Goal: Task Accomplishment & Management: Complete application form

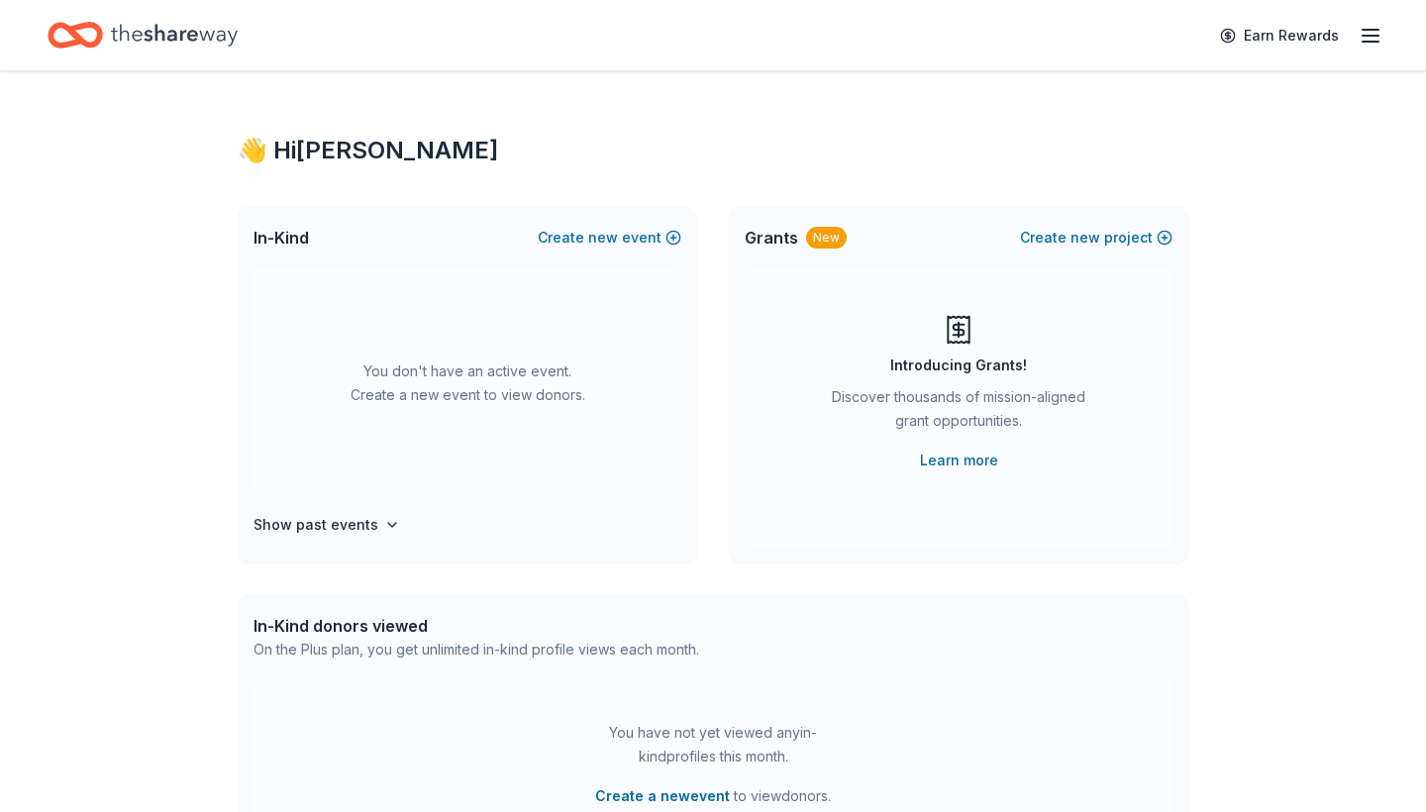
click at [306, 149] on div "👋 Hi [PERSON_NAME]" at bounding box center [713, 151] width 951 height 32
click at [183, 32] on icon "Home" at bounding box center [174, 35] width 127 height 22
click at [86, 39] on icon "Home" at bounding box center [75, 35] width 55 height 47
click at [338, 525] on h4 "Show past events" at bounding box center [316, 525] width 125 height 24
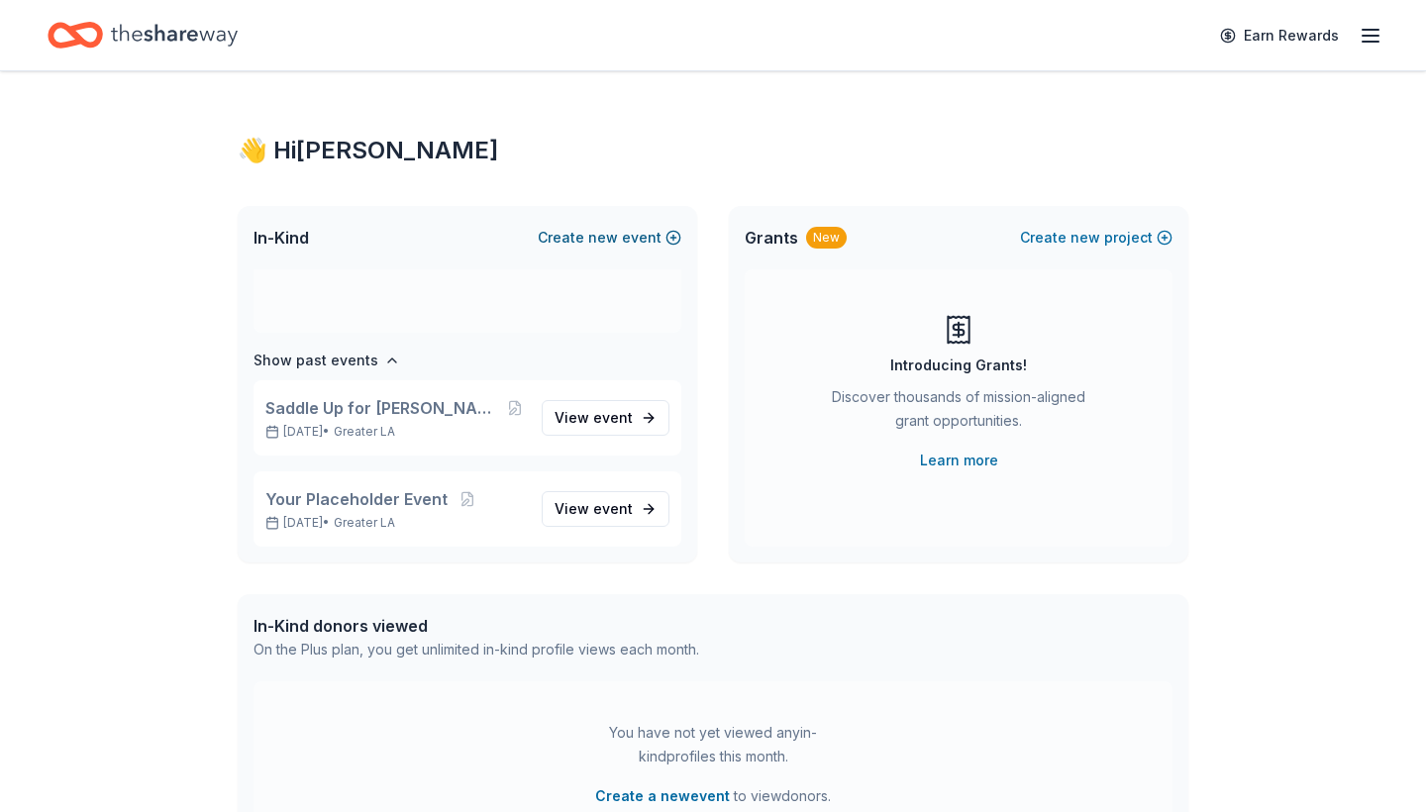
click at [610, 238] on span "new" at bounding box center [603, 238] width 30 height 24
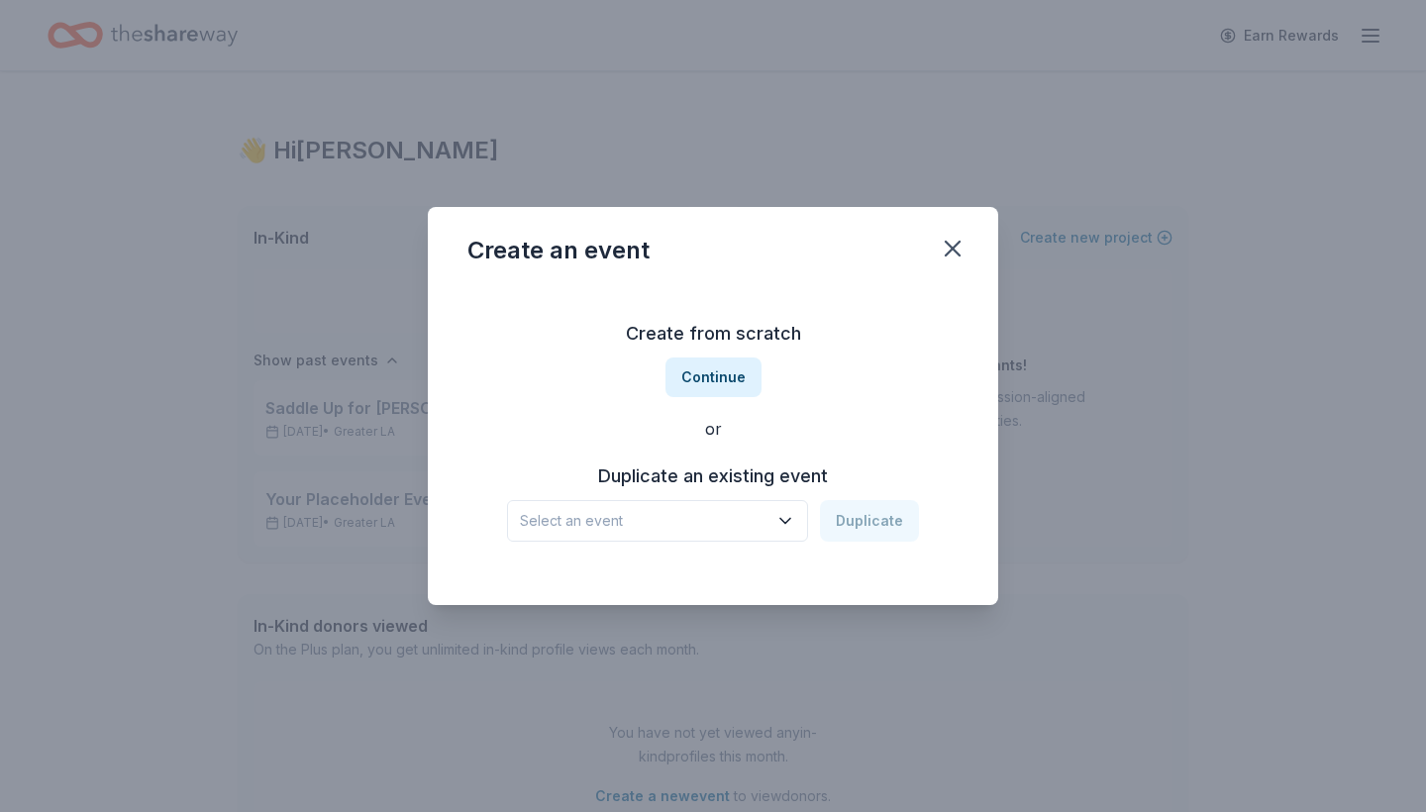
click at [791, 518] on icon "button" at bounding box center [786, 521] width 20 height 20
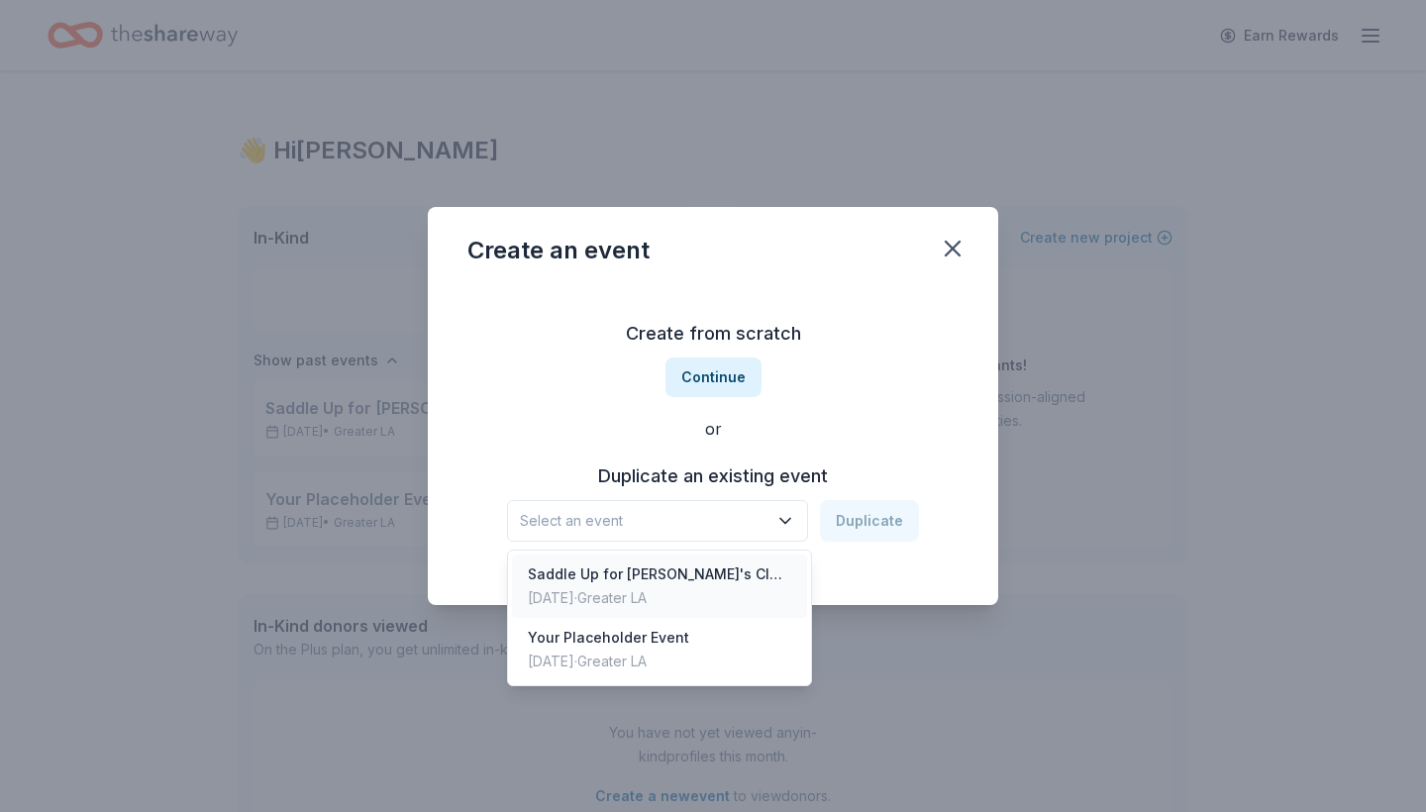
click at [745, 571] on div "Saddle Up for Maria's Closet Adult Prom 2024" at bounding box center [660, 575] width 264 height 24
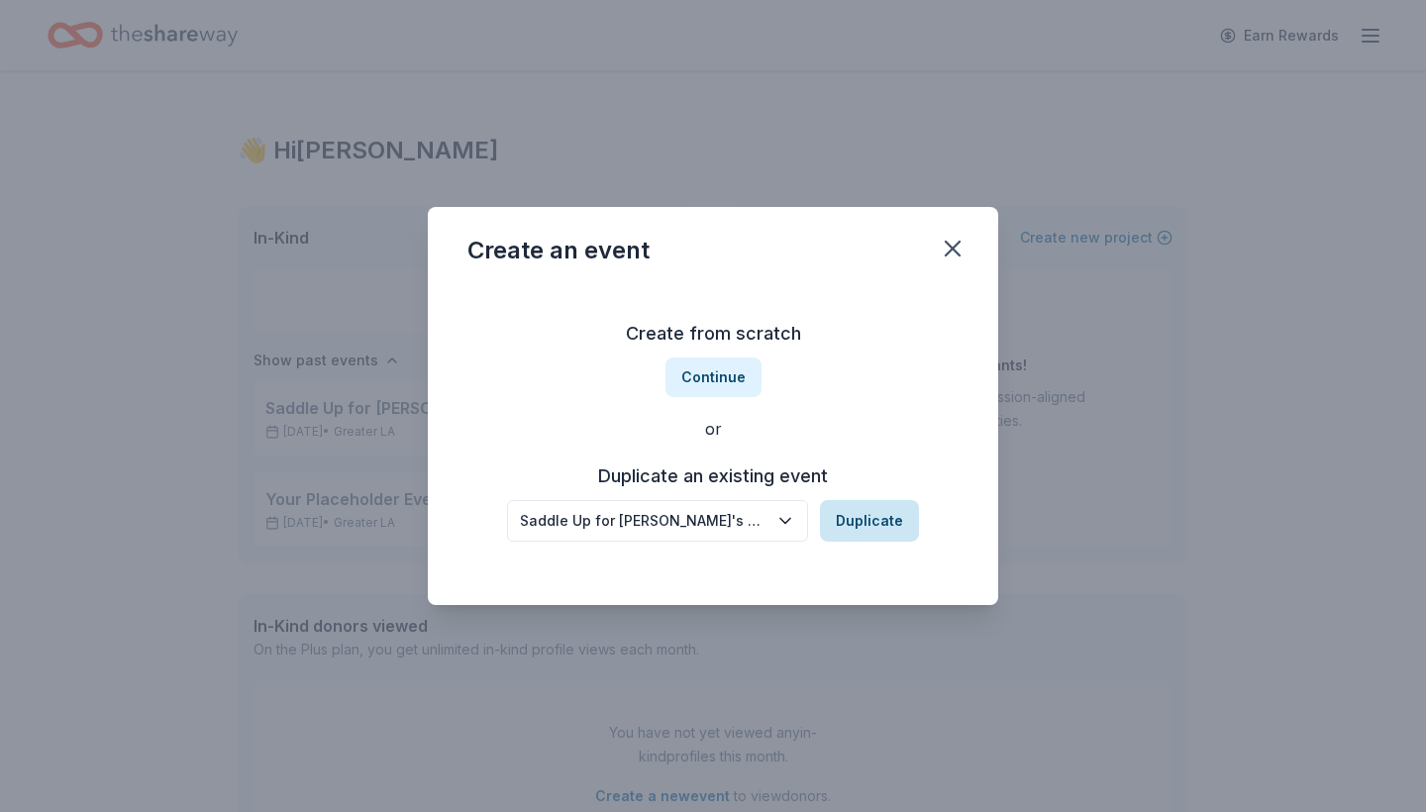
click at [870, 520] on button "Duplicate" at bounding box center [869, 521] width 99 height 42
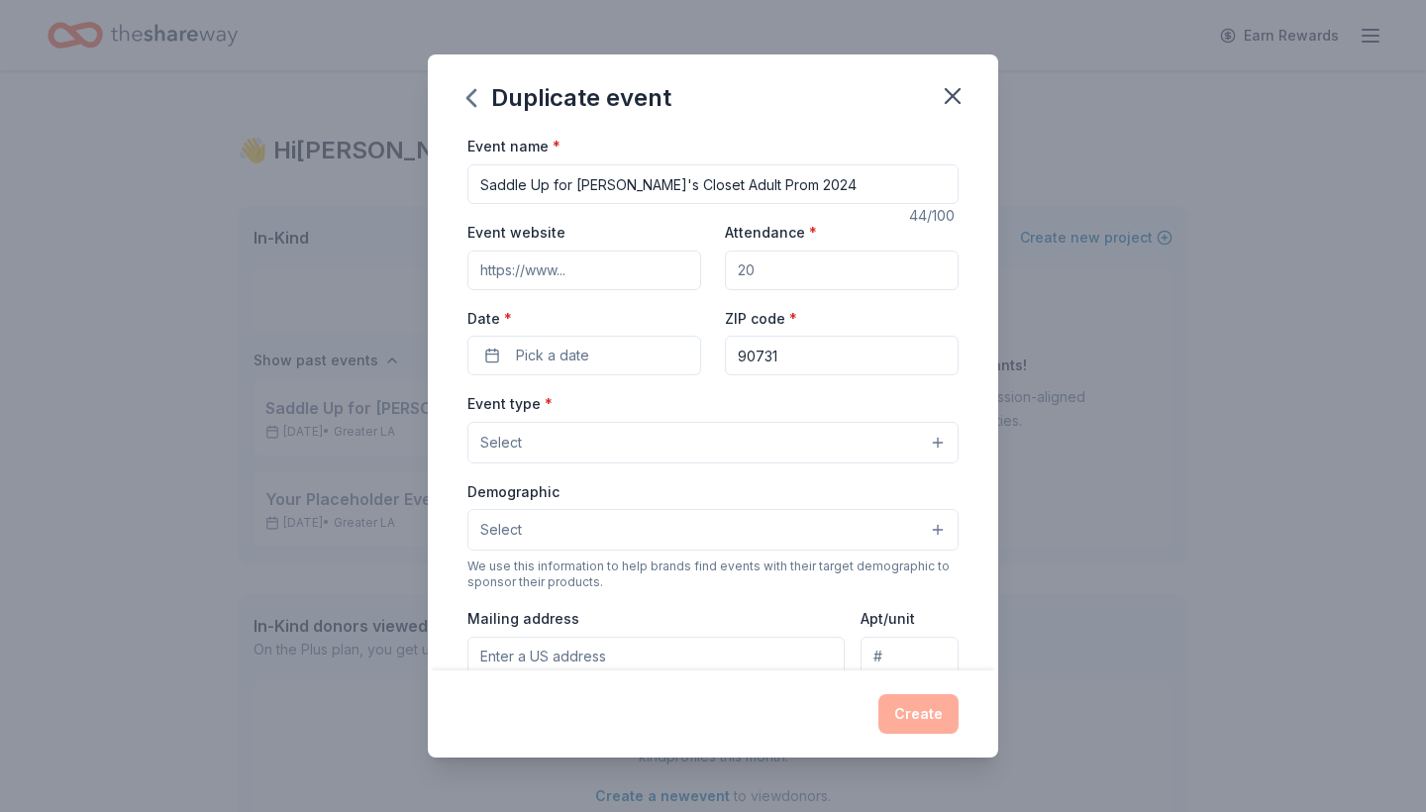
drag, startPoint x: 787, startPoint y: 187, endPoint x: 476, endPoint y: 190, distance: 310.1
click at [617, 264] on input "Event website" at bounding box center [585, 271] width 234 height 40
type input "[DOMAIN_NAME]"
click at [786, 263] on input "Attendance *" at bounding box center [842, 271] width 234 height 40
click at [772, 271] on input "Attendance *" at bounding box center [842, 271] width 234 height 40
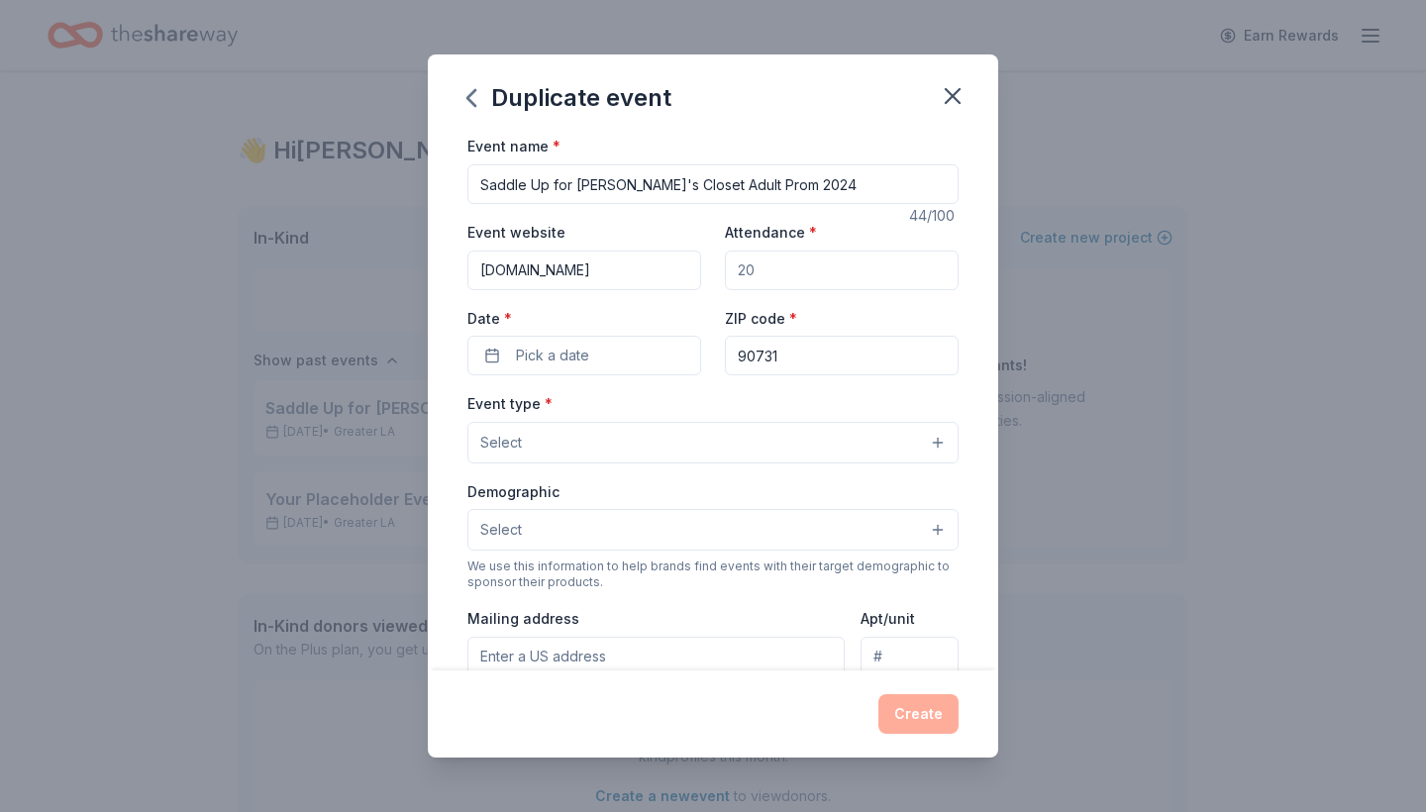
click at [772, 271] on input "Attendance *" at bounding box center [842, 271] width 234 height 40
type input "250"
click at [565, 356] on span "Pick a date" at bounding box center [552, 356] width 73 height 24
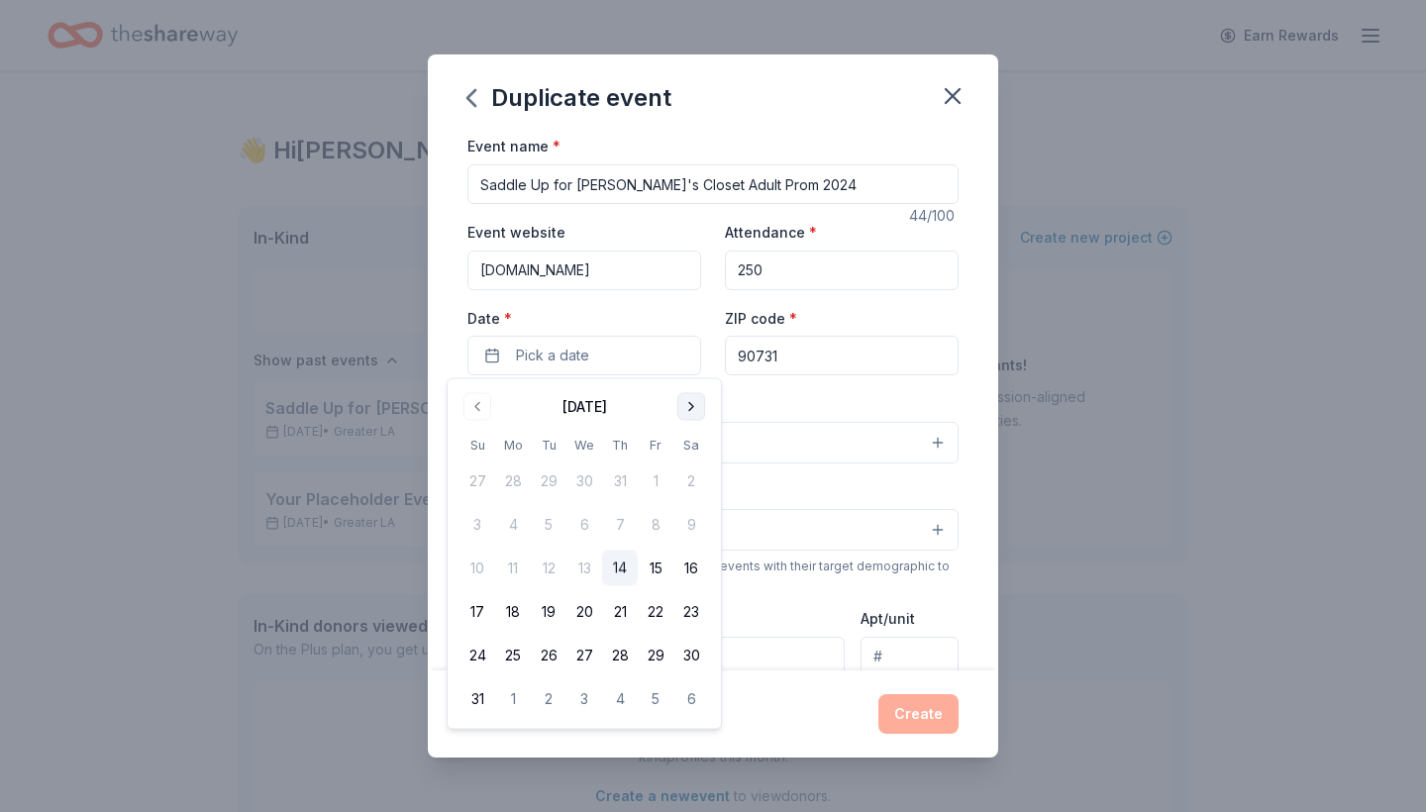
click at [690, 406] on button "Go to next month" at bounding box center [692, 407] width 28 height 28
click at [690, 405] on button "Go to next month" at bounding box center [692, 407] width 28 height 28
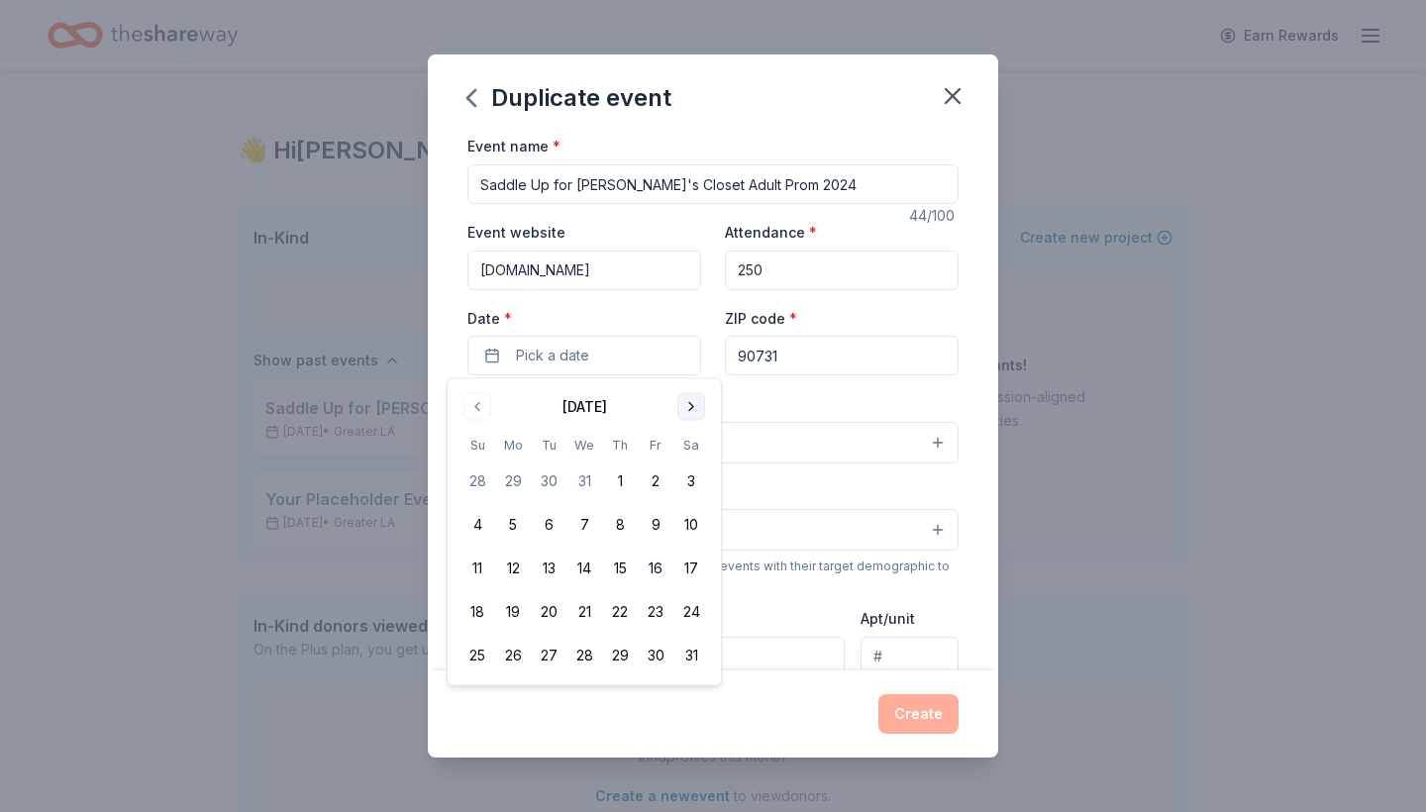
click at [690, 405] on button "Go to next month" at bounding box center [692, 407] width 28 height 28
click at [478, 409] on button "Go to previous month" at bounding box center [478, 407] width 28 height 28
click at [692, 608] on button "28" at bounding box center [692, 612] width 36 height 36
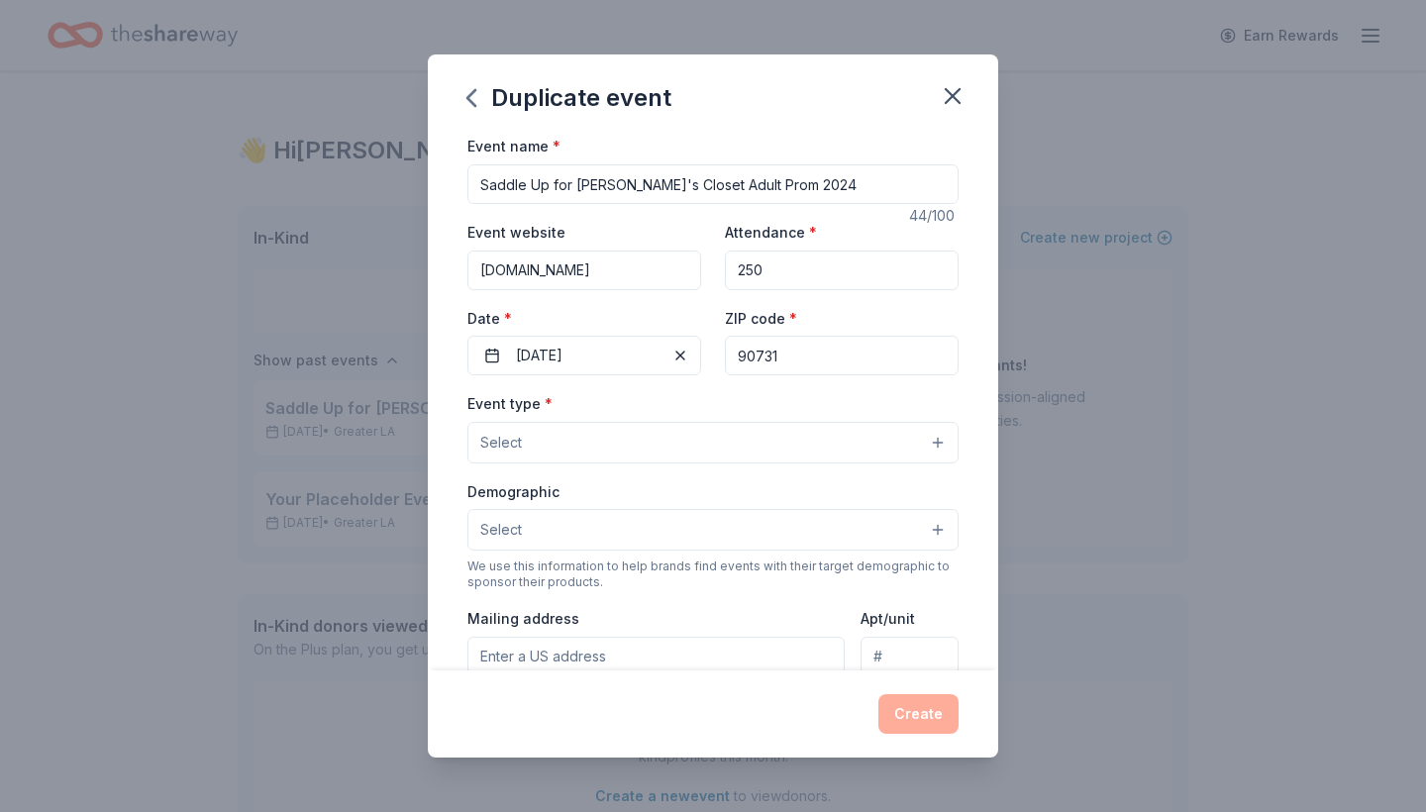
drag, startPoint x: 809, startPoint y: 184, endPoint x: 442, endPoint y: 160, distance: 368.3
click at [442, 160] on div "Event name * Saddle Up for Maria's Closet Adult Prom 2024 44 /100 Event website…" at bounding box center [713, 402] width 571 height 536
type input "Midnight and Moonlight"
click at [651, 437] on button "Select" at bounding box center [713, 443] width 491 height 42
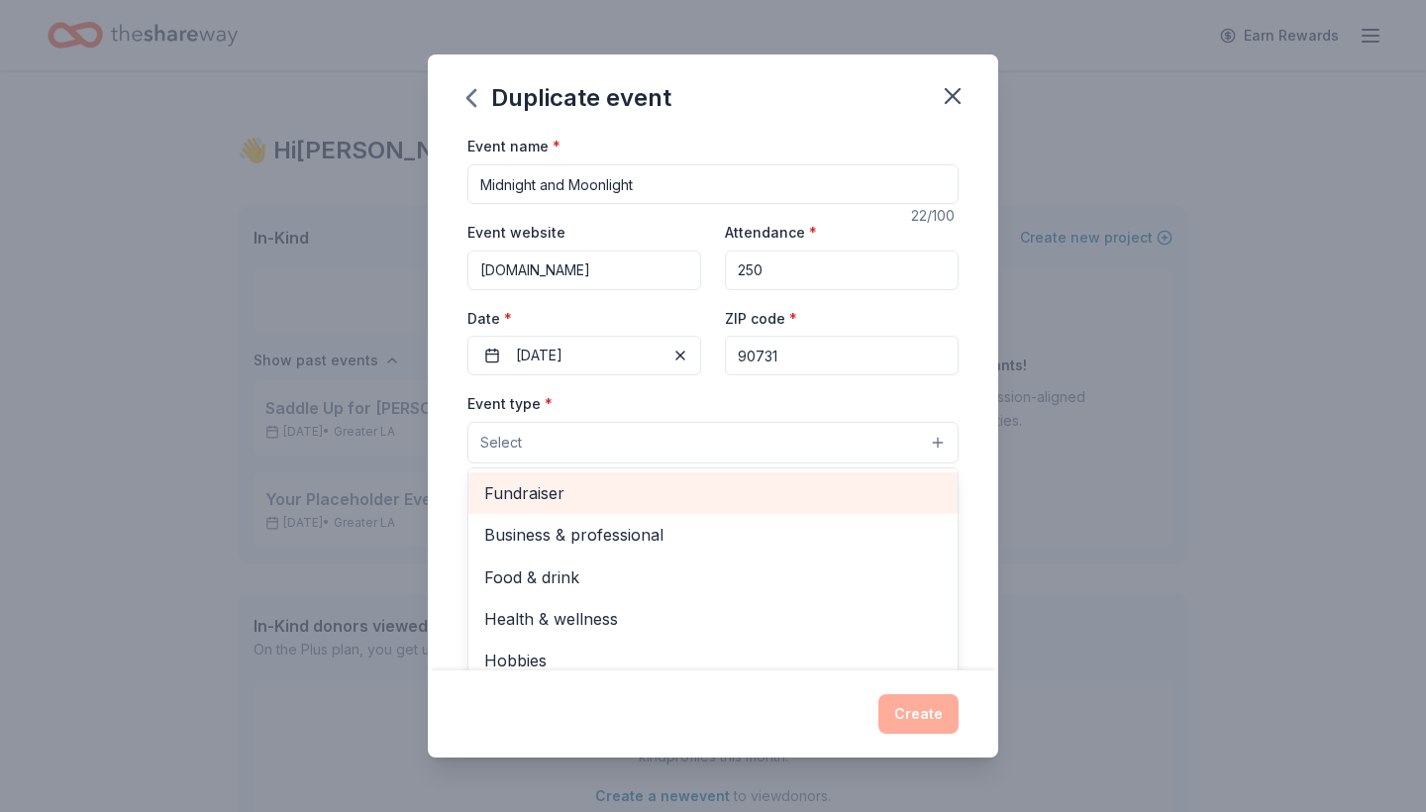
click at [627, 500] on span "Fundraiser" at bounding box center [713, 493] width 458 height 26
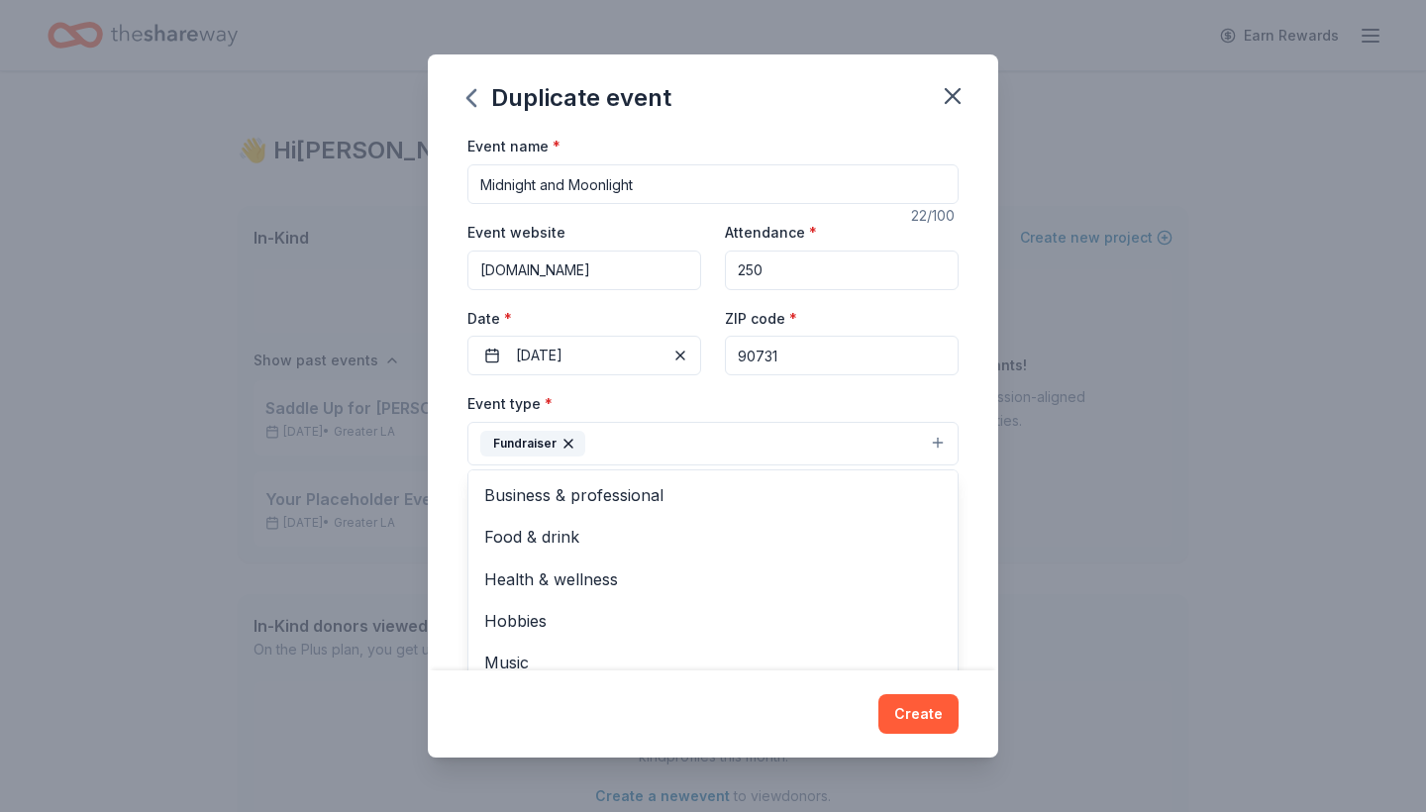
click at [1054, 625] on div "Duplicate event Event name * Midnight and Moonlight 22 /100 Event website www.m…" at bounding box center [713, 406] width 1426 height 812
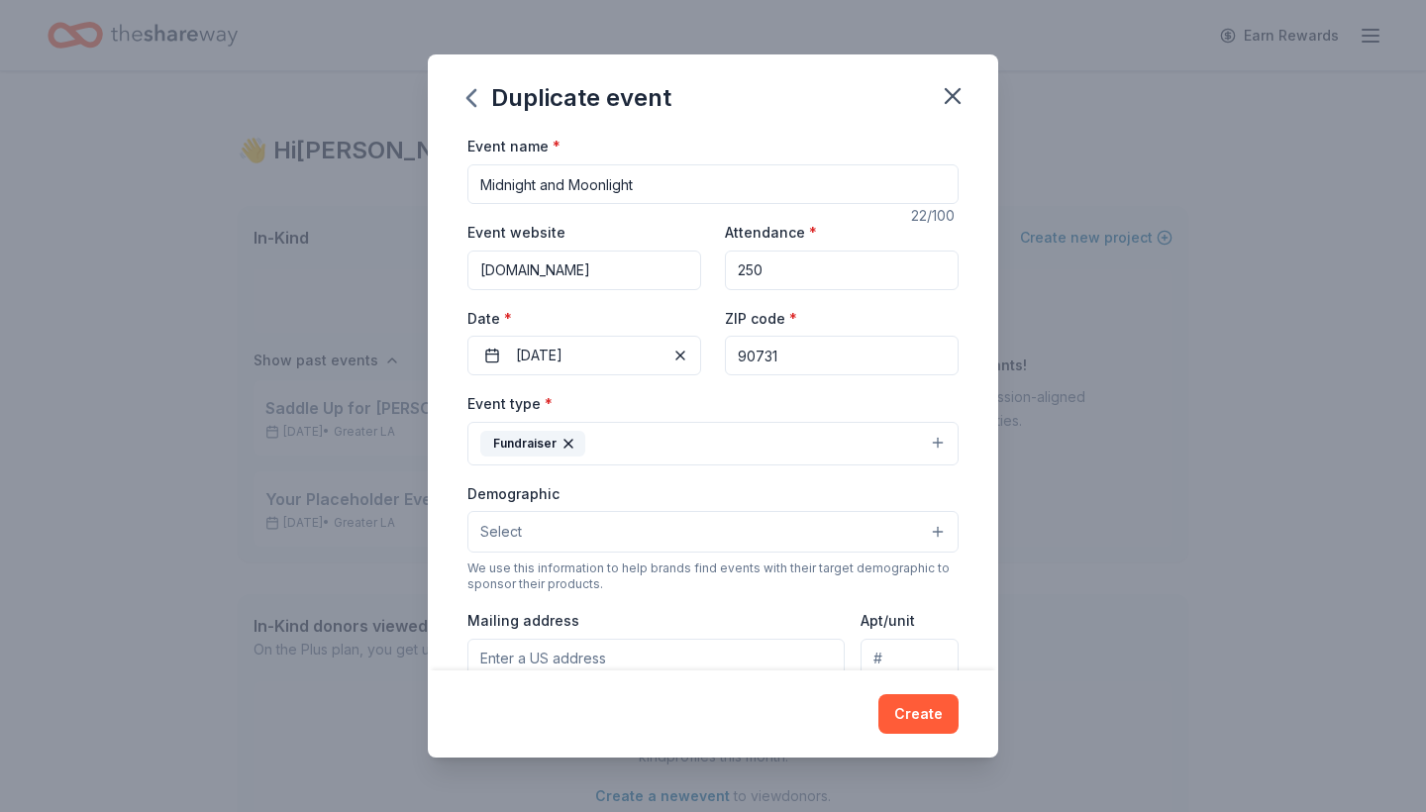
click at [727, 515] on button "Select" at bounding box center [713, 532] width 491 height 42
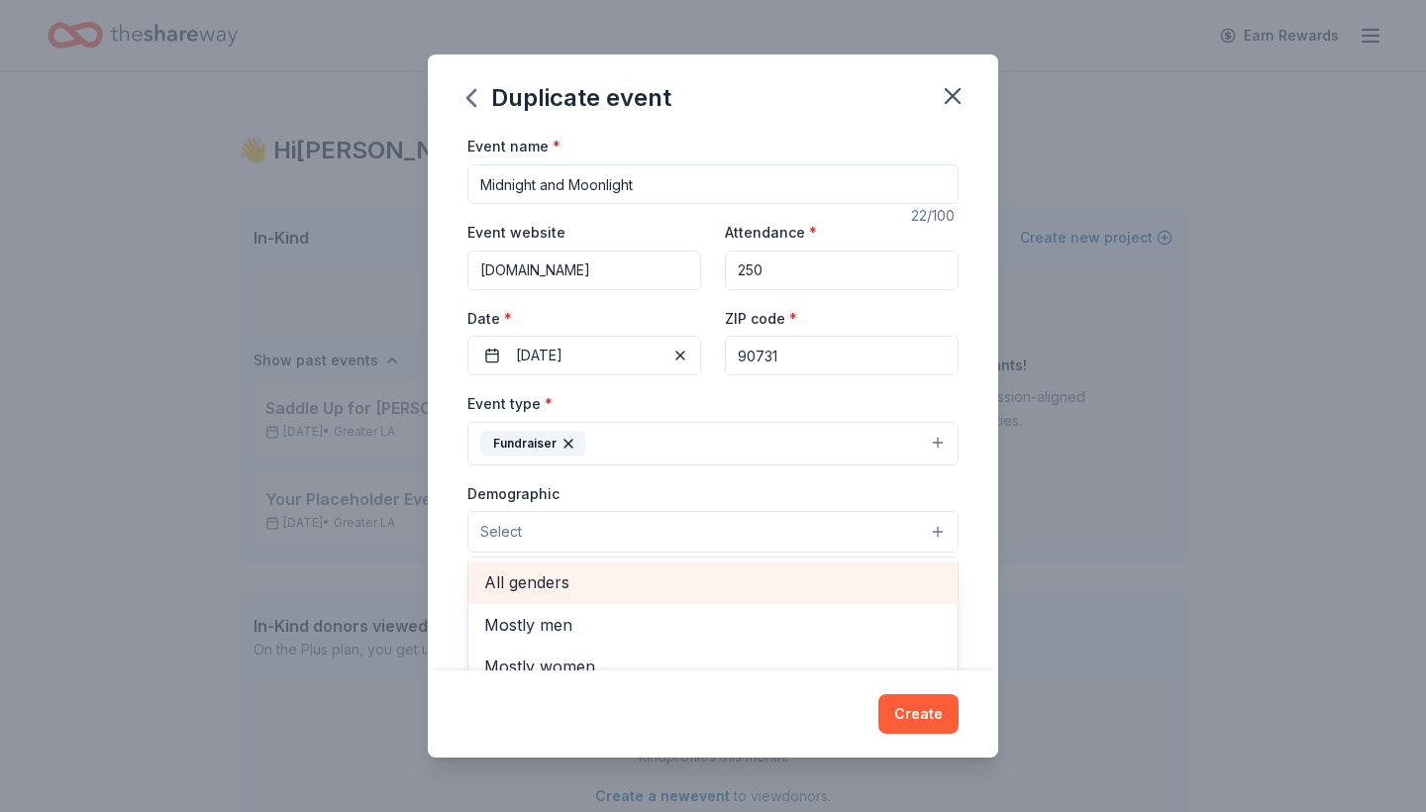
click at [636, 587] on span "All genders" at bounding box center [713, 583] width 458 height 26
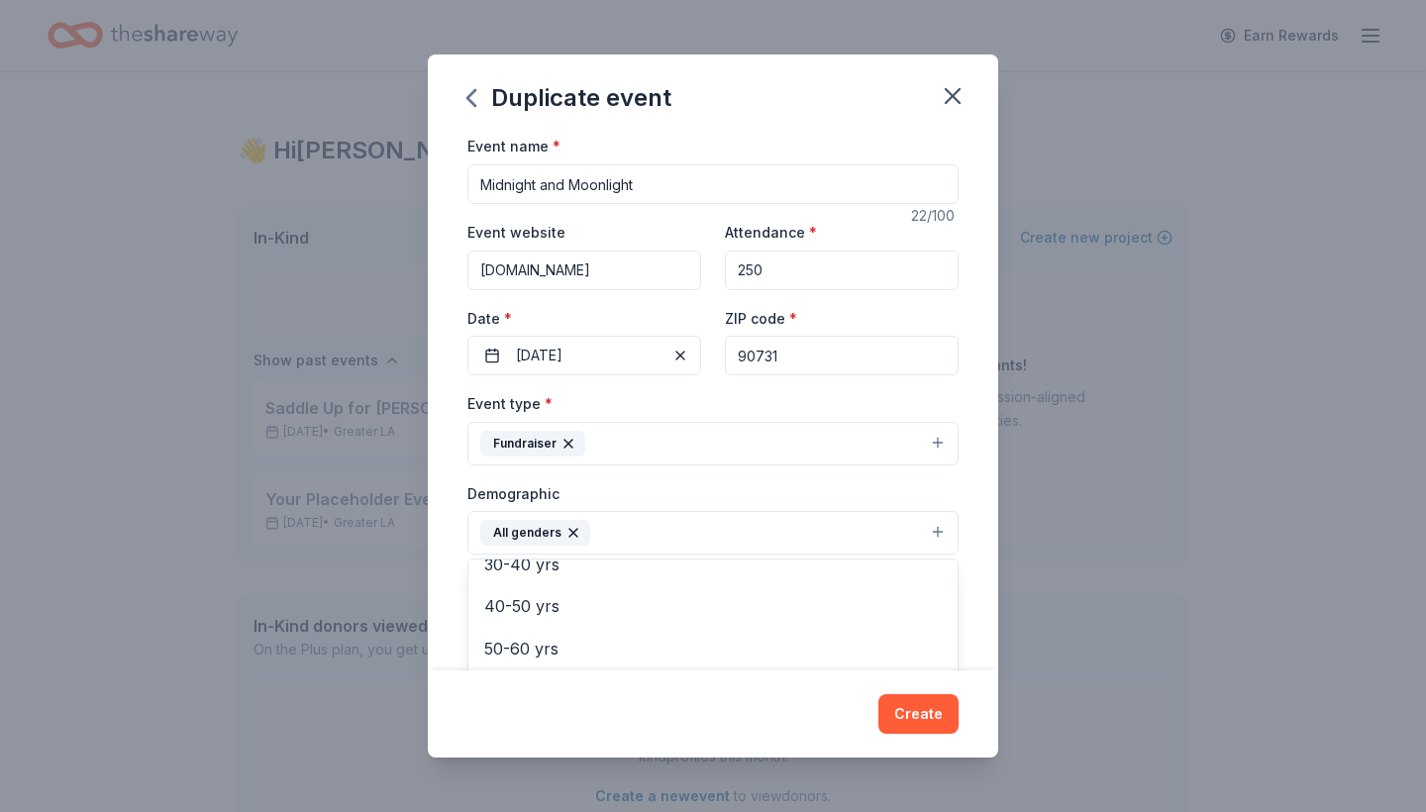
scroll to position [271, 0]
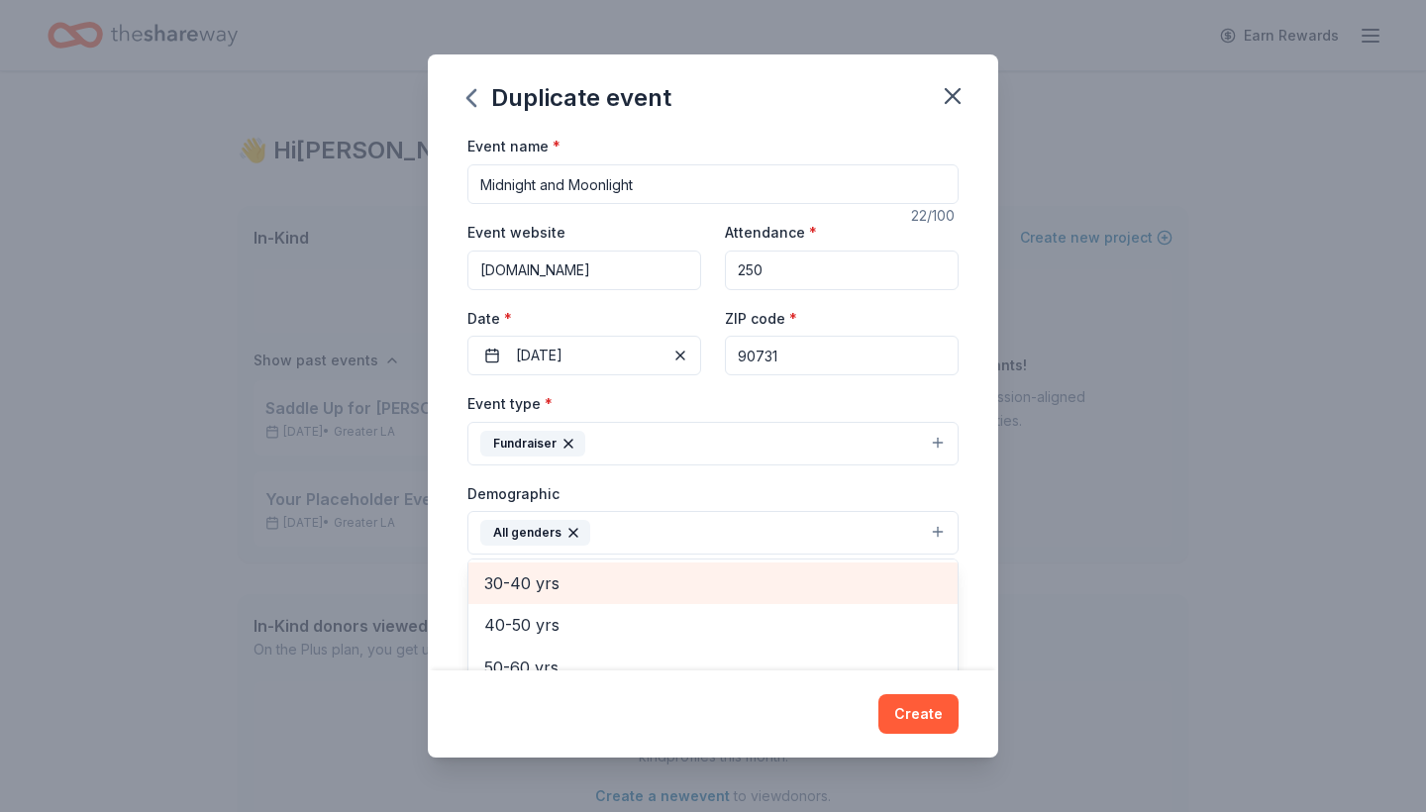
click at [590, 571] on span "30-40 yrs" at bounding box center [713, 584] width 458 height 26
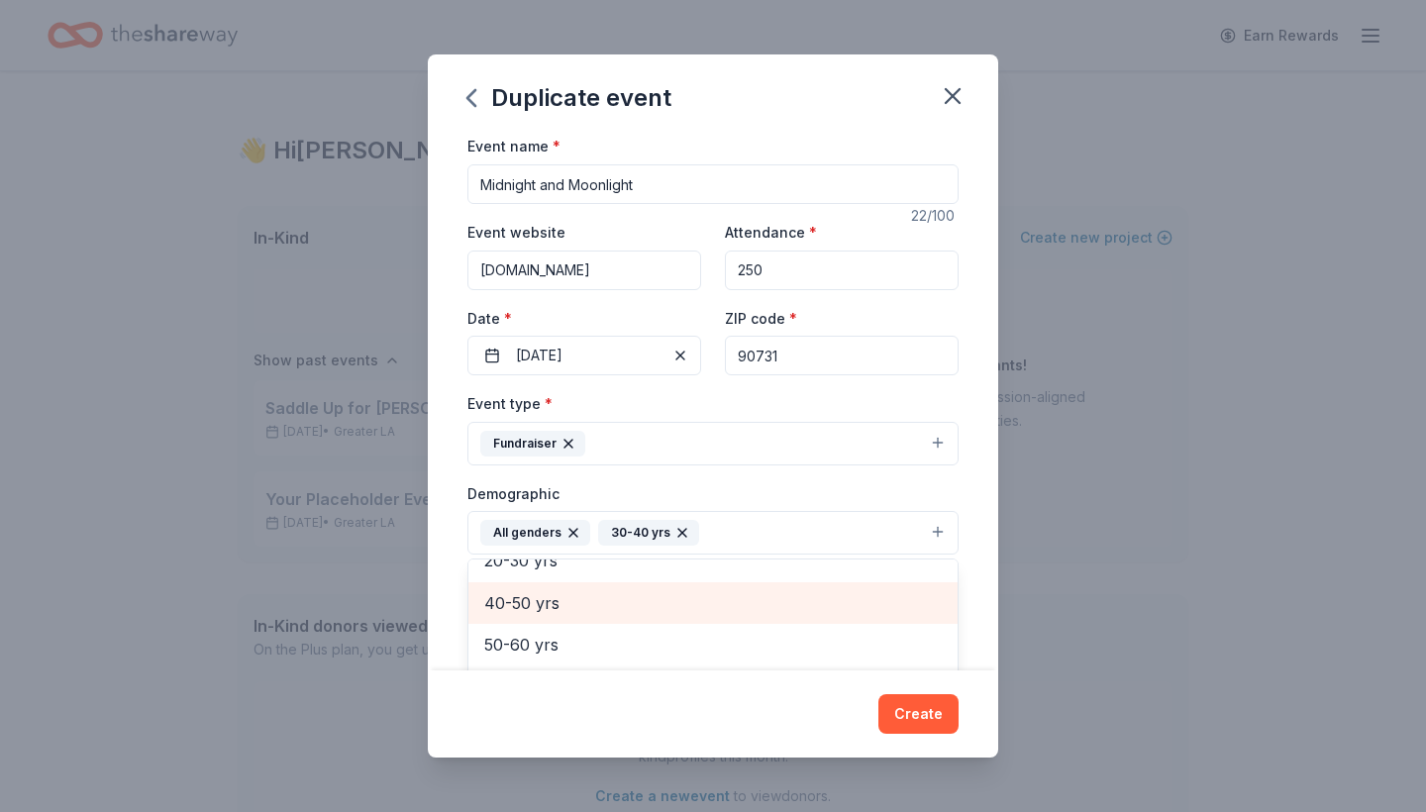
scroll to position [230, 0]
click at [559, 604] on span "40-50 yrs" at bounding box center [713, 607] width 458 height 26
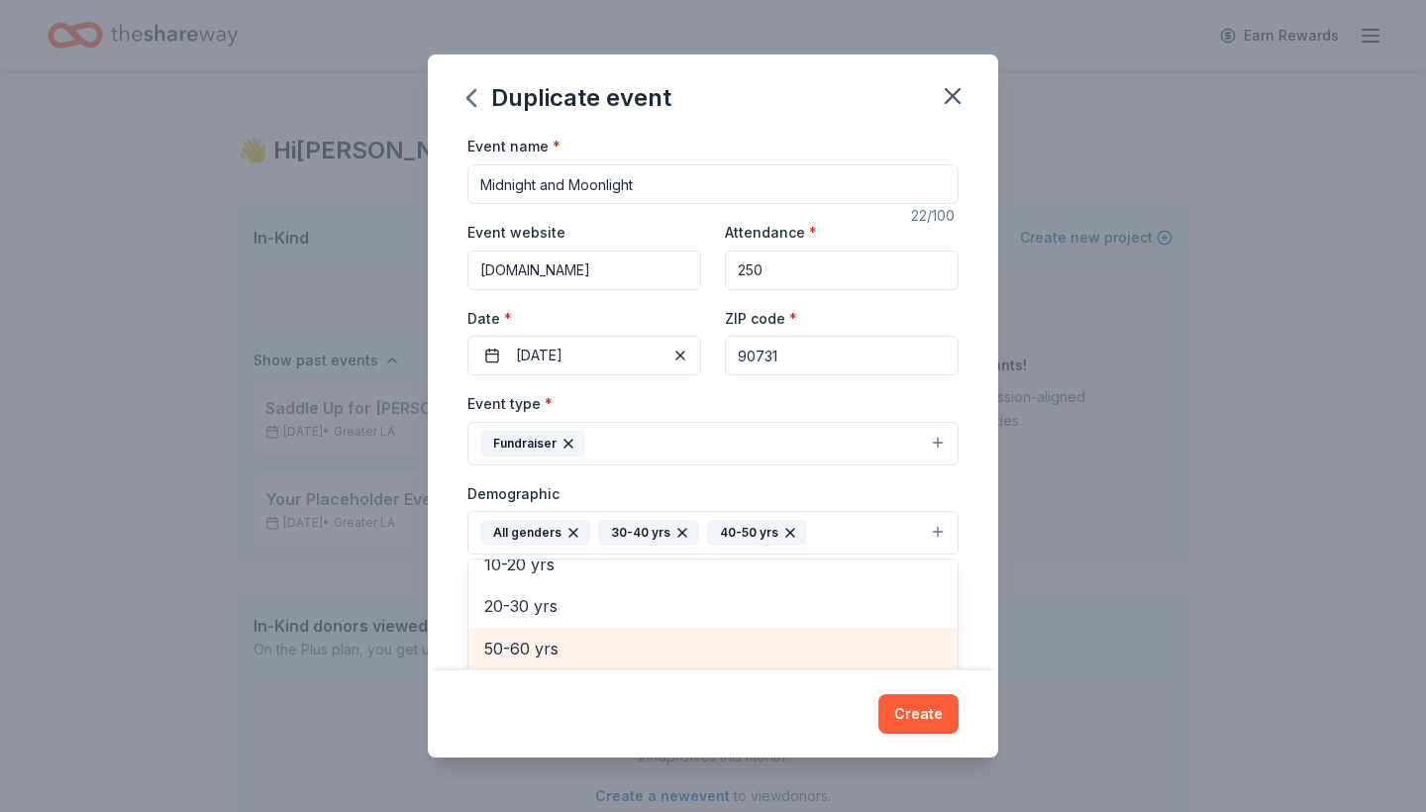
click at [554, 649] on span "50-60 yrs" at bounding box center [713, 649] width 458 height 26
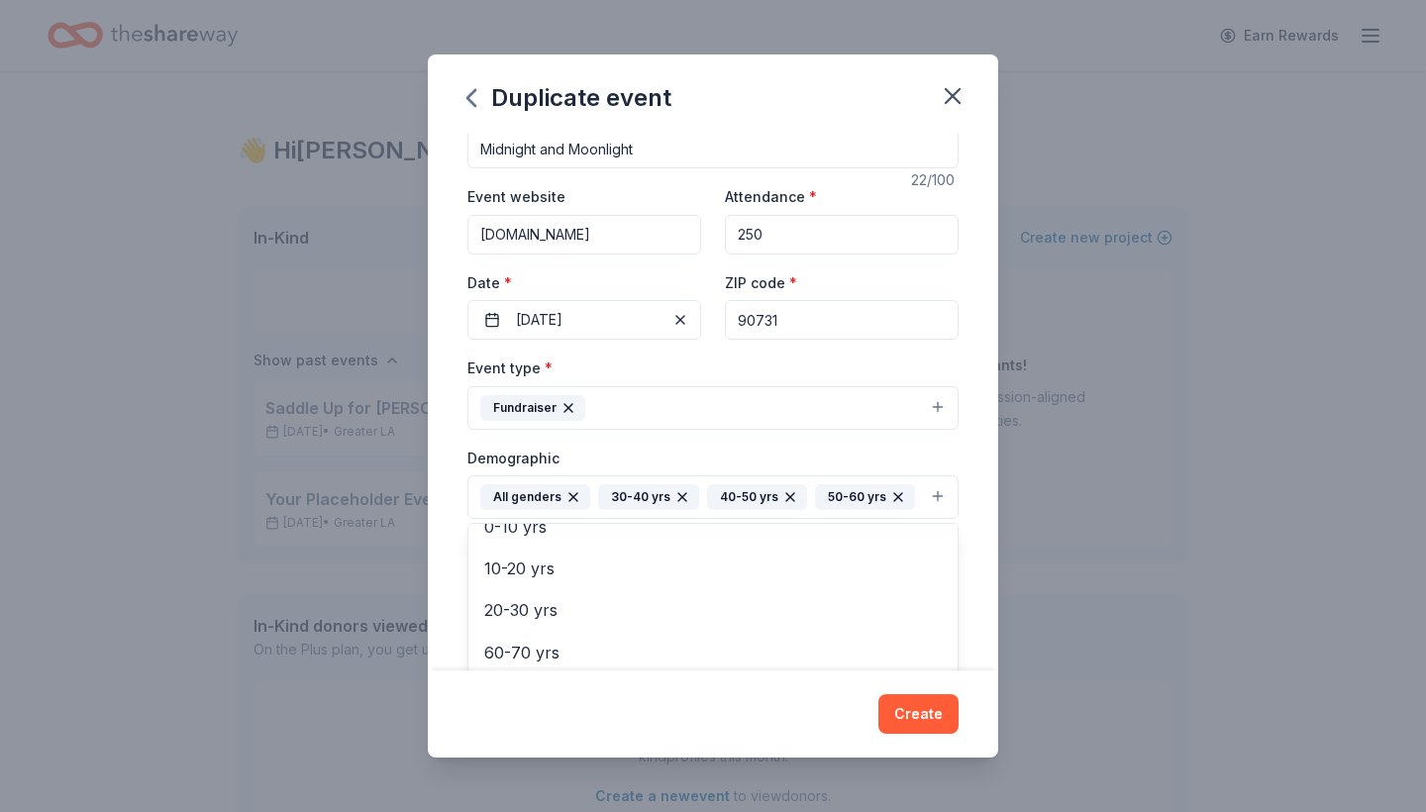
scroll to position [147, 0]
click at [1027, 556] on div "Duplicate event Event name * Midnight and Moonlight 22 /100 Event website www.m…" at bounding box center [713, 406] width 1426 height 812
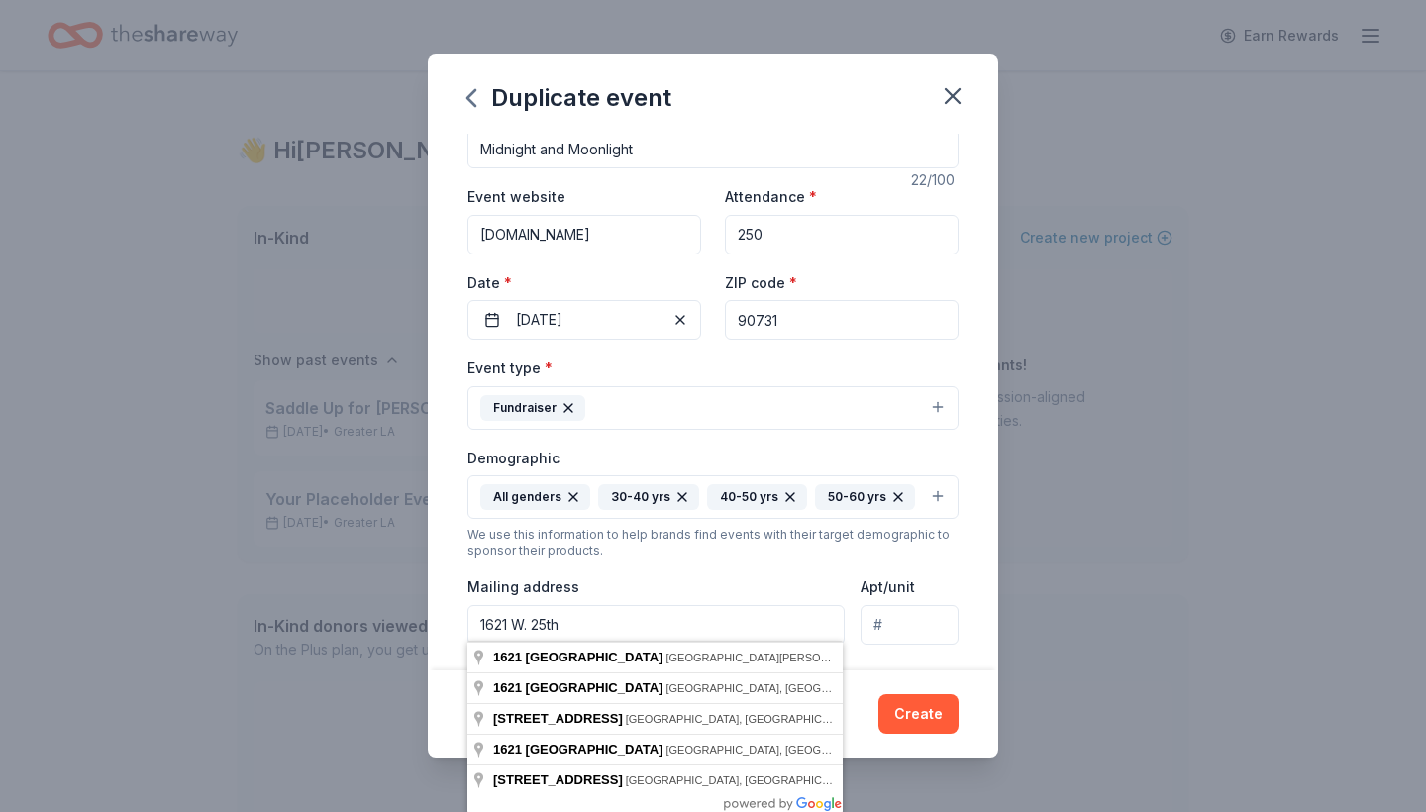
type input "1621 W. 25th"
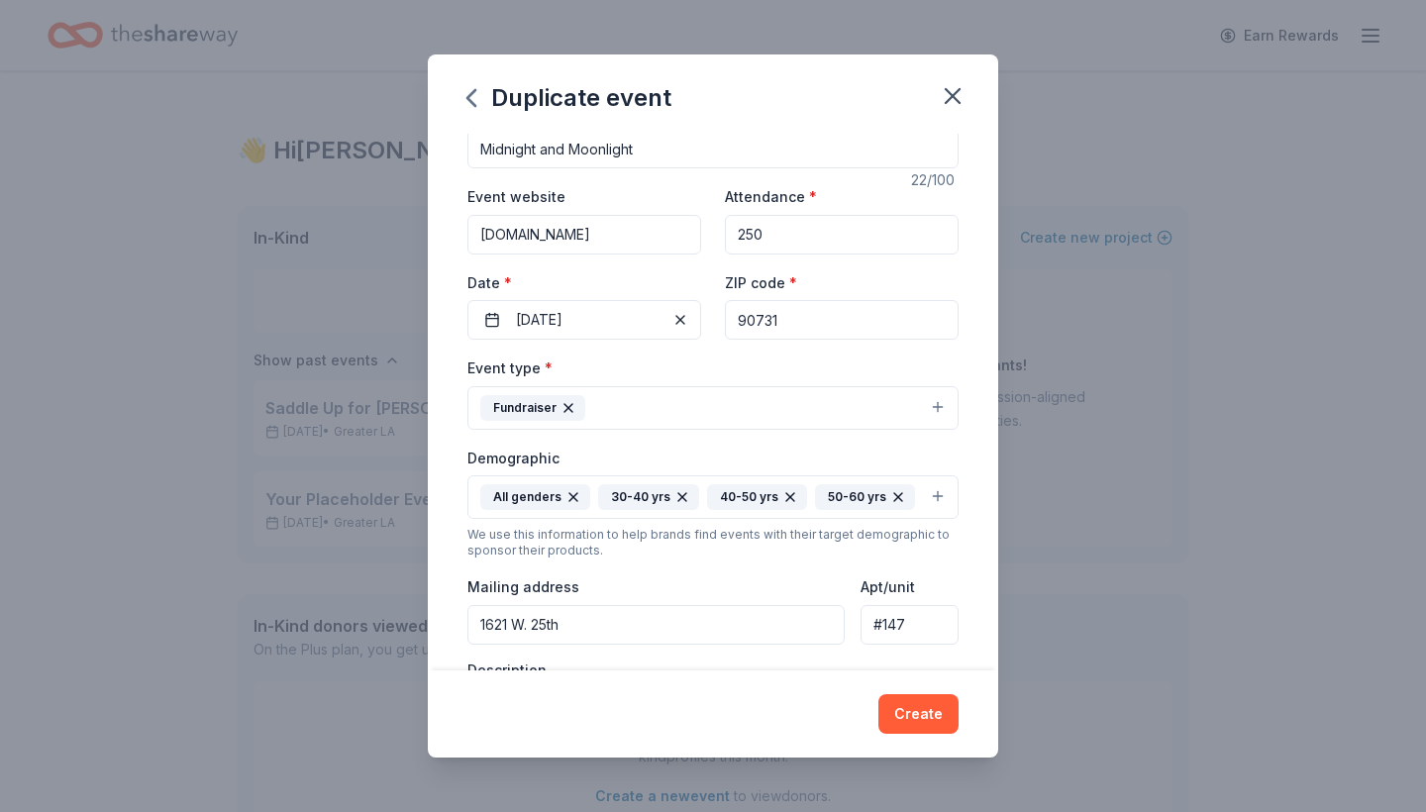
scroll to position [101, 0]
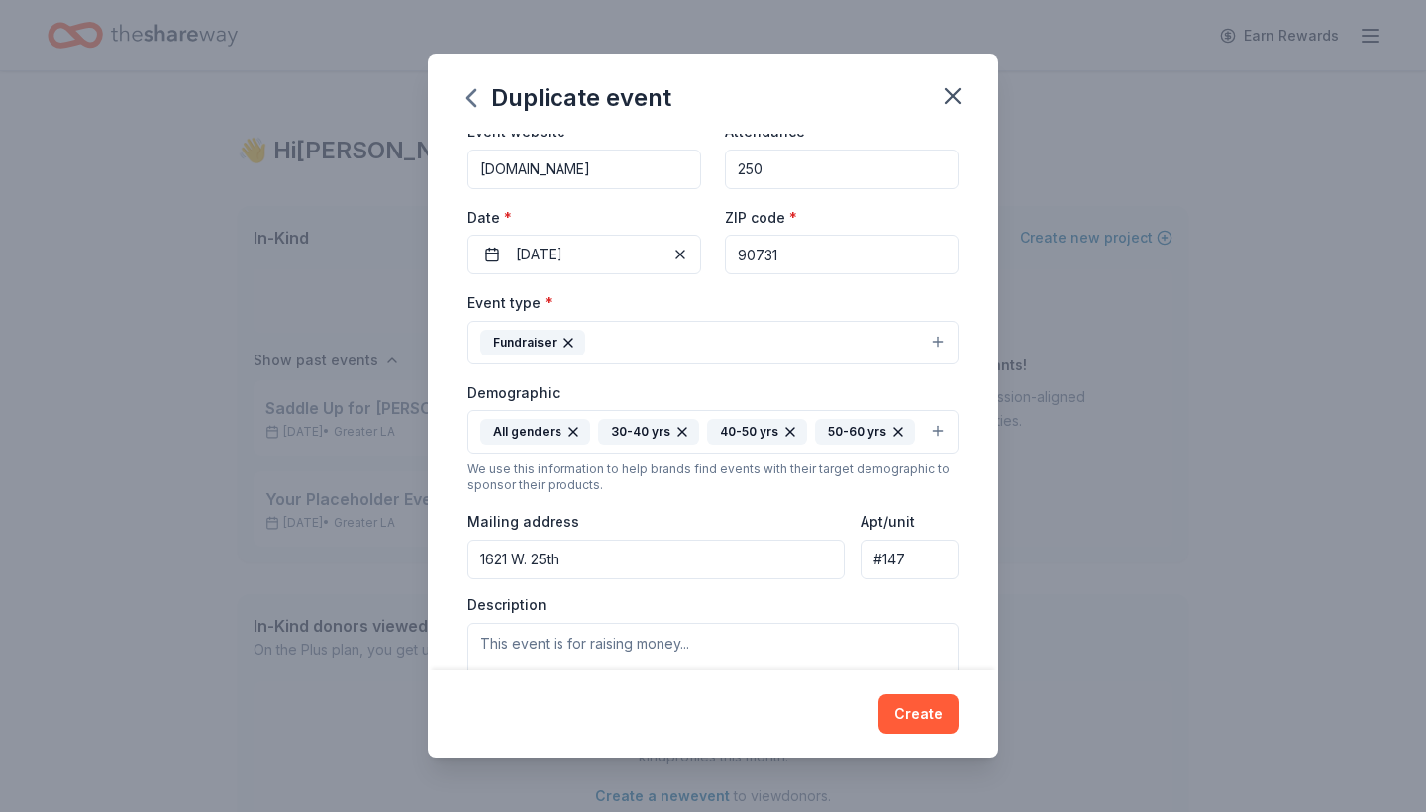
type input "#147"
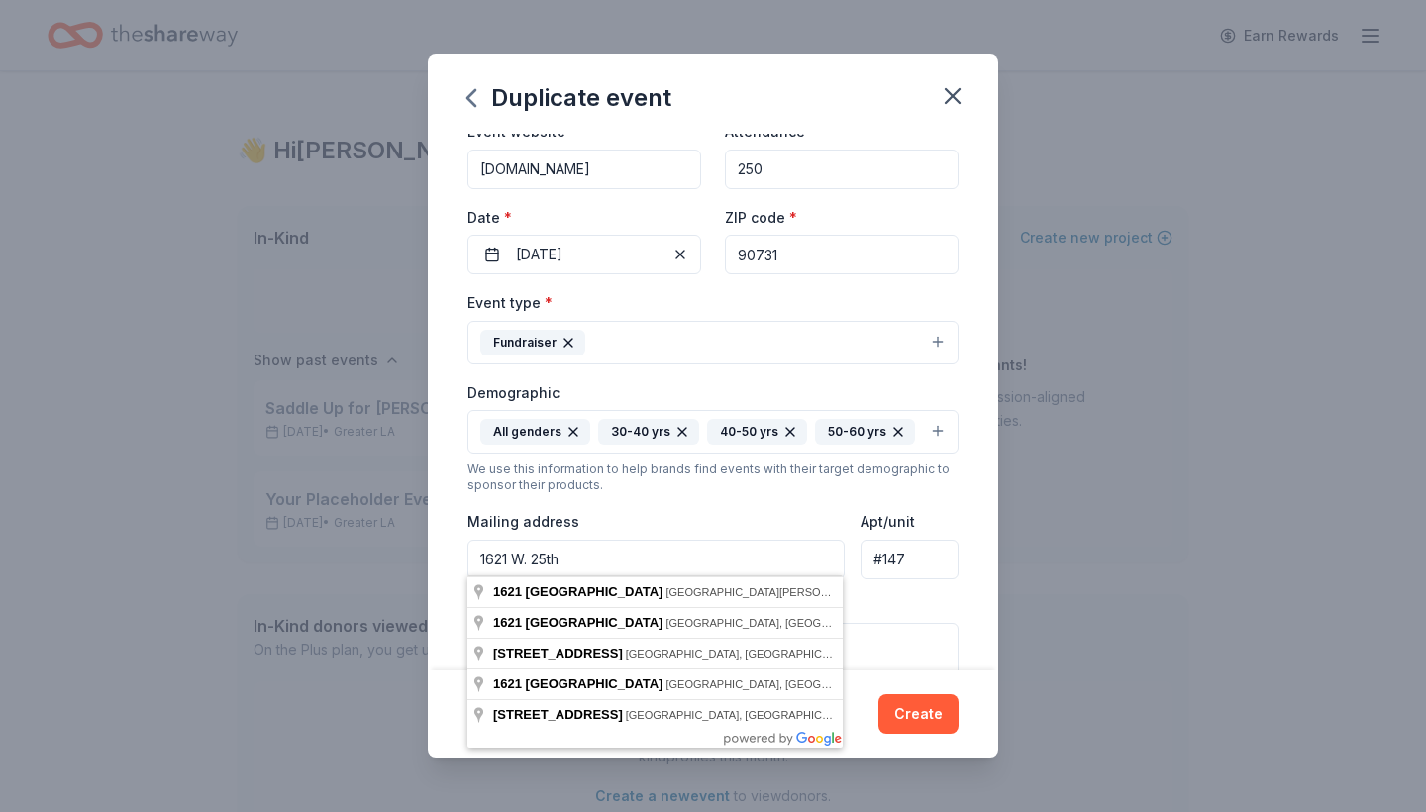
click at [617, 556] on input "1621 W. 25th" at bounding box center [656, 560] width 377 height 40
type input "1621 West 25th Street, Los Angeles, CA, 90732"
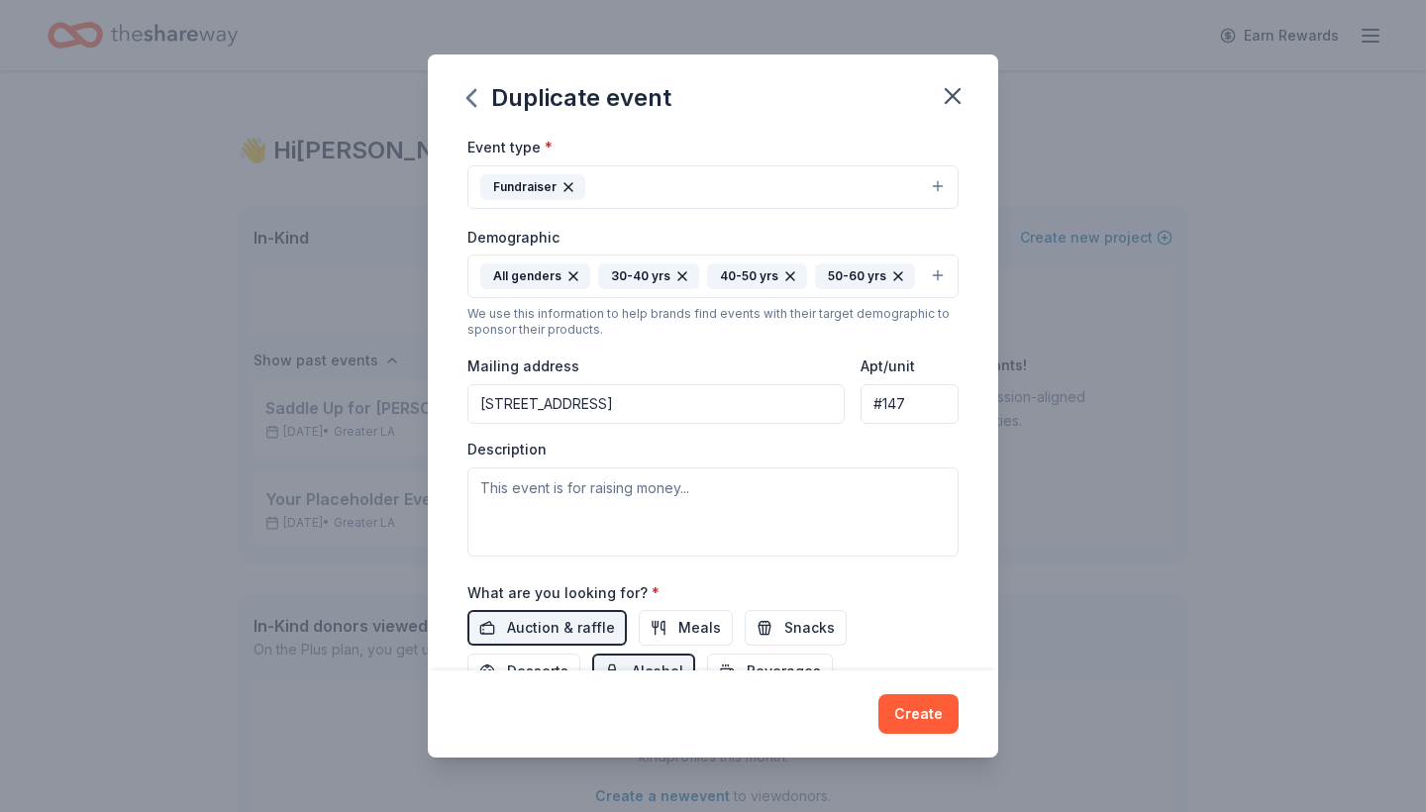
scroll to position [262, 0]
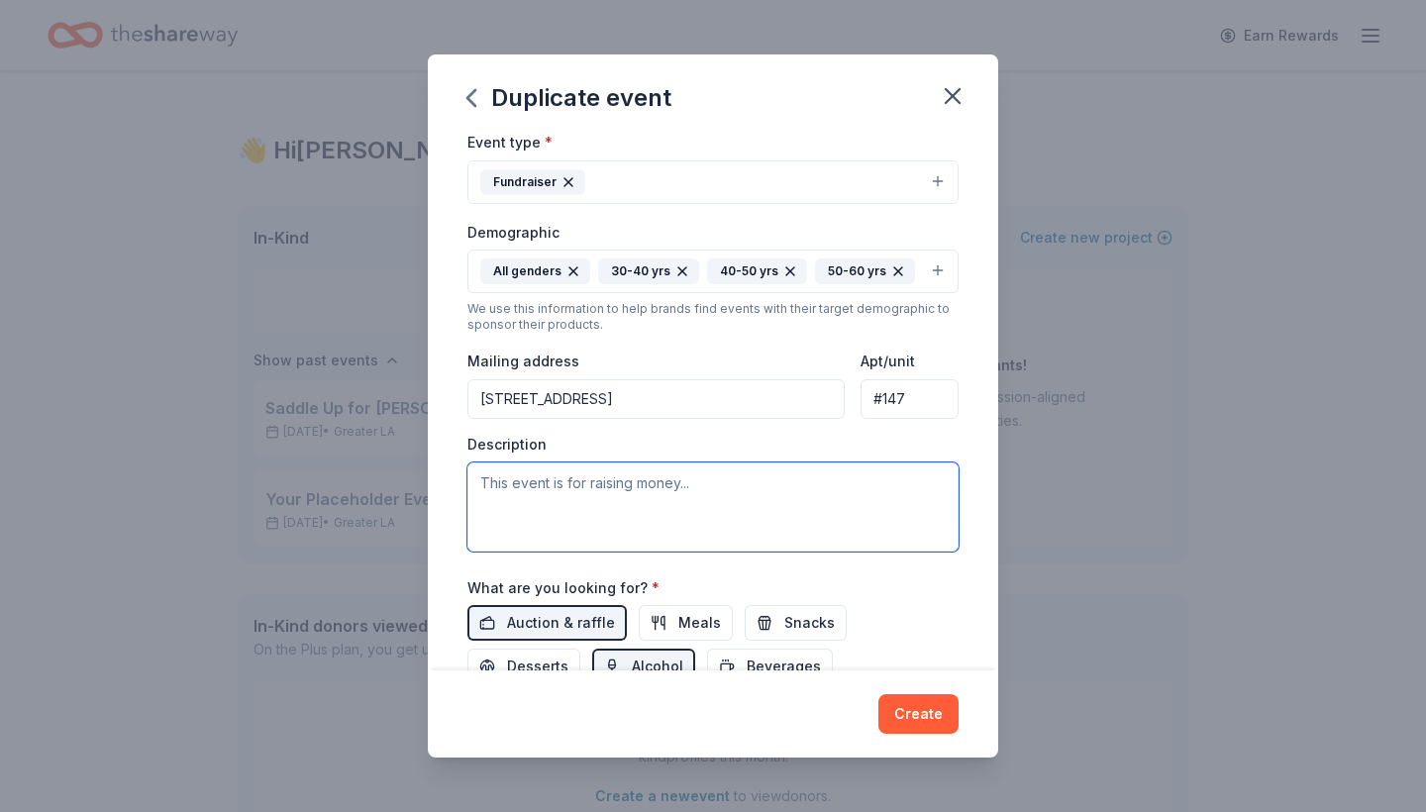
click at [646, 491] on textarea at bounding box center [713, 507] width 491 height 89
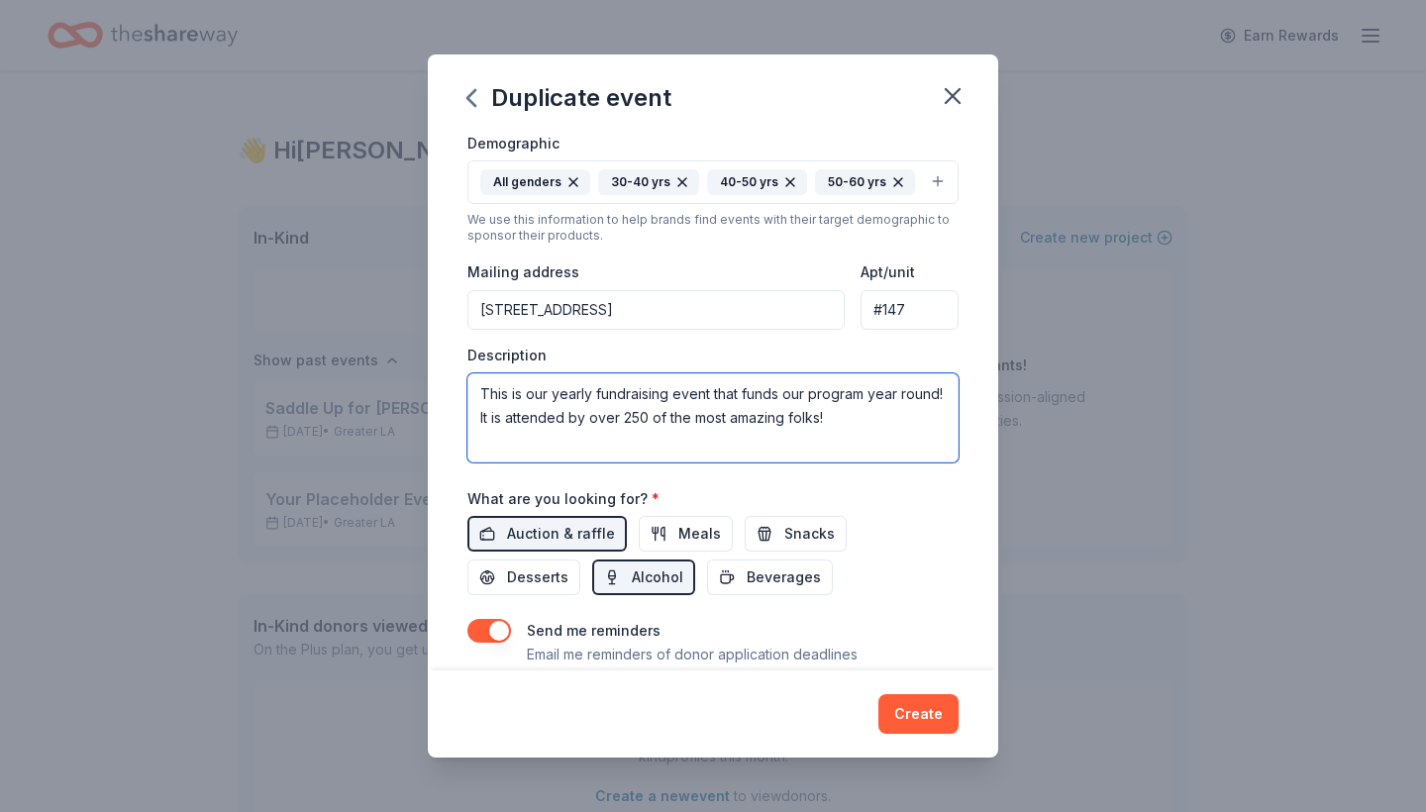
scroll to position [357, 0]
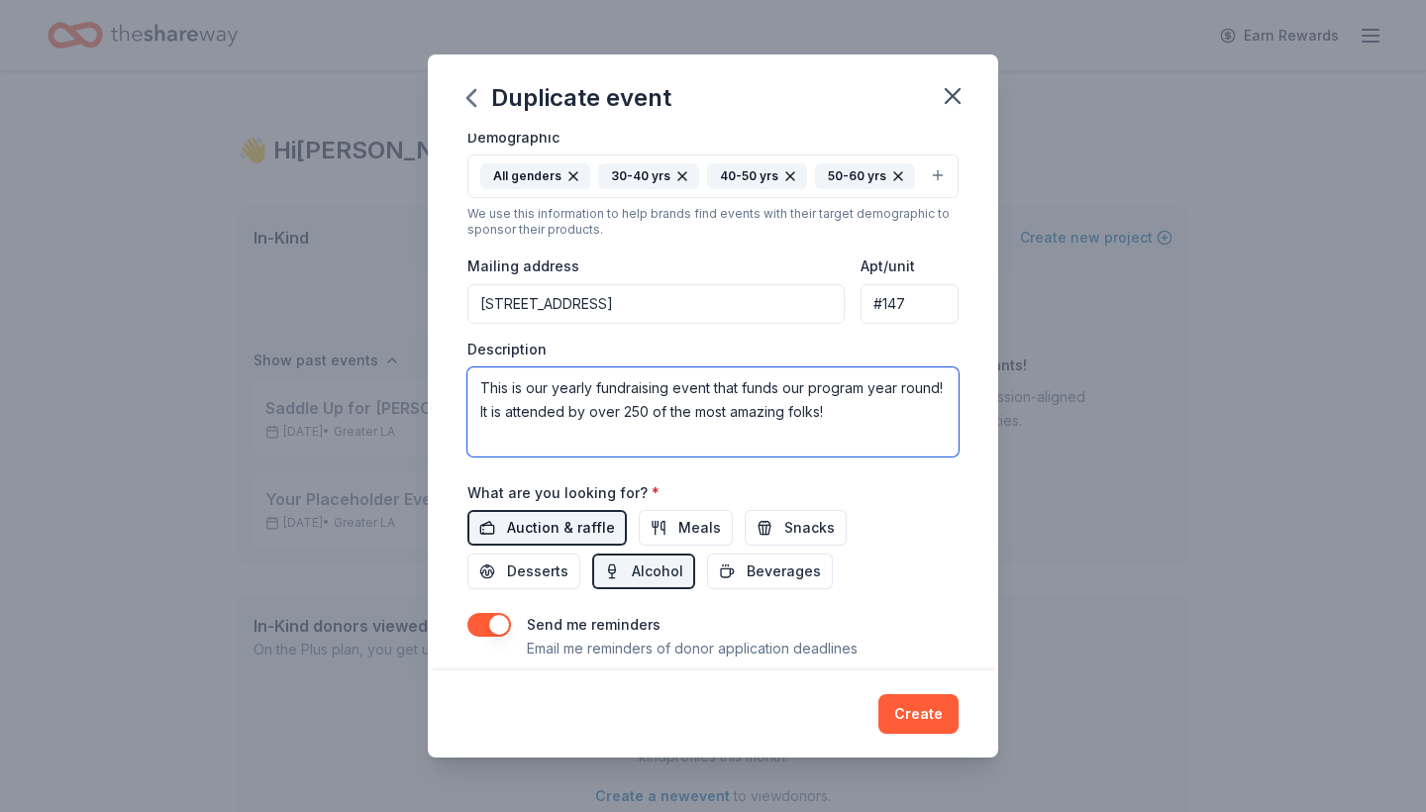
type textarea "This is our yearly fundraising event that funds our program year round! It is a…"
click at [579, 518] on span "Auction & raffle" at bounding box center [561, 528] width 108 height 24
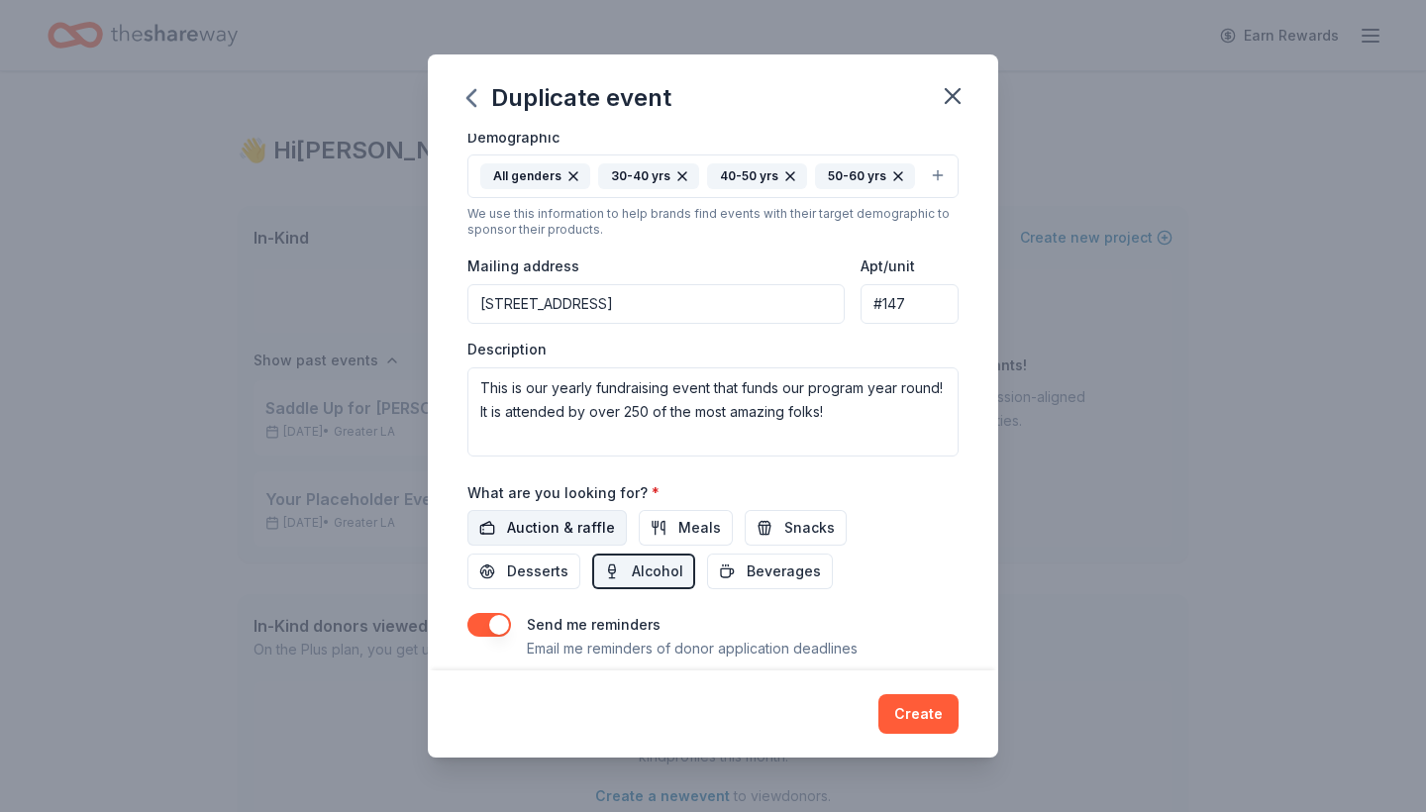
click at [583, 518] on span "Auction & raffle" at bounding box center [561, 528] width 108 height 24
click at [632, 562] on span "Alcohol" at bounding box center [658, 572] width 52 height 24
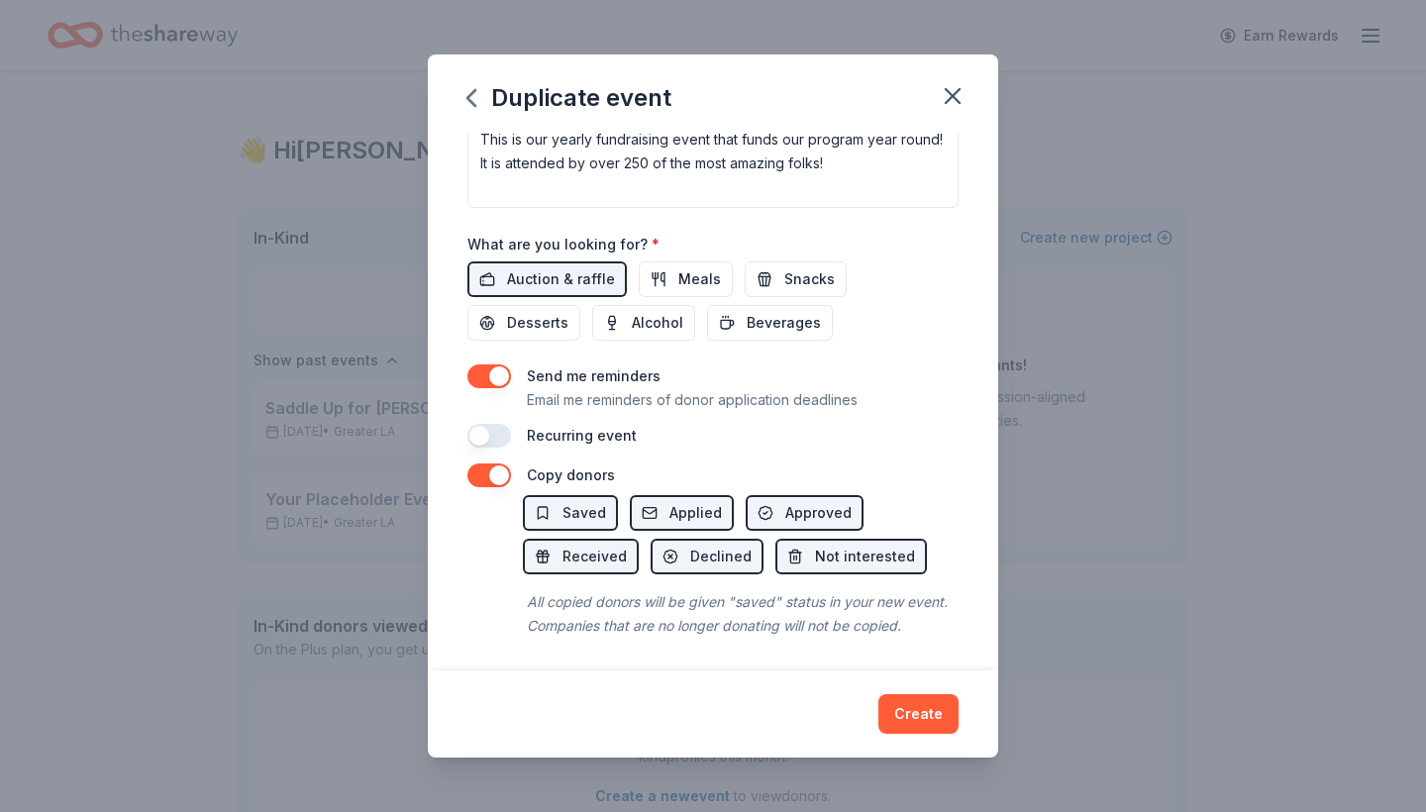
scroll to position [604, 0]
click at [903, 702] on button "Create" at bounding box center [919, 714] width 80 height 40
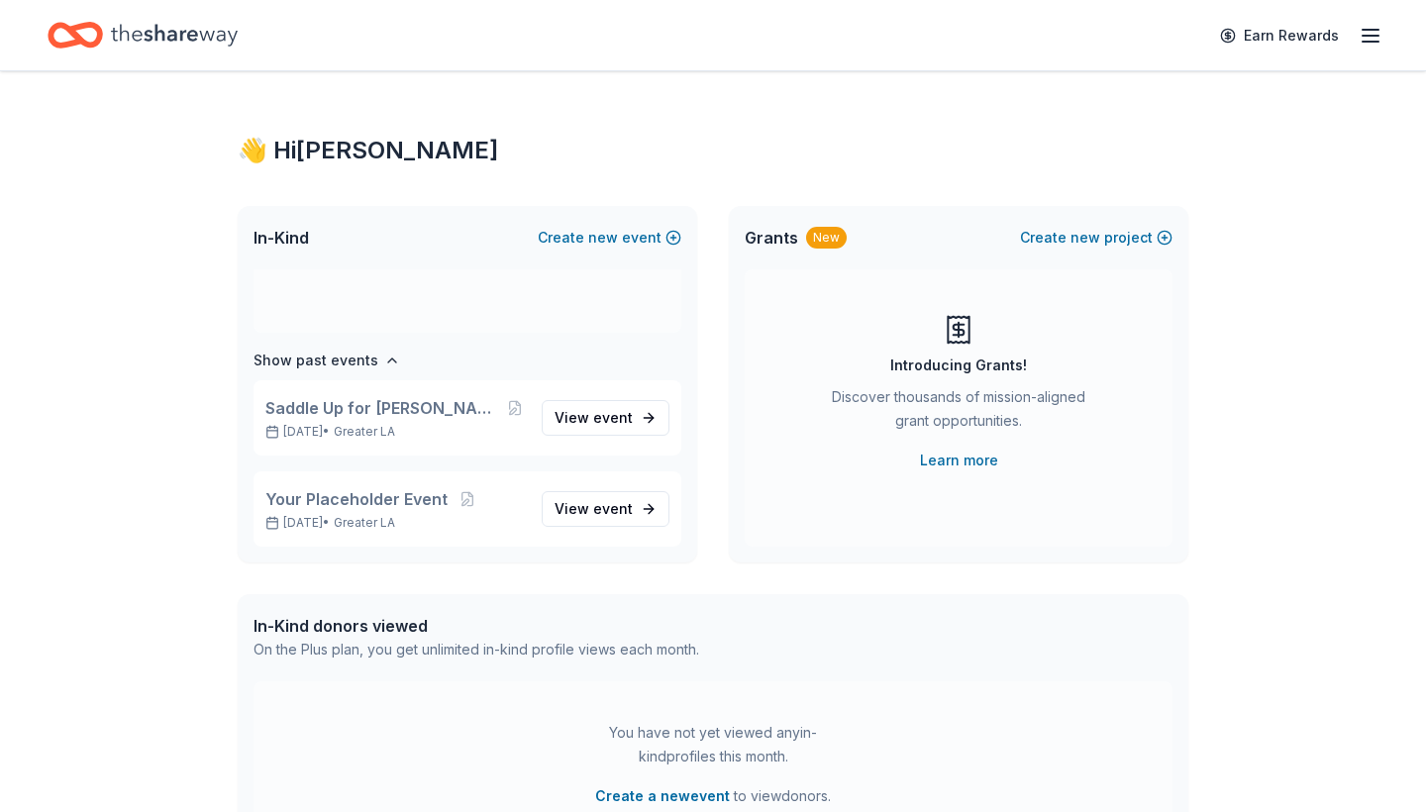
scroll to position [12, 0]
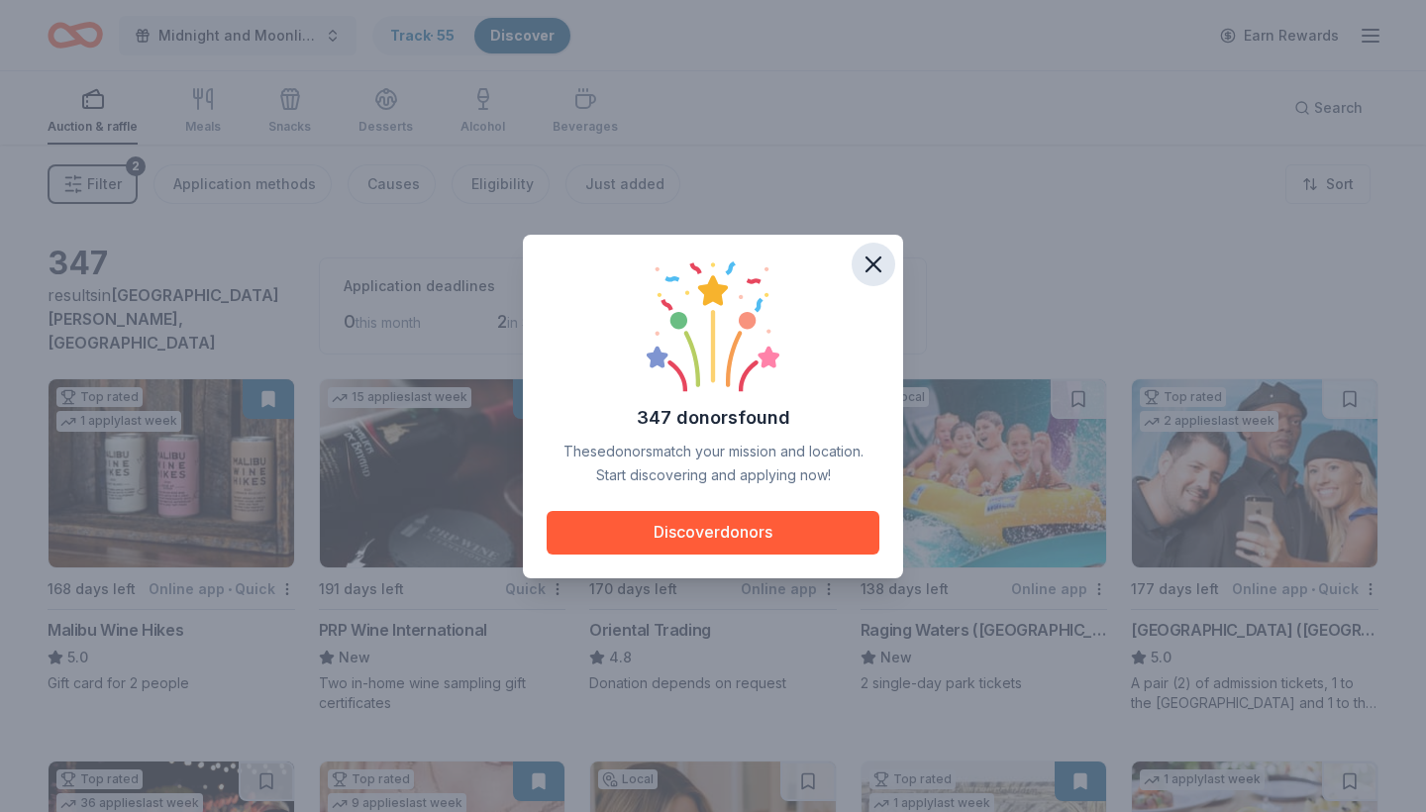
click at [880, 262] on icon "button" at bounding box center [874, 265] width 28 height 28
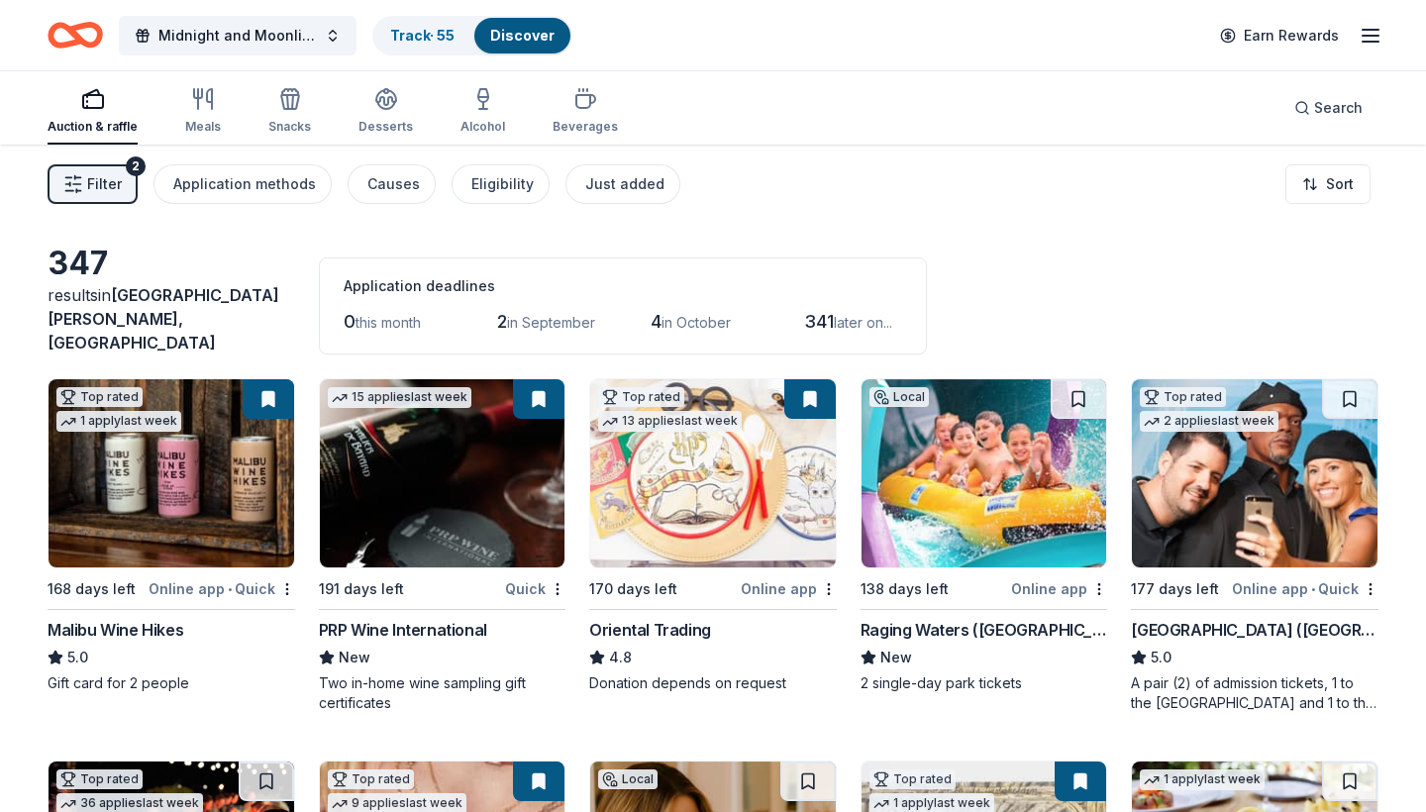
click at [982, 464] on img at bounding box center [985, 473] width 246 height 188
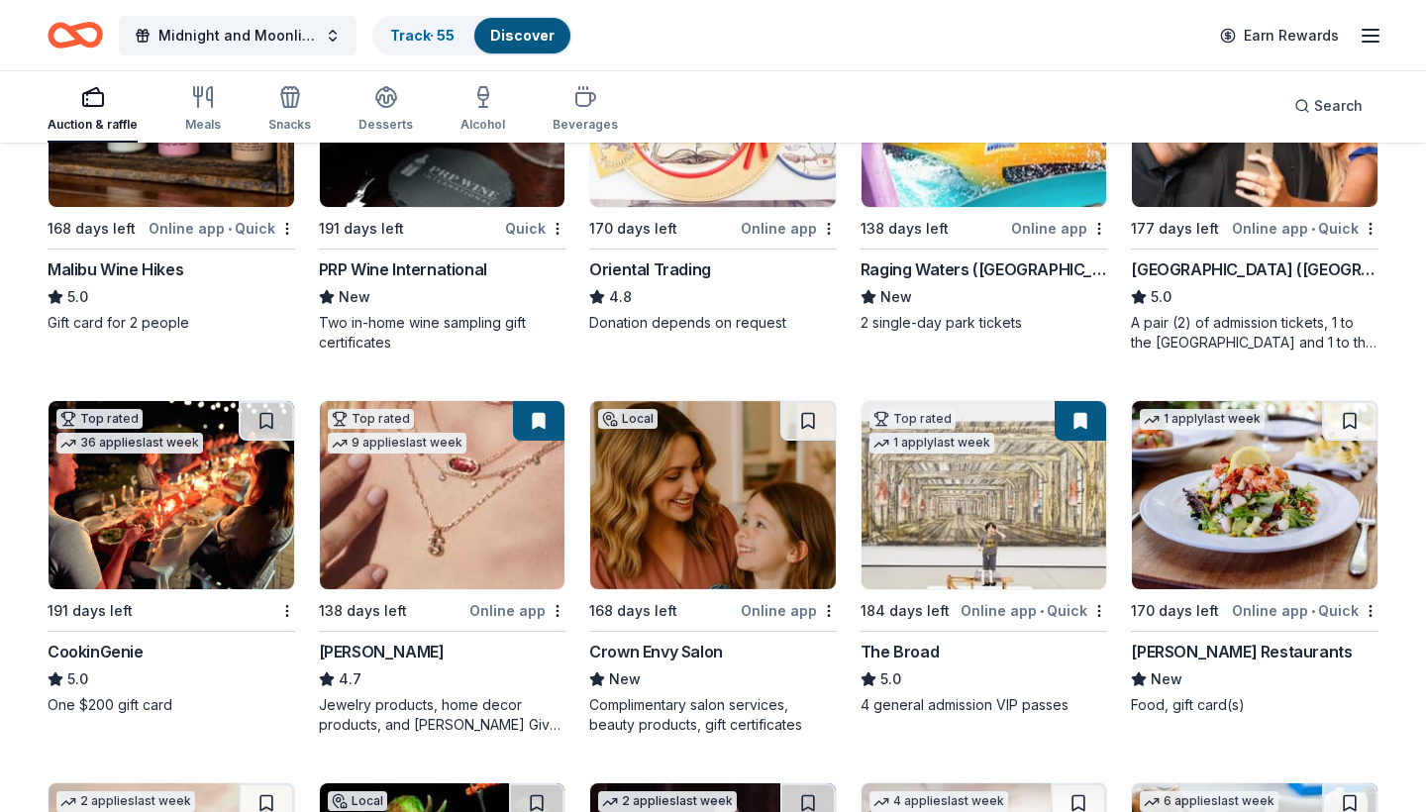
scroll to position [376, 0]
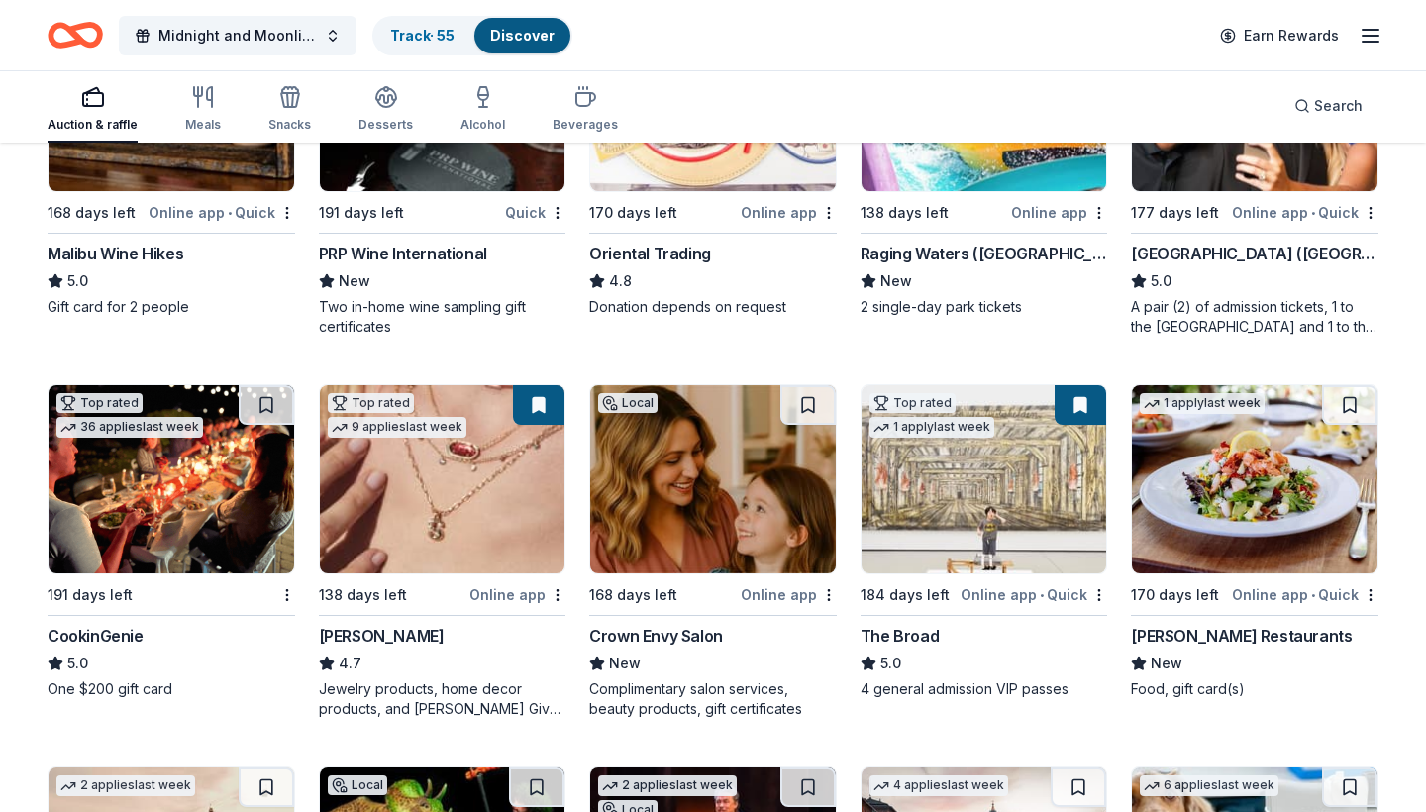
click at [524, 582] on div "Online app" at bounding box center [518, 594] width 96 height 25
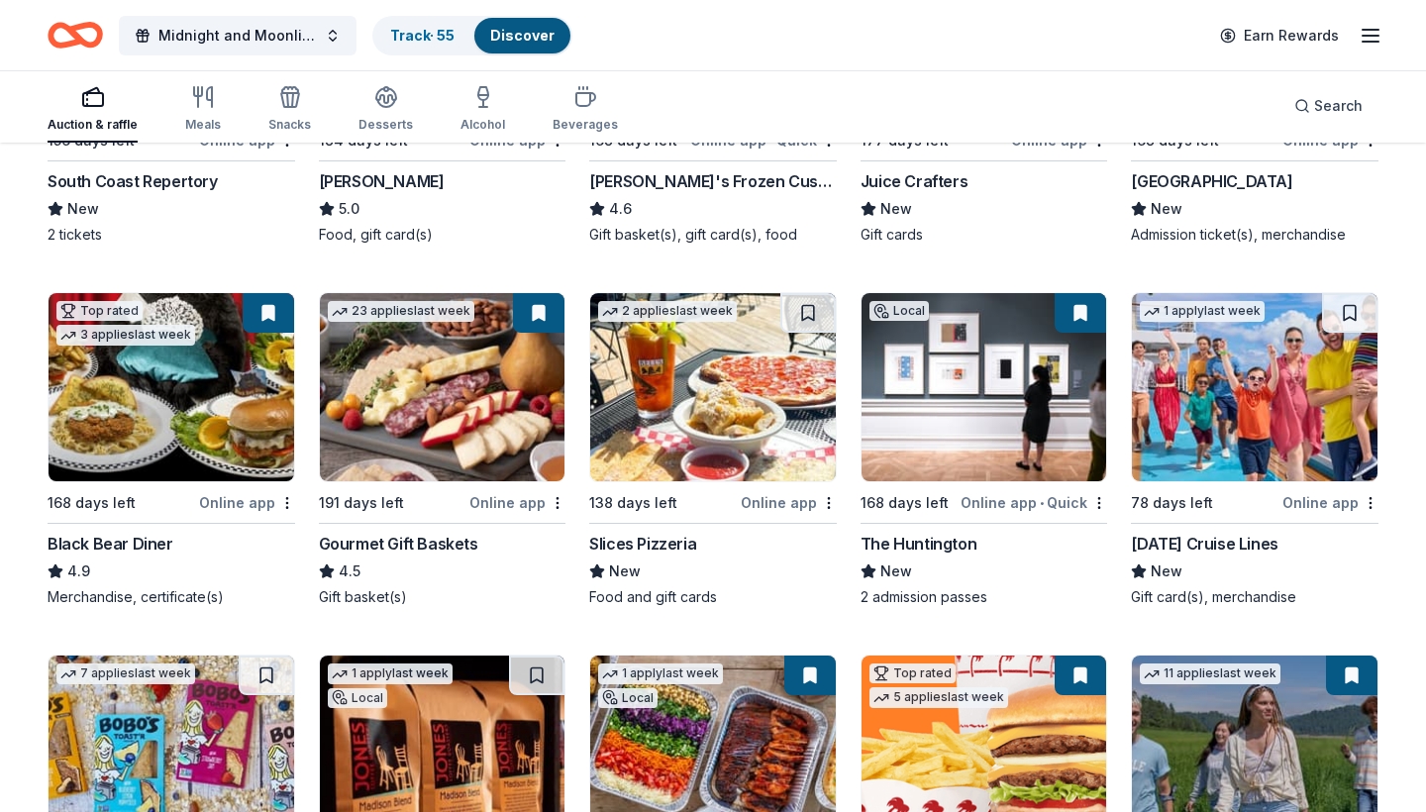
scroll to position [1949, 0]
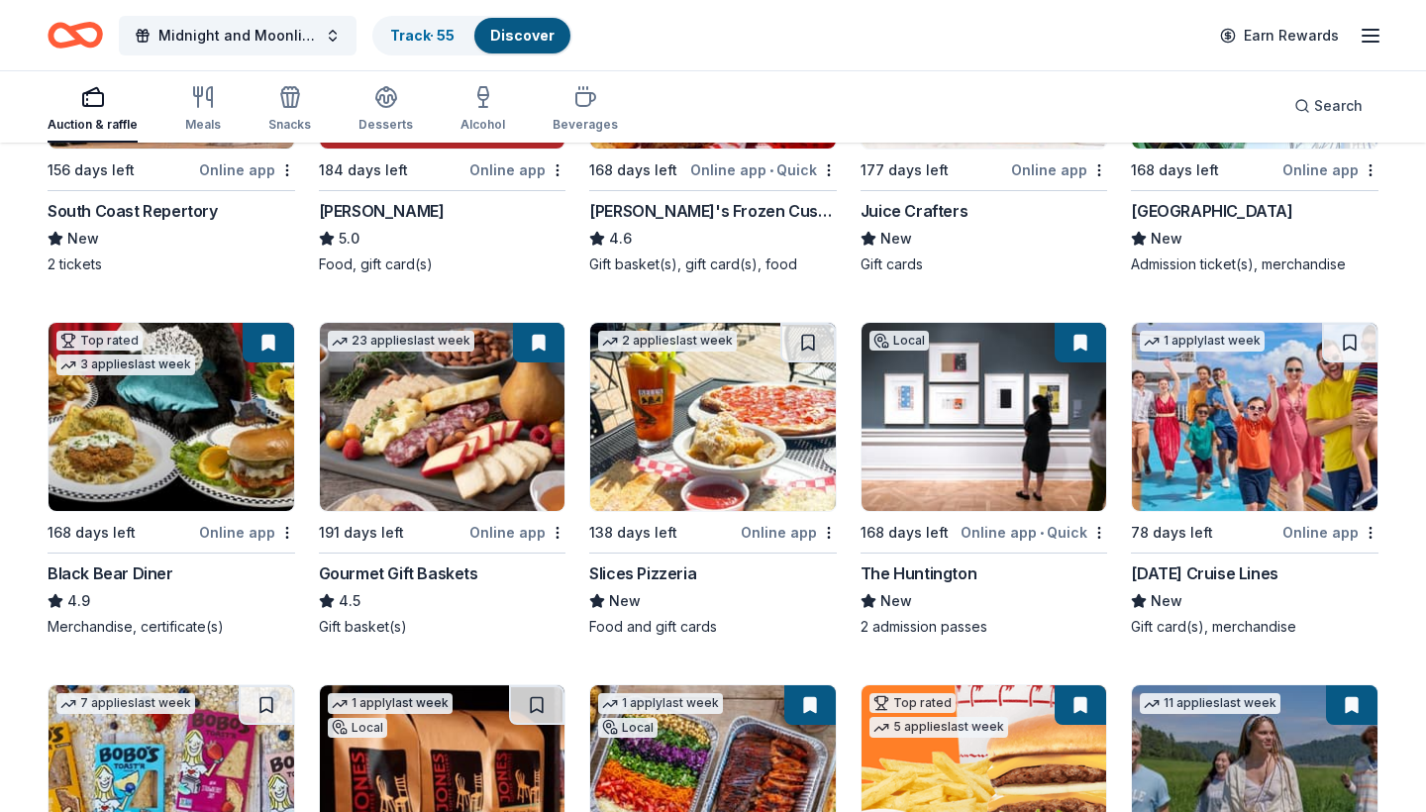
click at [1248, 420] on img at bounding box center [1255, 417] width 246 height 188
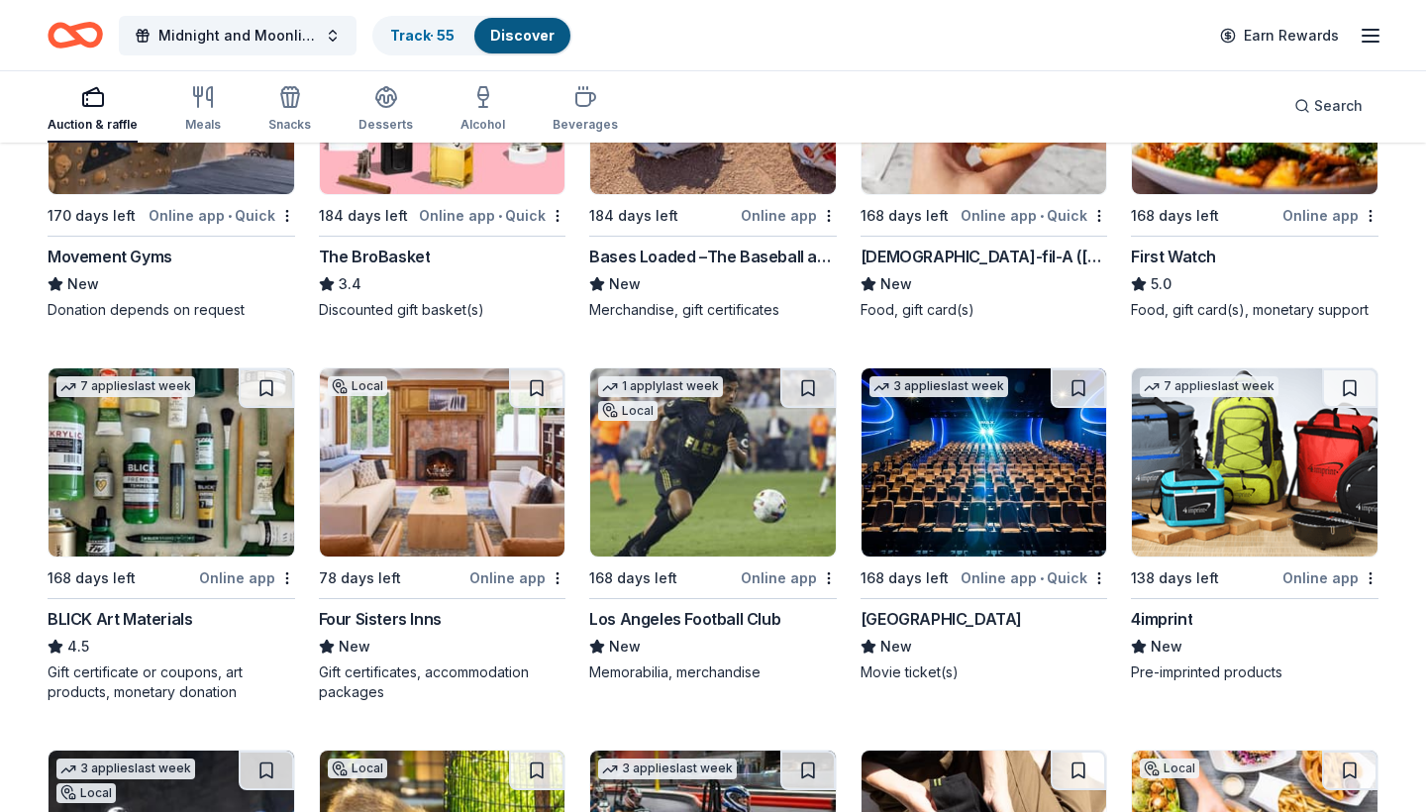
scroll to position [3722, 0]
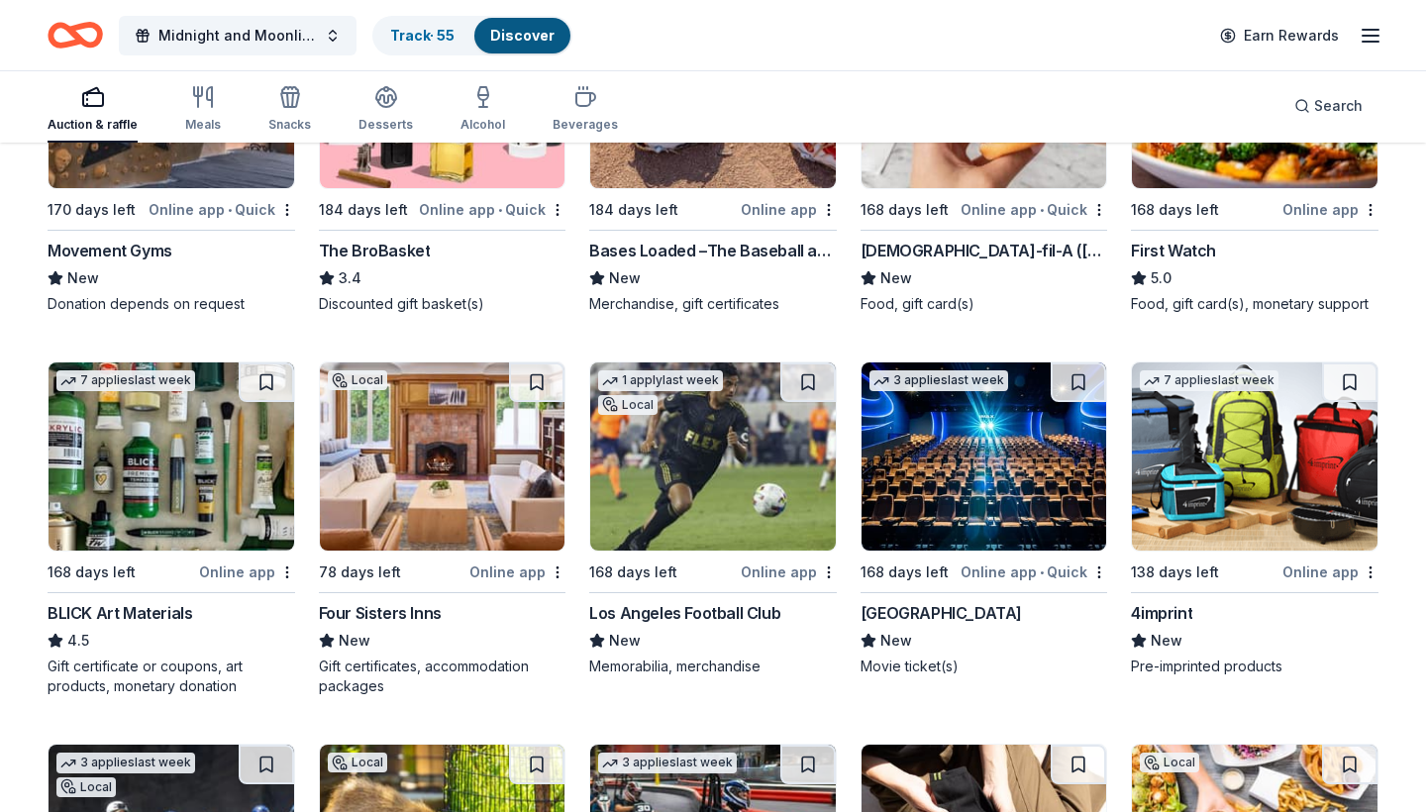
click at [416, 488] on img at bounding box center [443, 457] width 246 height 188
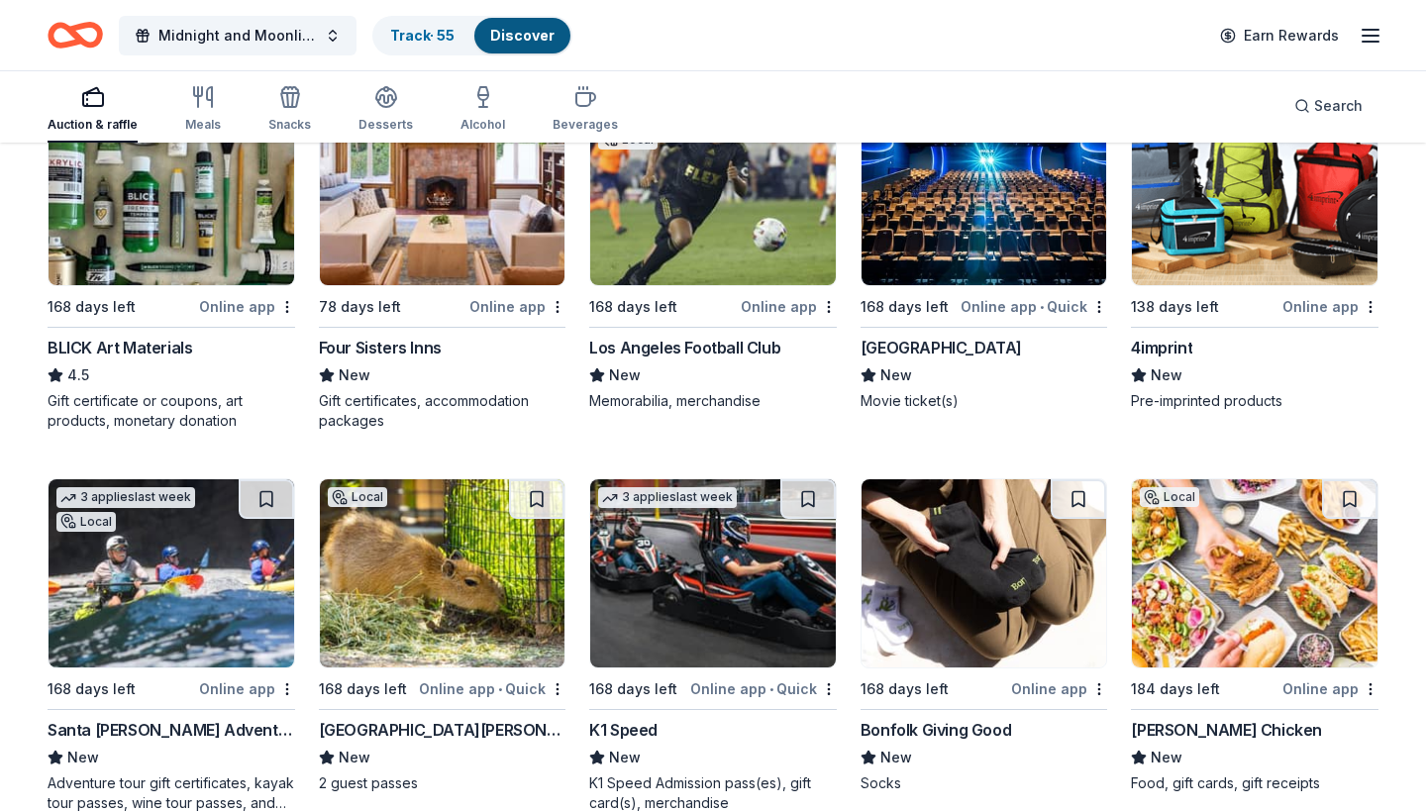
scroll to position [3992, 0]
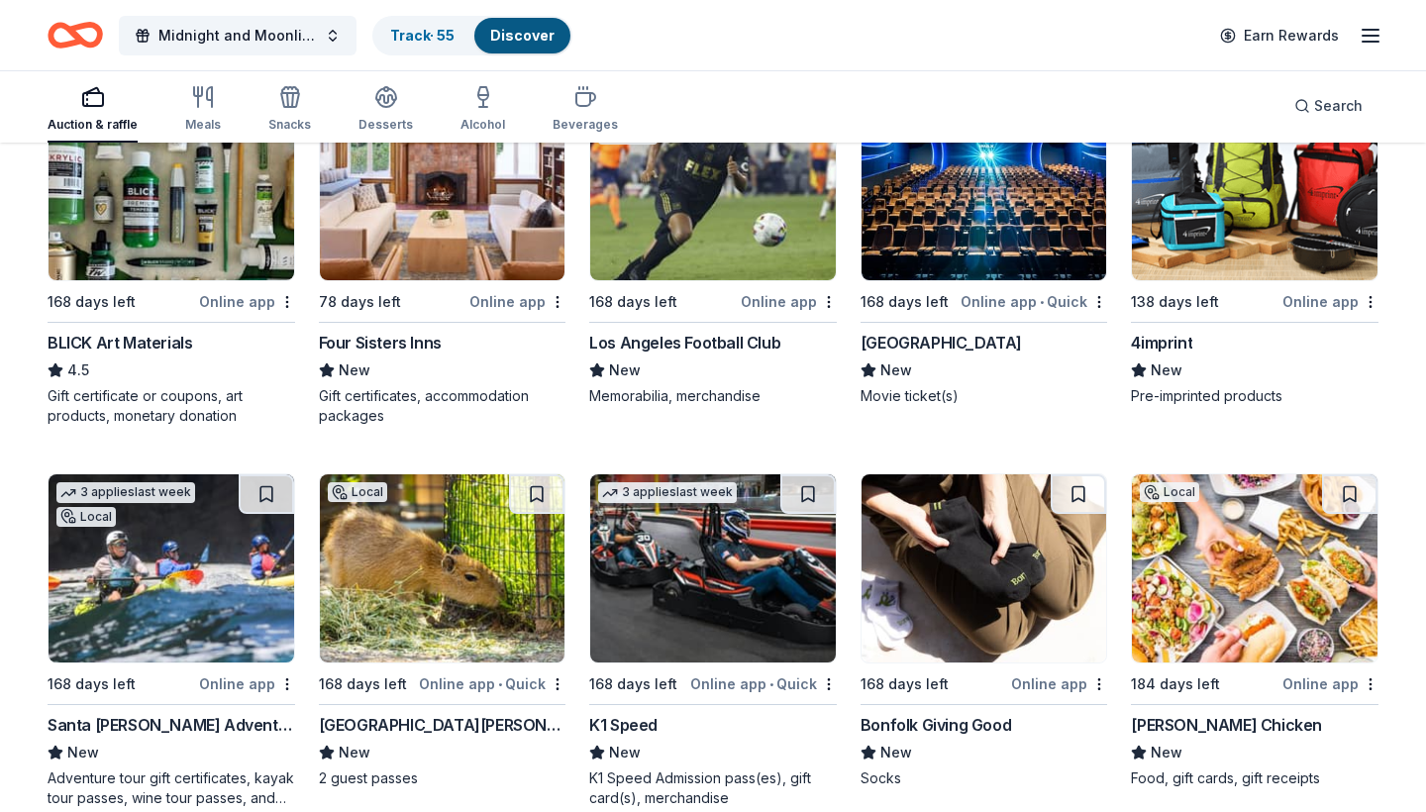
click at [1213, 223] on img at bounding box center [1255, 186] width 246 height 188
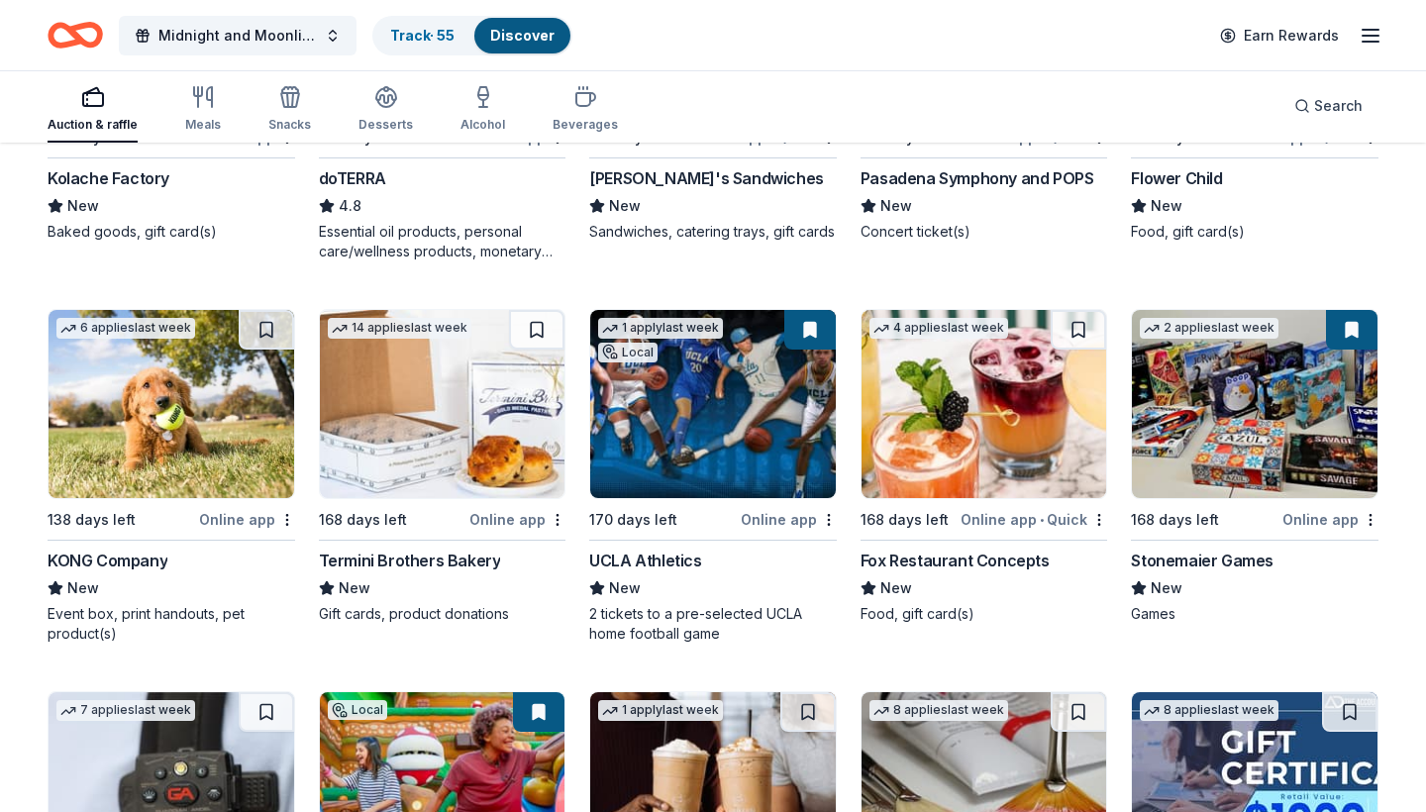
scroll to position [5305, 0]
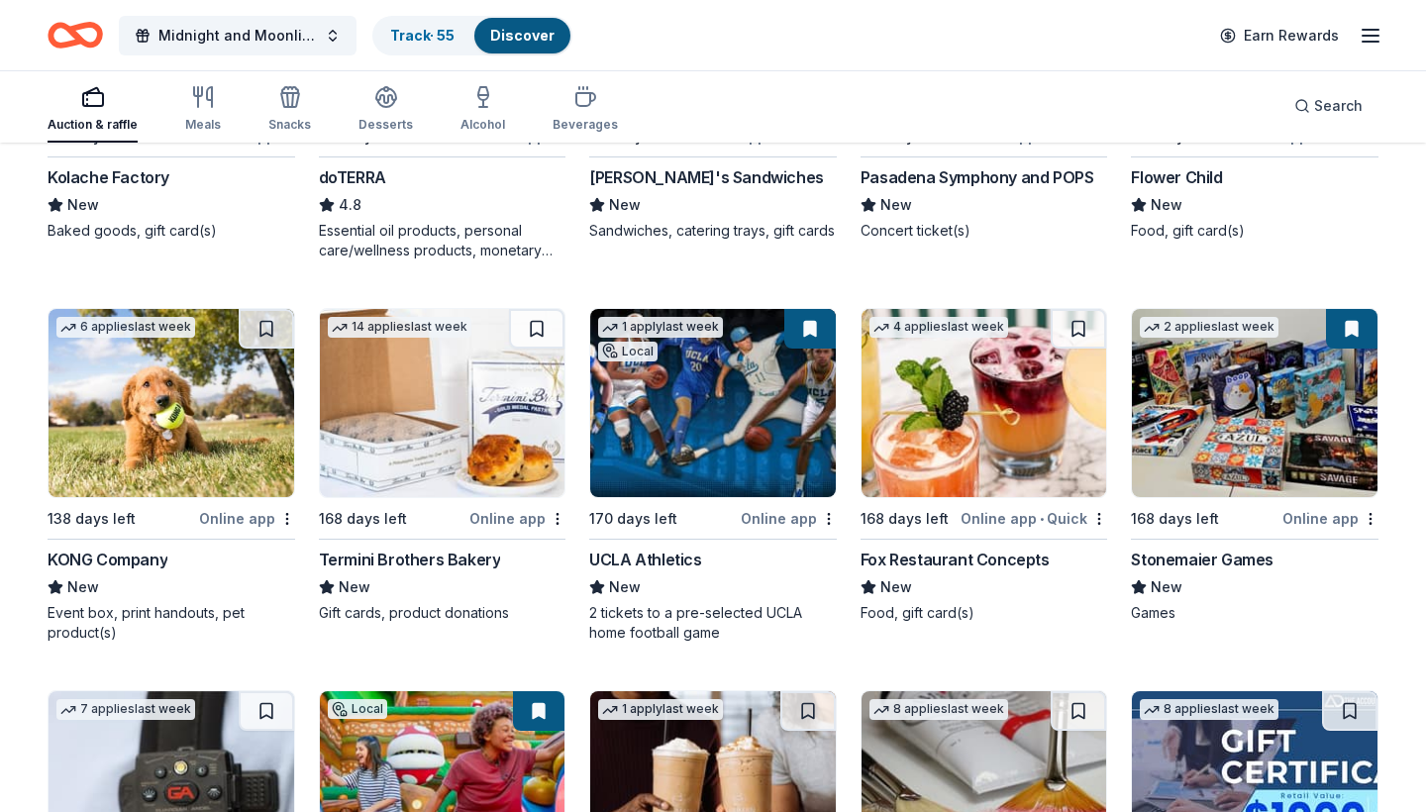
click at [708, 412] on img at bounding box center [713, 403] width 246 height 188
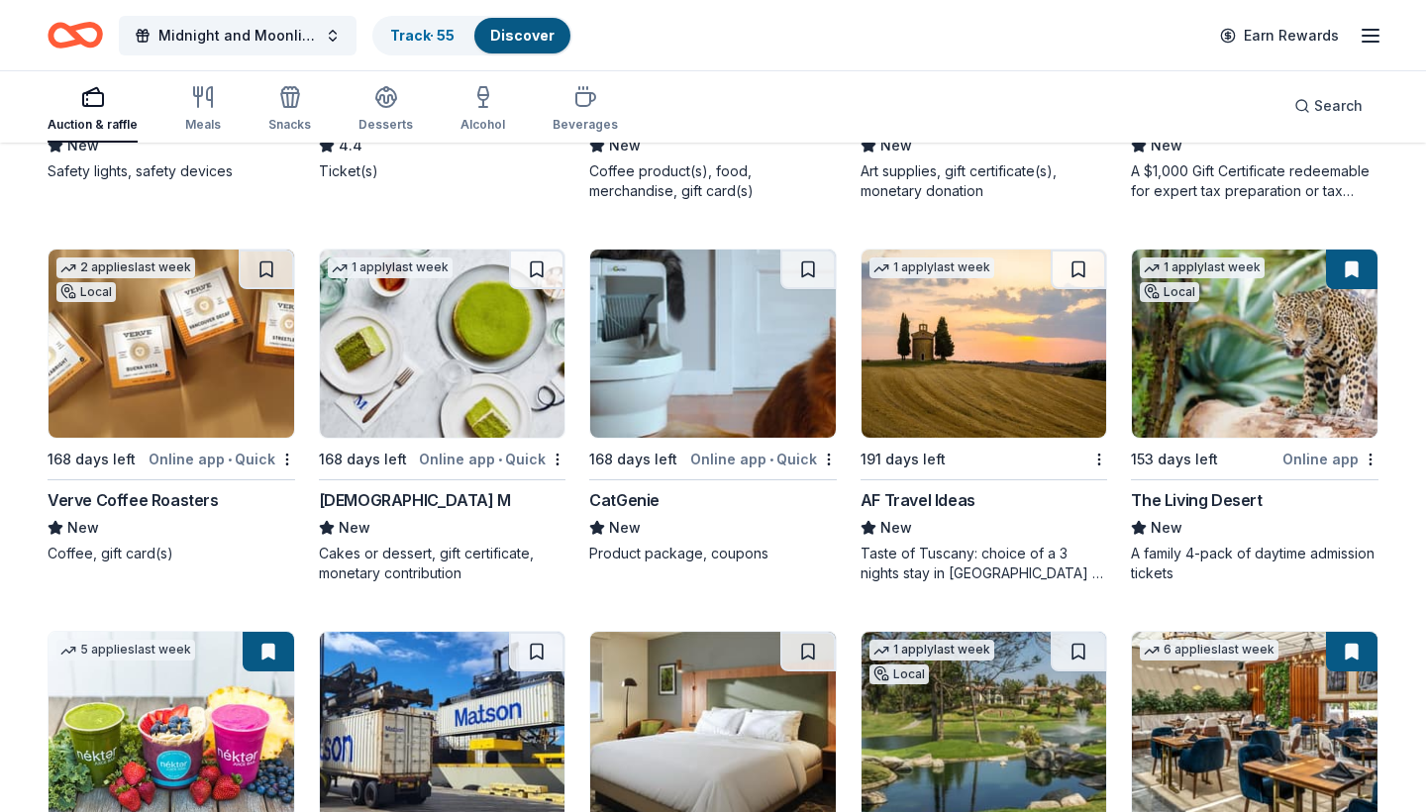
scroll to position [6130, 0]
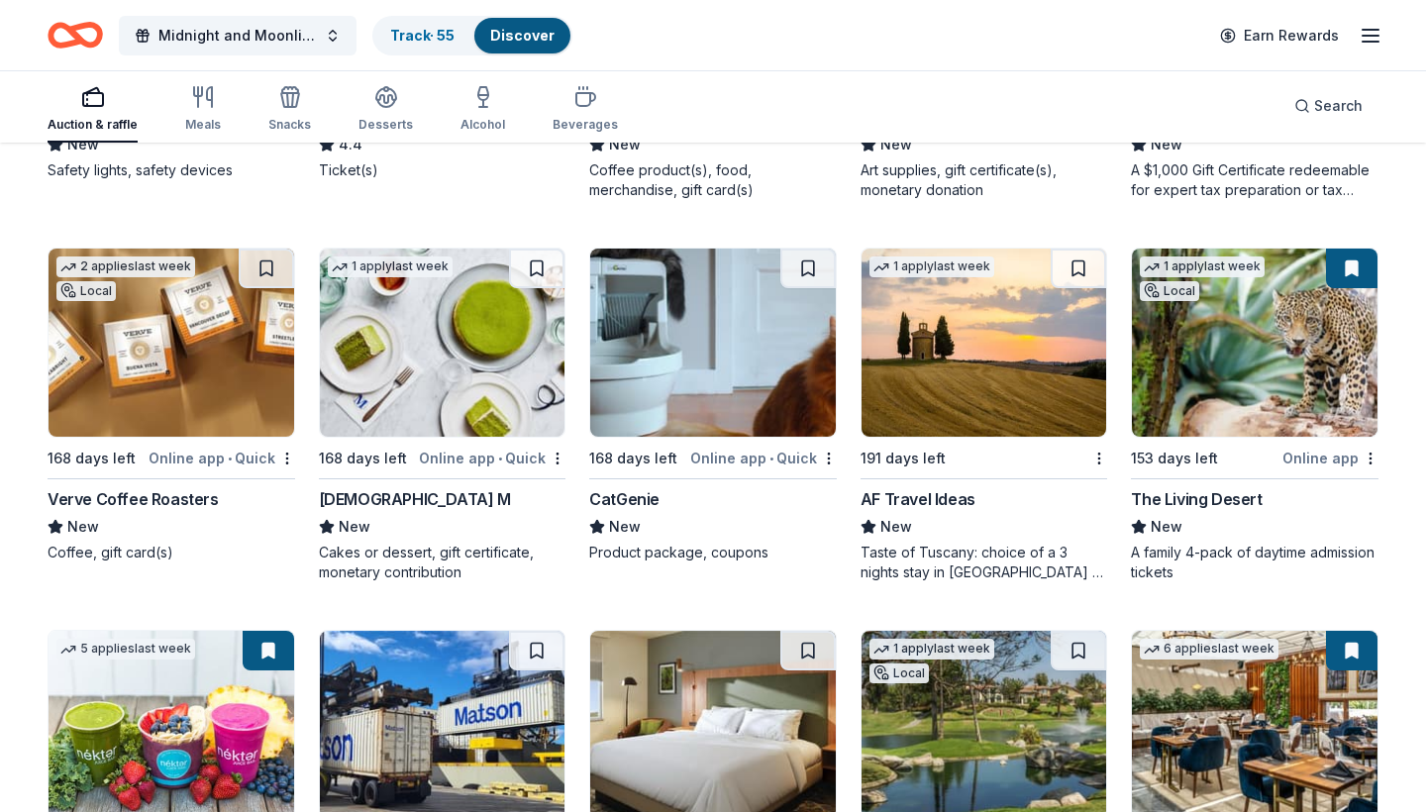
click at [944, 408] on img at bounding box center [985, 343] width 246 height 188
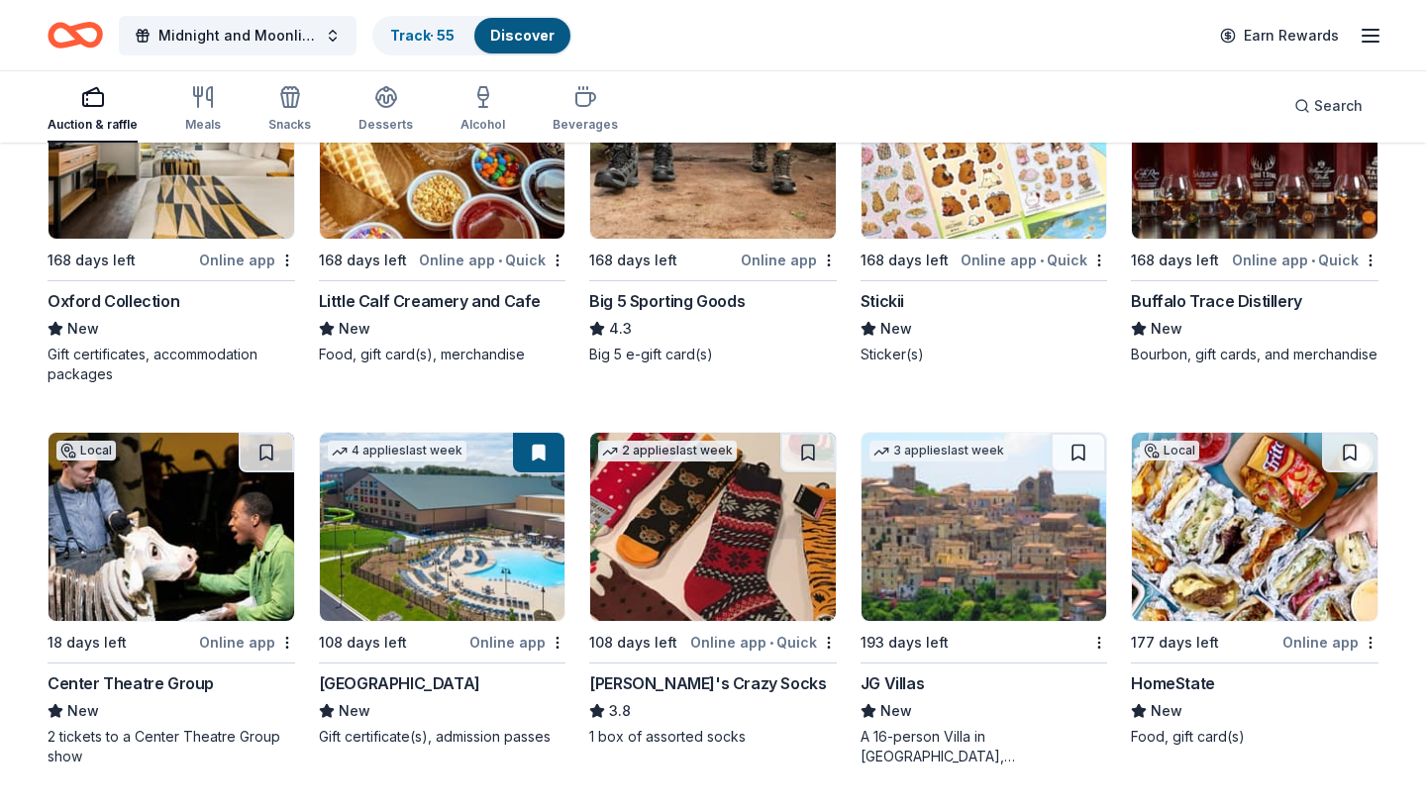
scroll to position [7460, 0]
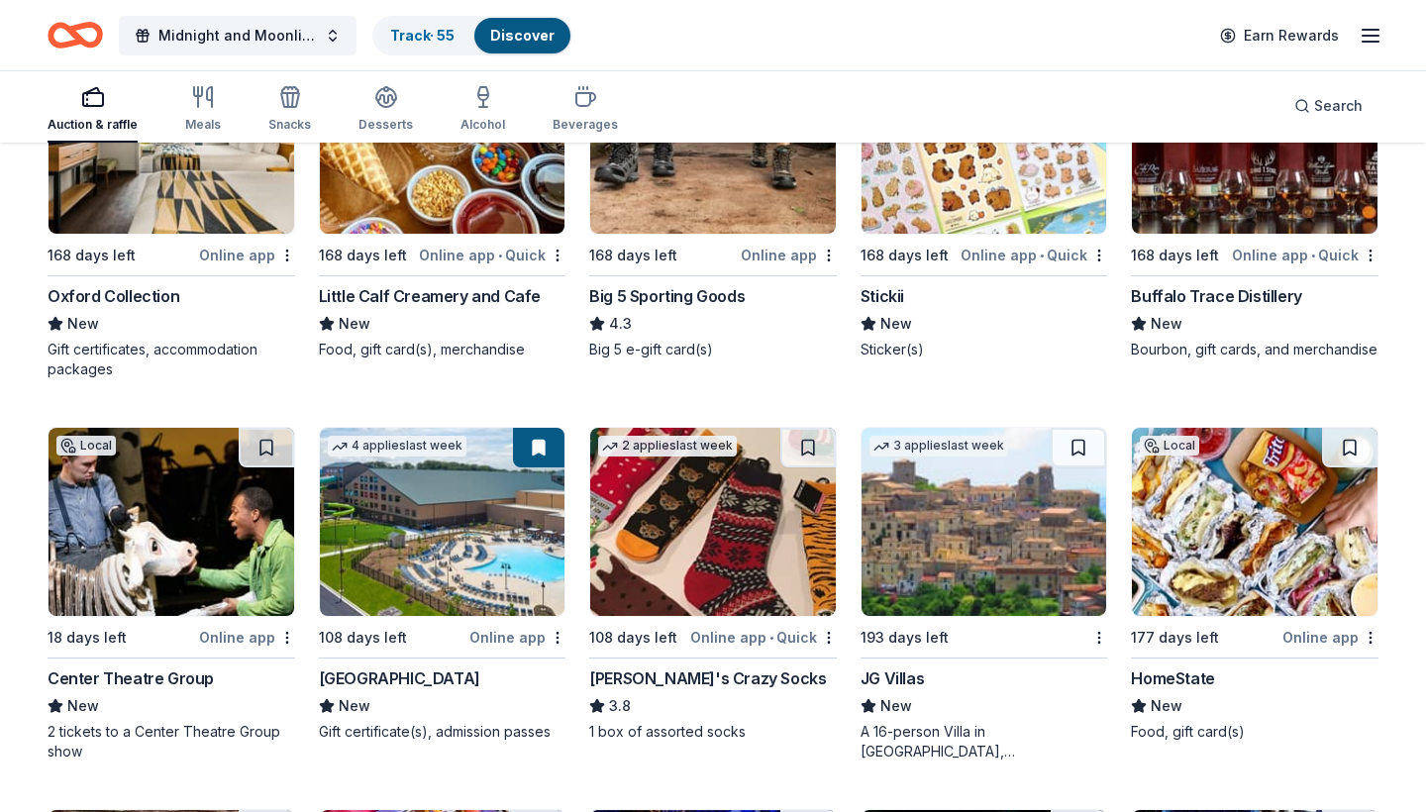
click at [392, 626] on div "108 days left" at bounding box center [363, 638] width 88 height 24
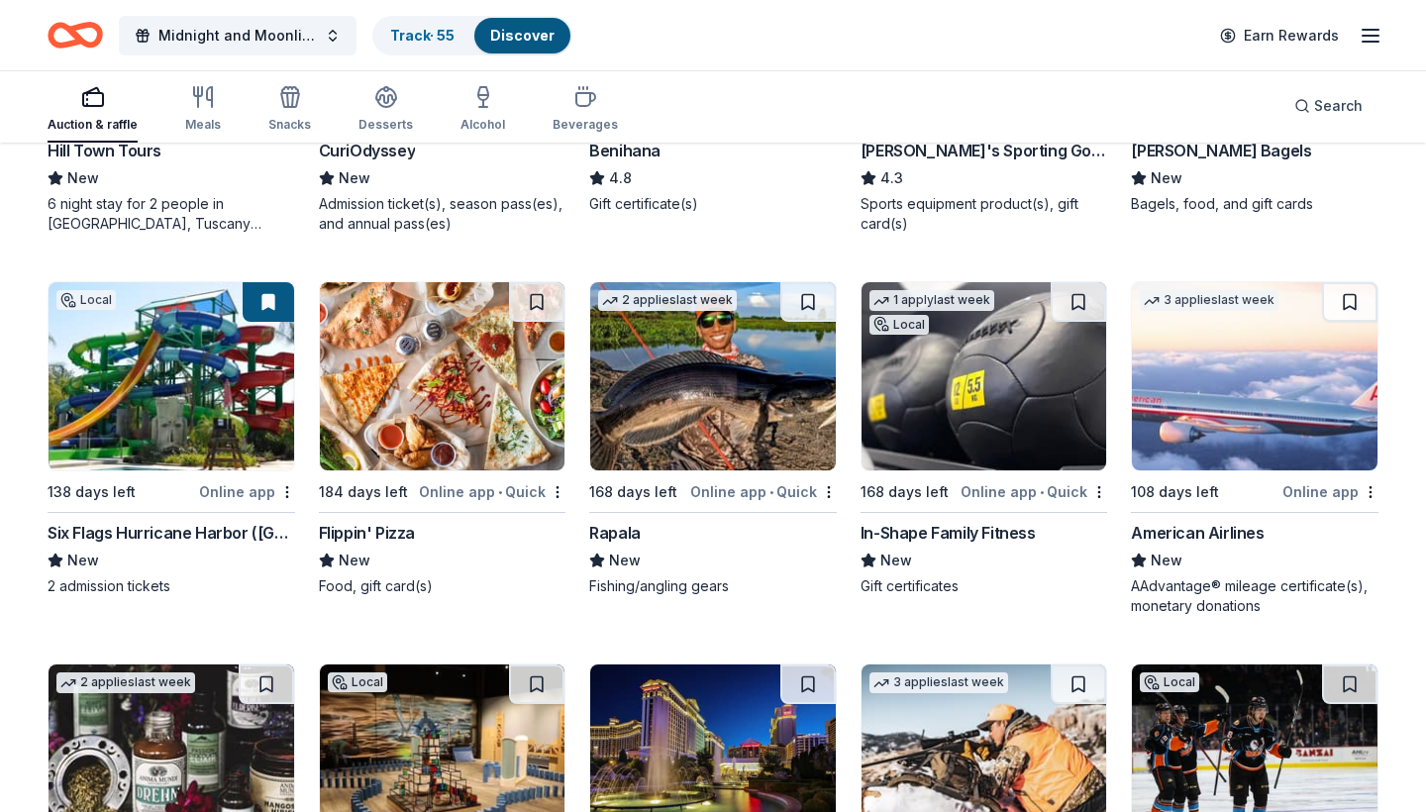
scroll to position [9137, 0]
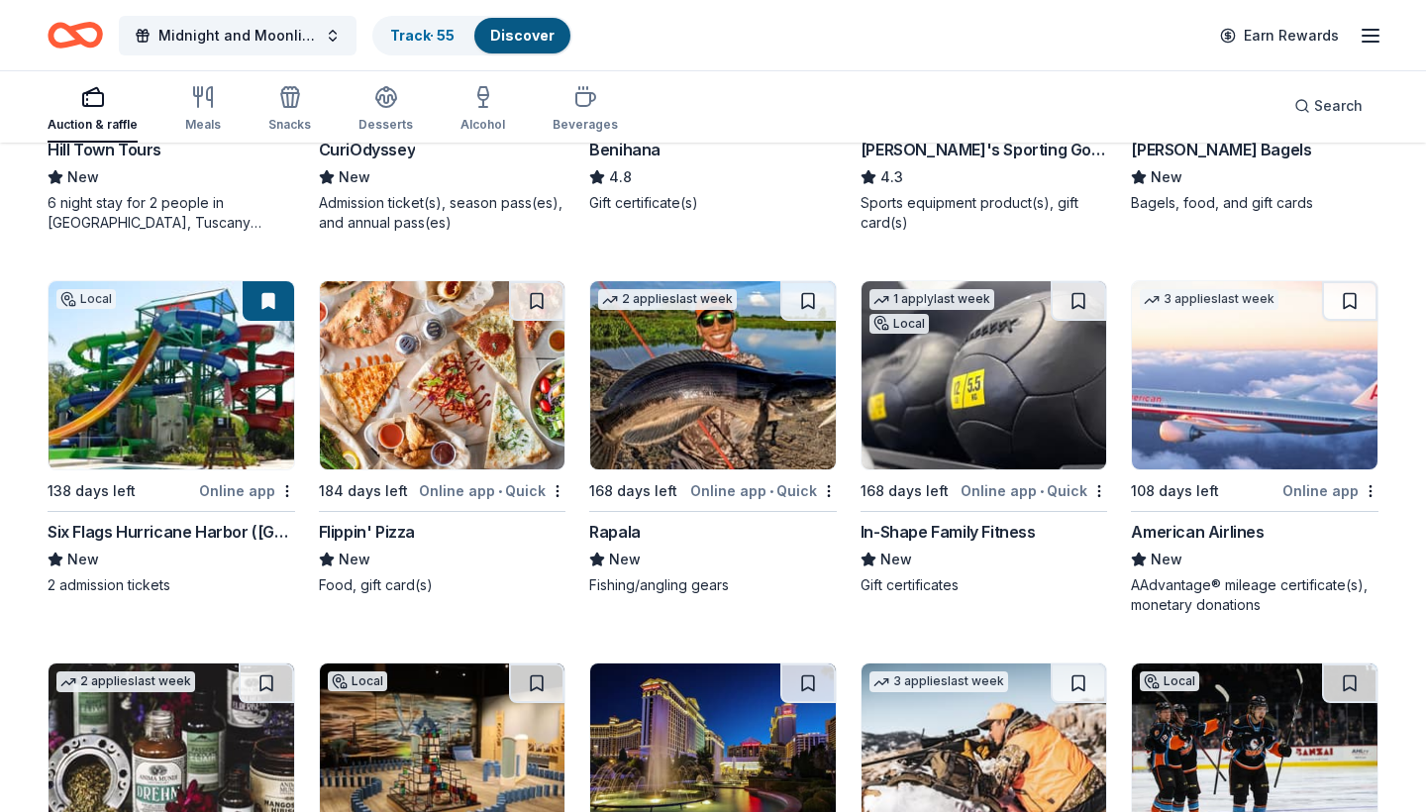
click at [173, 343] on img at bounding box center [172, 375] width 246 height 188
click at [1234, 385] on img at bounding box center [1255, 375] width 246 height 188
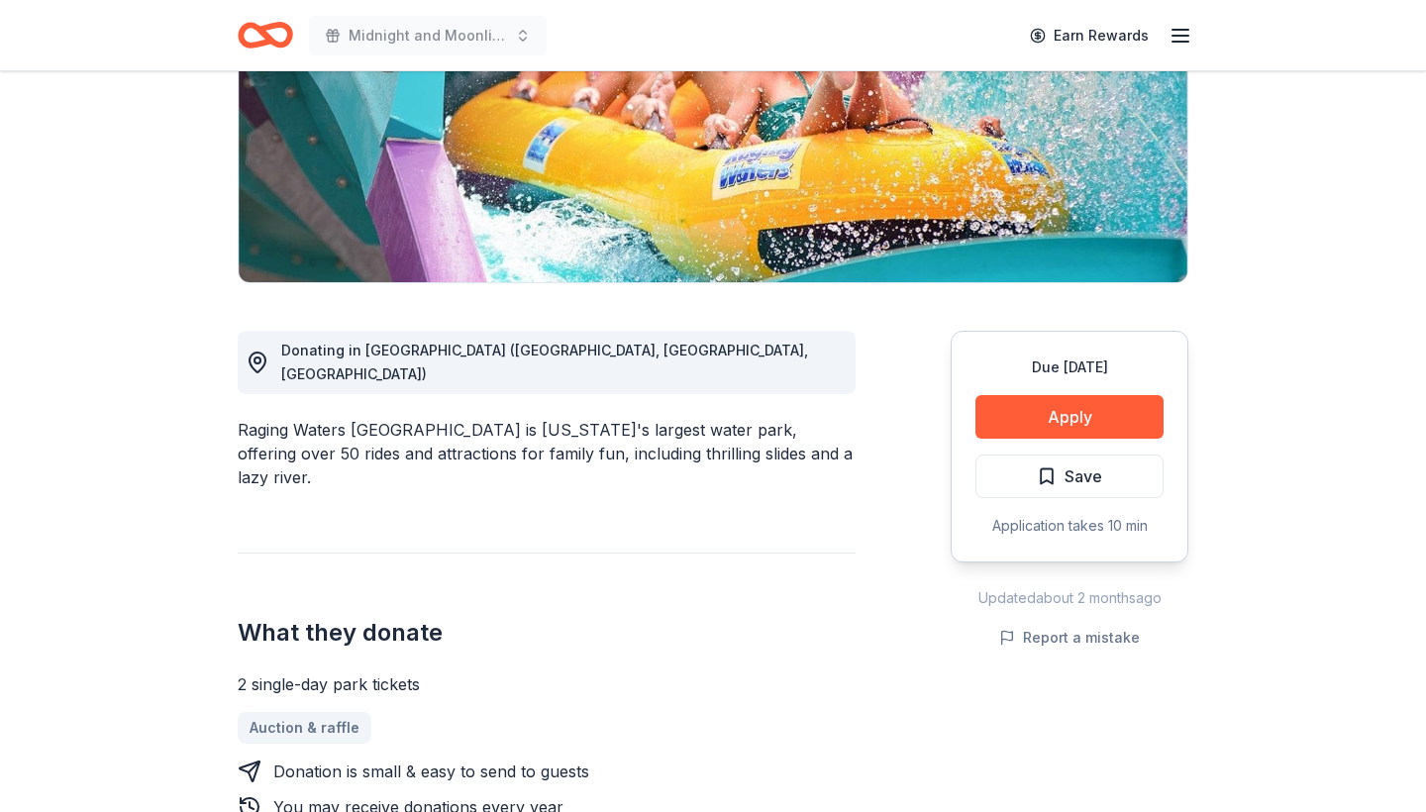
scroll to position [684, 0]
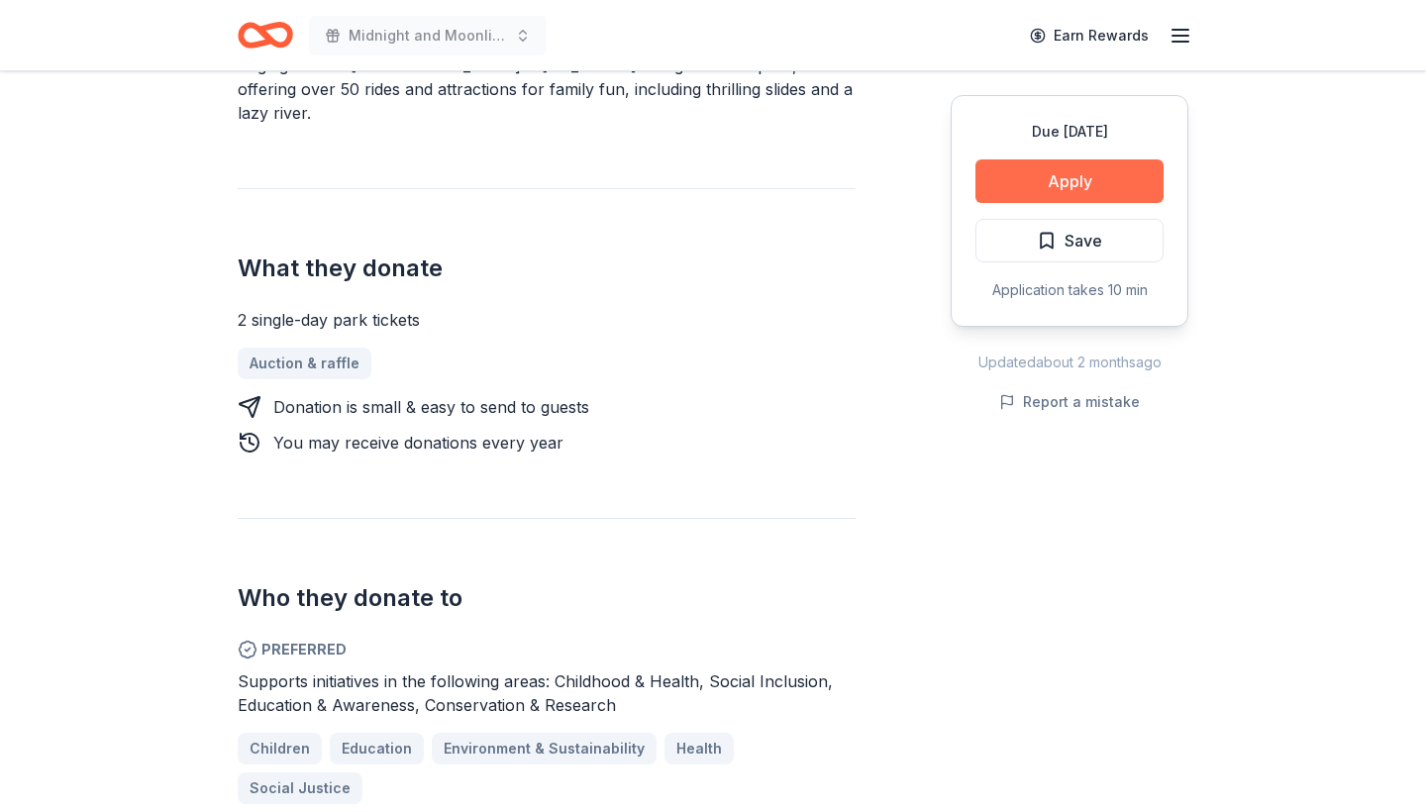
click at [1042, 182] on button "Apply" at bounding box center [1070, 181] width 188 height 44
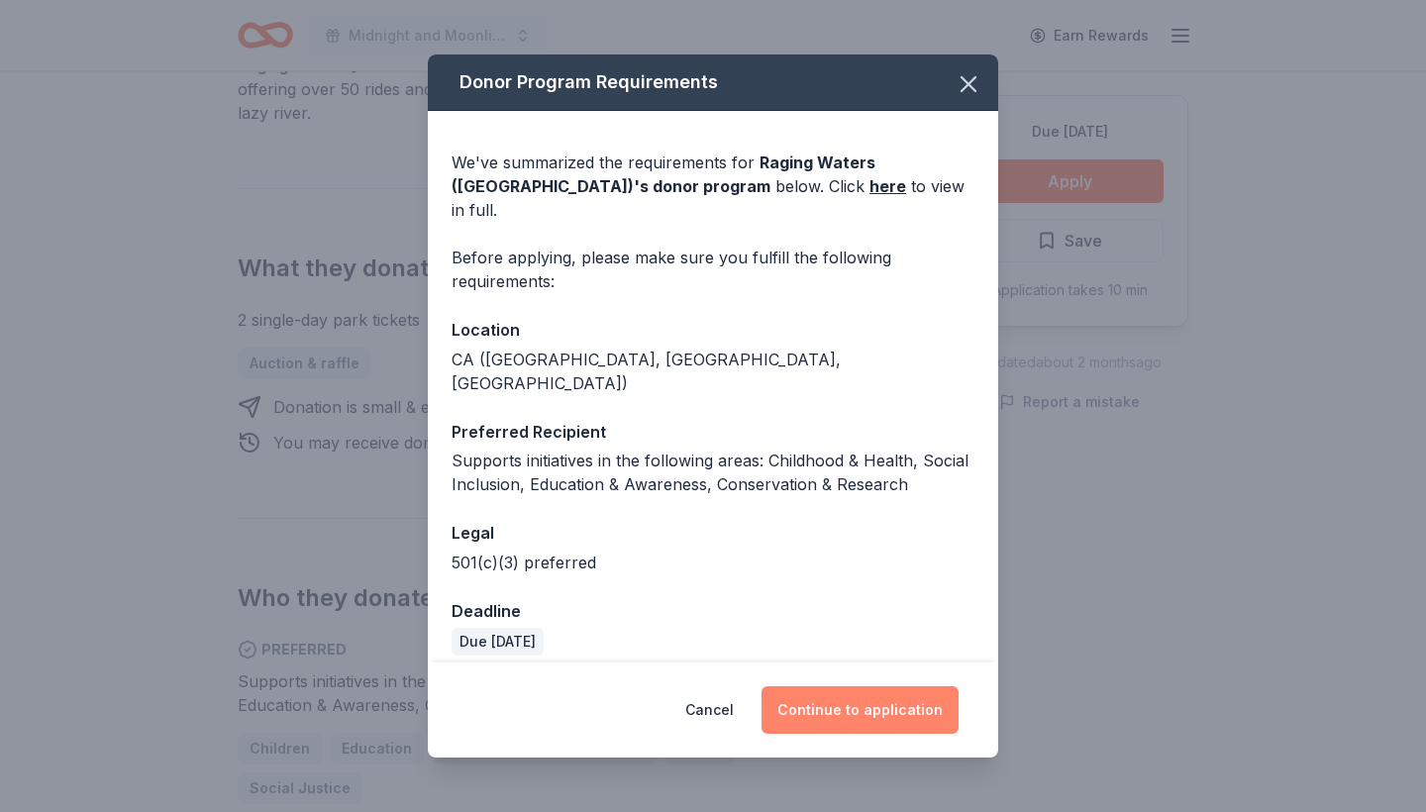
click at [854, 691] on button "Continue to application" at bounding box center [860, 711] width 197 height 48
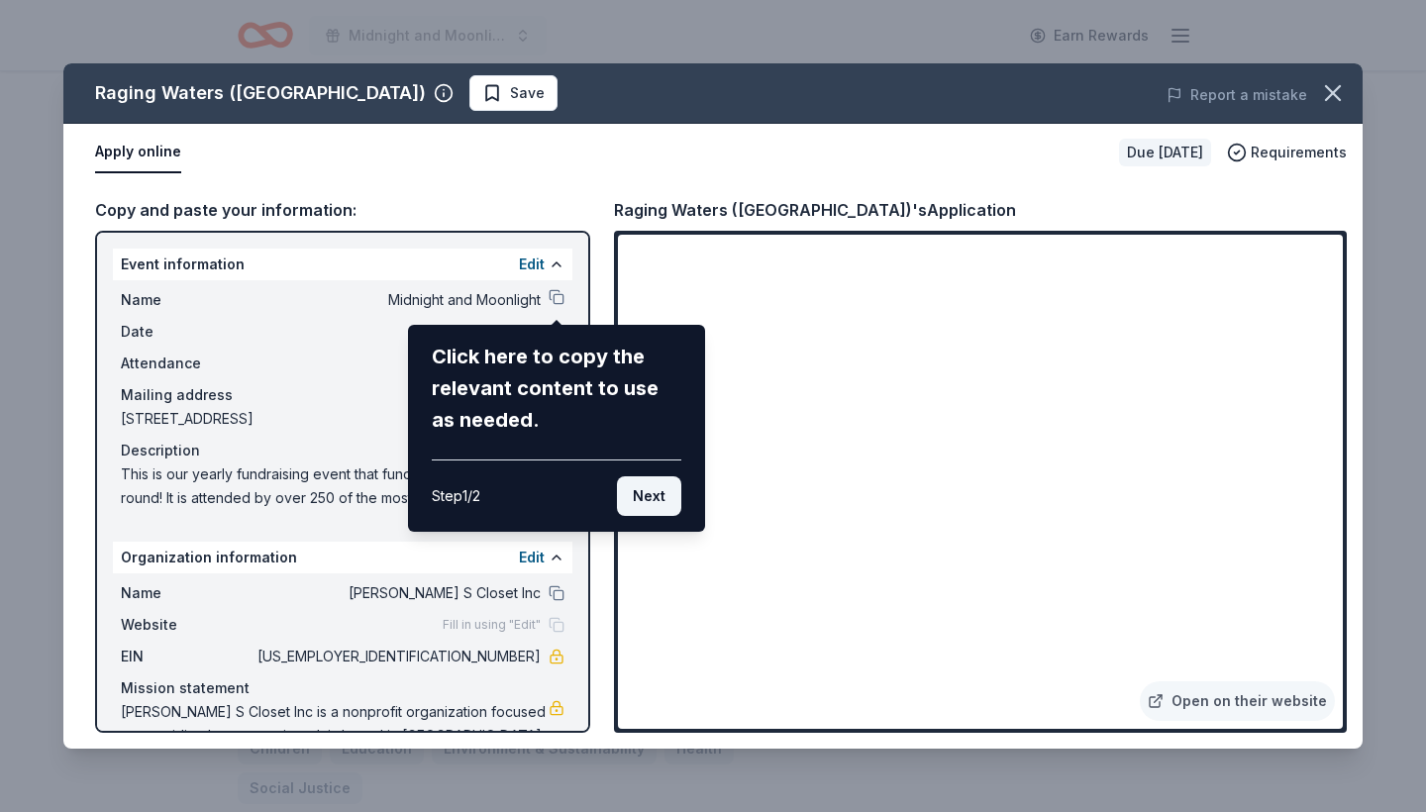
click at [647, 495] on button "Next" at bounding box center [649, 496] width 64 height 40
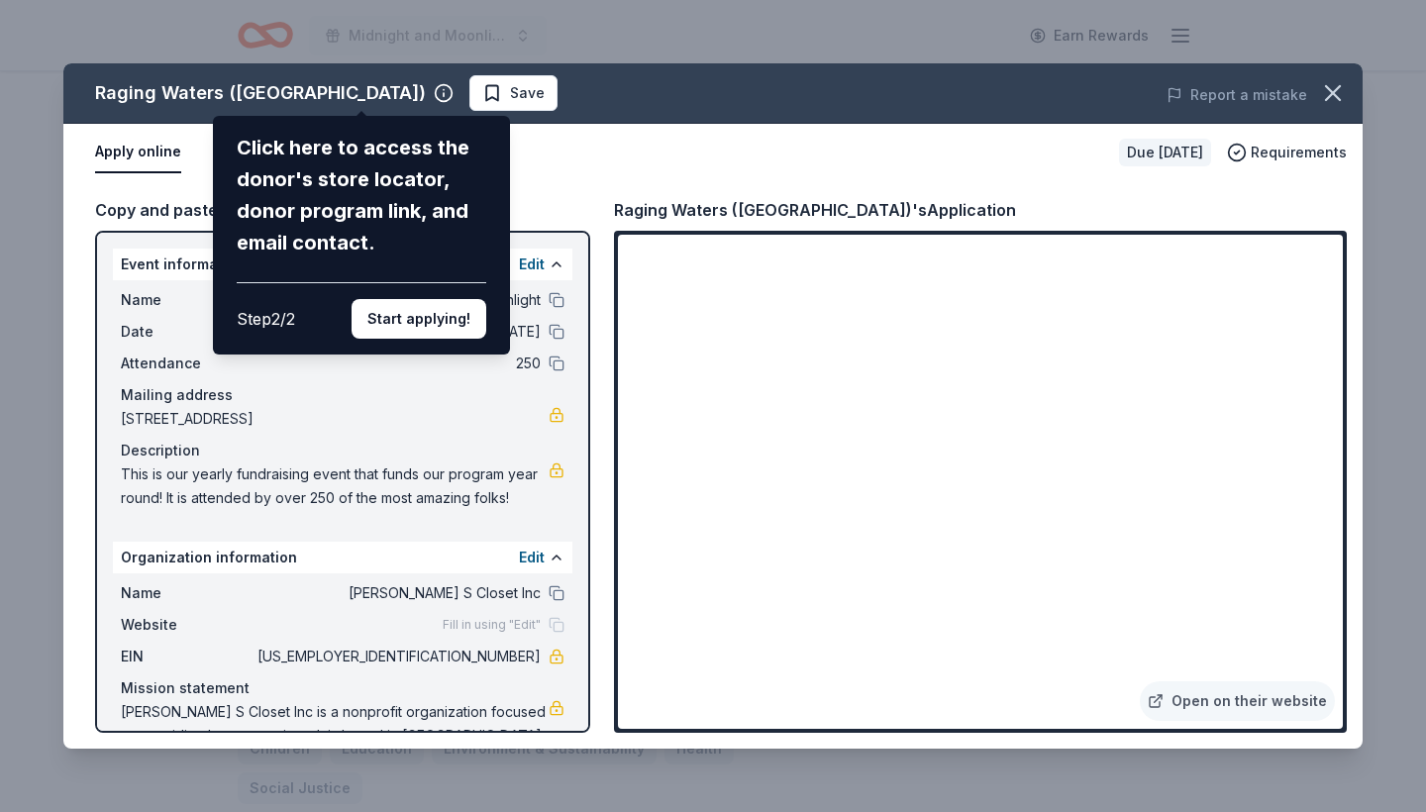
click at [496, 627] on div "Raging Waters (Los Angeles) Click here to access the donor's store locator, don…" at bounding box center [713, 406] width 1300 height 686
click at [461, 299] on button "Start applying!" at bounding box center [419, 319] width 135 height 40
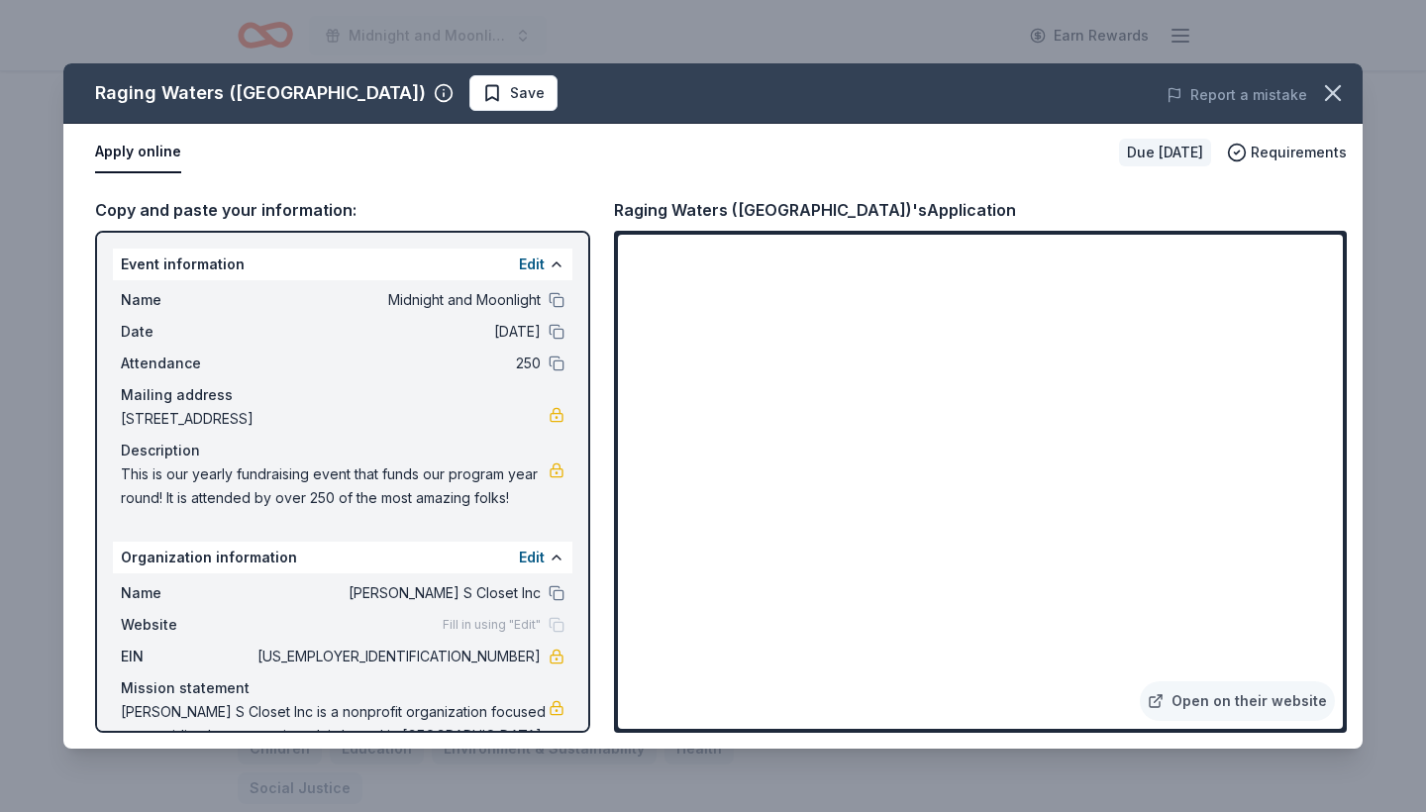
click at [557, 631] on div "Raging Waters (Los Angeles) Save Report a mistake Apply online Due in 138 days …" at bounding box center [713, 406] width 1300 height 686
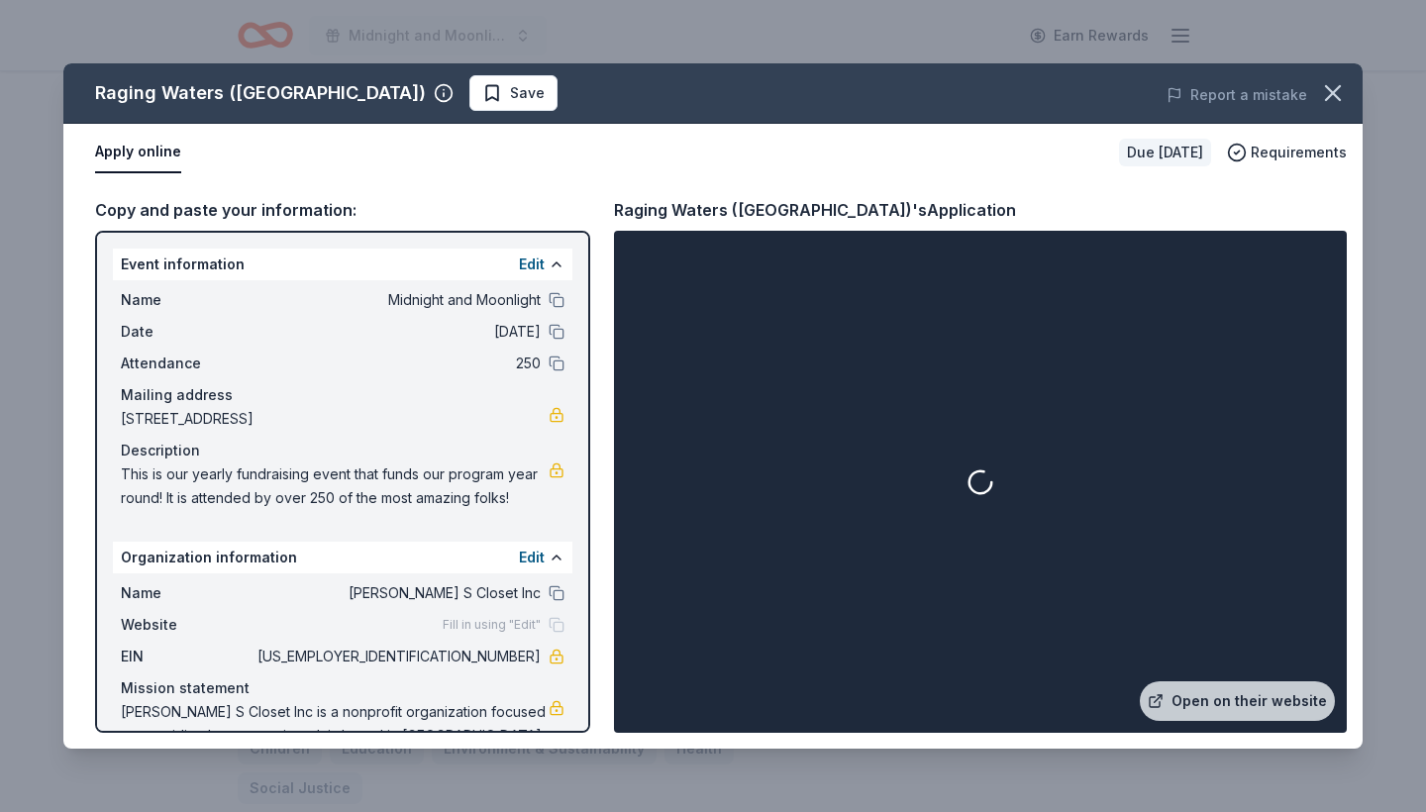
click at [198, 622] on span "Website" at bounding box center [187, 625] width 133 height 24
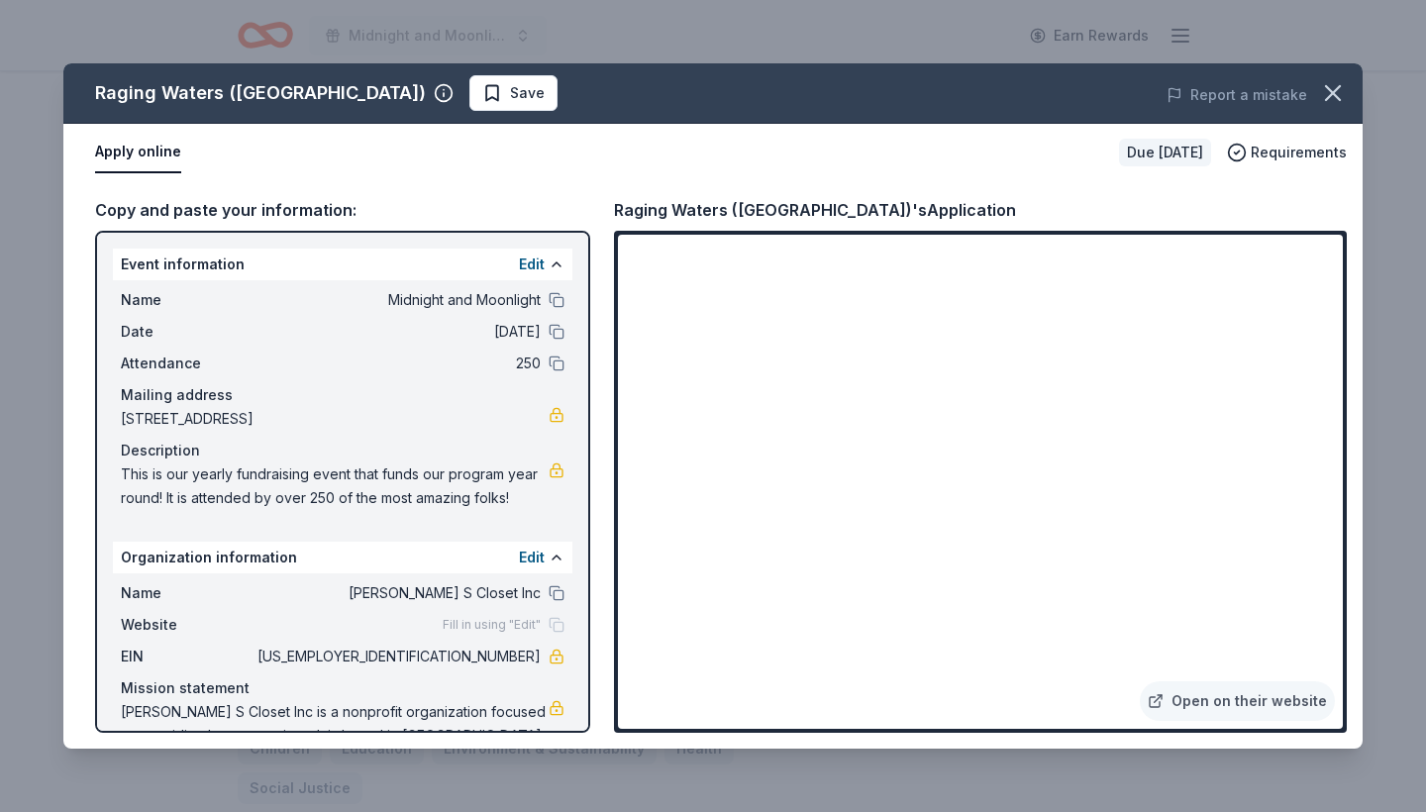
click at [155, 629] on span "Website" at bounding box center [187, 625] width 133 height 24
click at [535, 269] on button "Edit" at bounding box center [532, 265] width 26 height 24
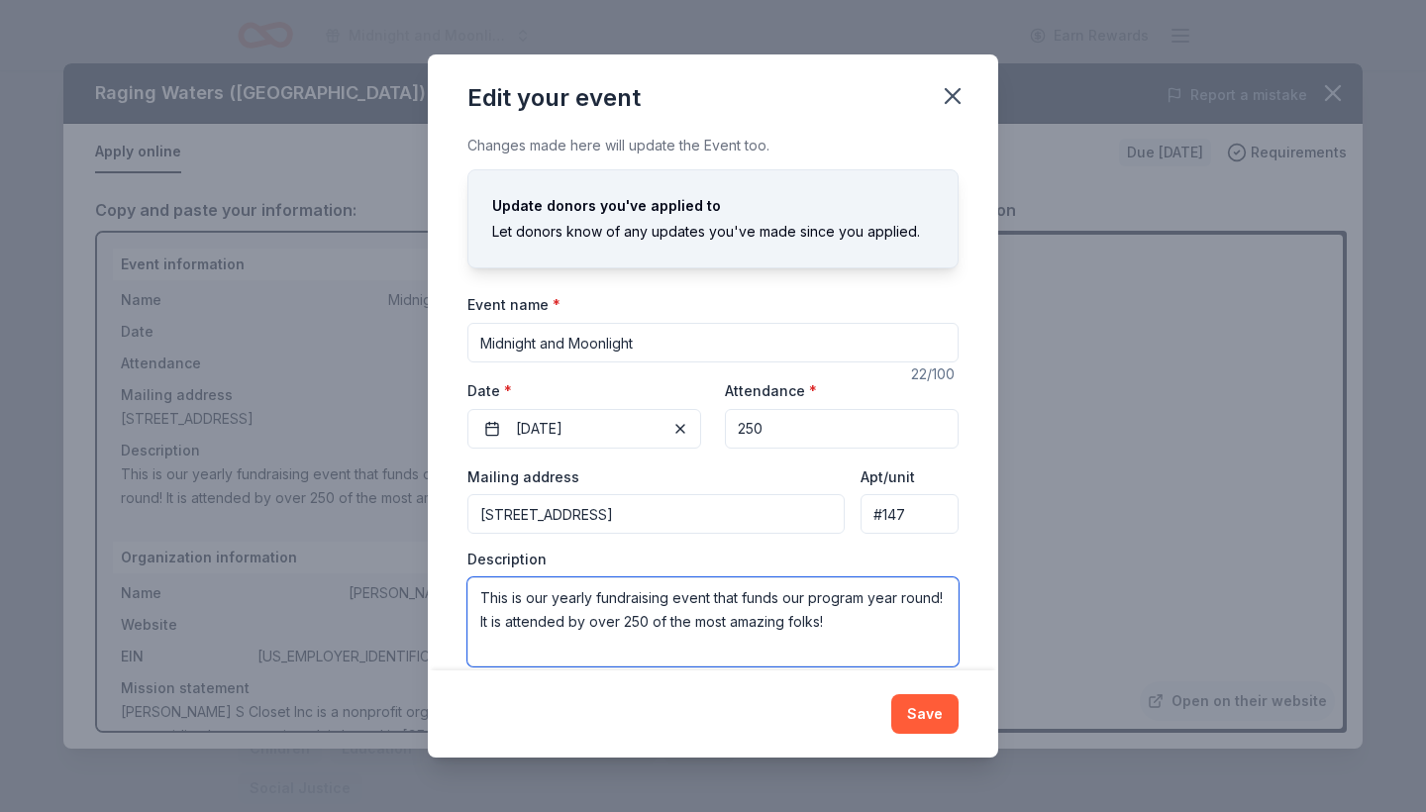
click at [843, 623] on textarea "This is our yearly fundraising event that funds our program year round! It is a…" at bounding box center [713, 622] width 491 height 89
type textarea "This is our yearly fundraising event that funds our program year round! It is a…"
drag, startPoint x: 477, startPoint y: 591, endPoint x: 675, endPoint y: 665, distance: 210.3
click at [675, 665] on div "Changes made here will update the Event too. Update donors you've applied to Le…" at bounding box center [713, 402] width 571 height 536
paste textarea "Maria’s Closet Annual Fundraiser – Changing Lives, One Girl at a Time Maria’s C…"
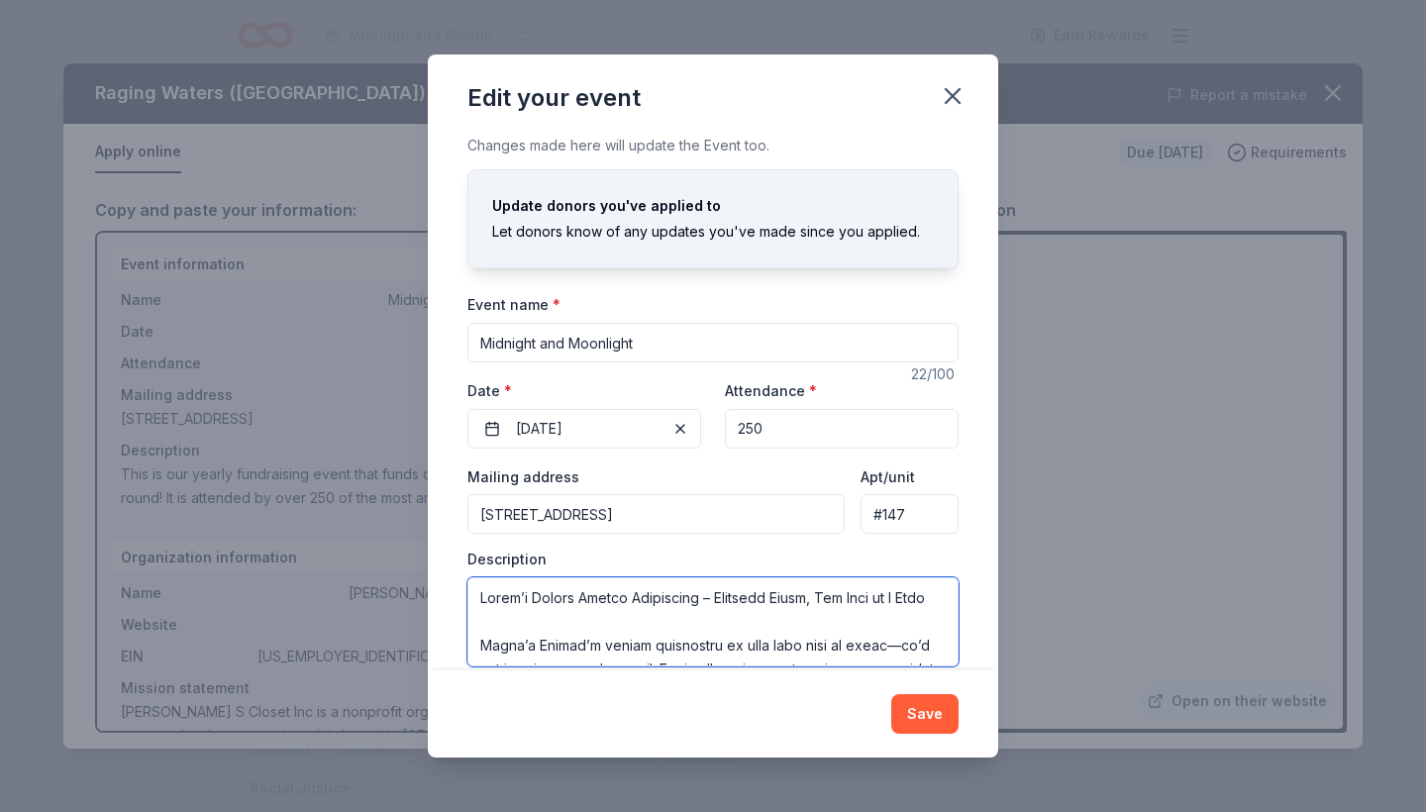
scroll to position [594, 0]
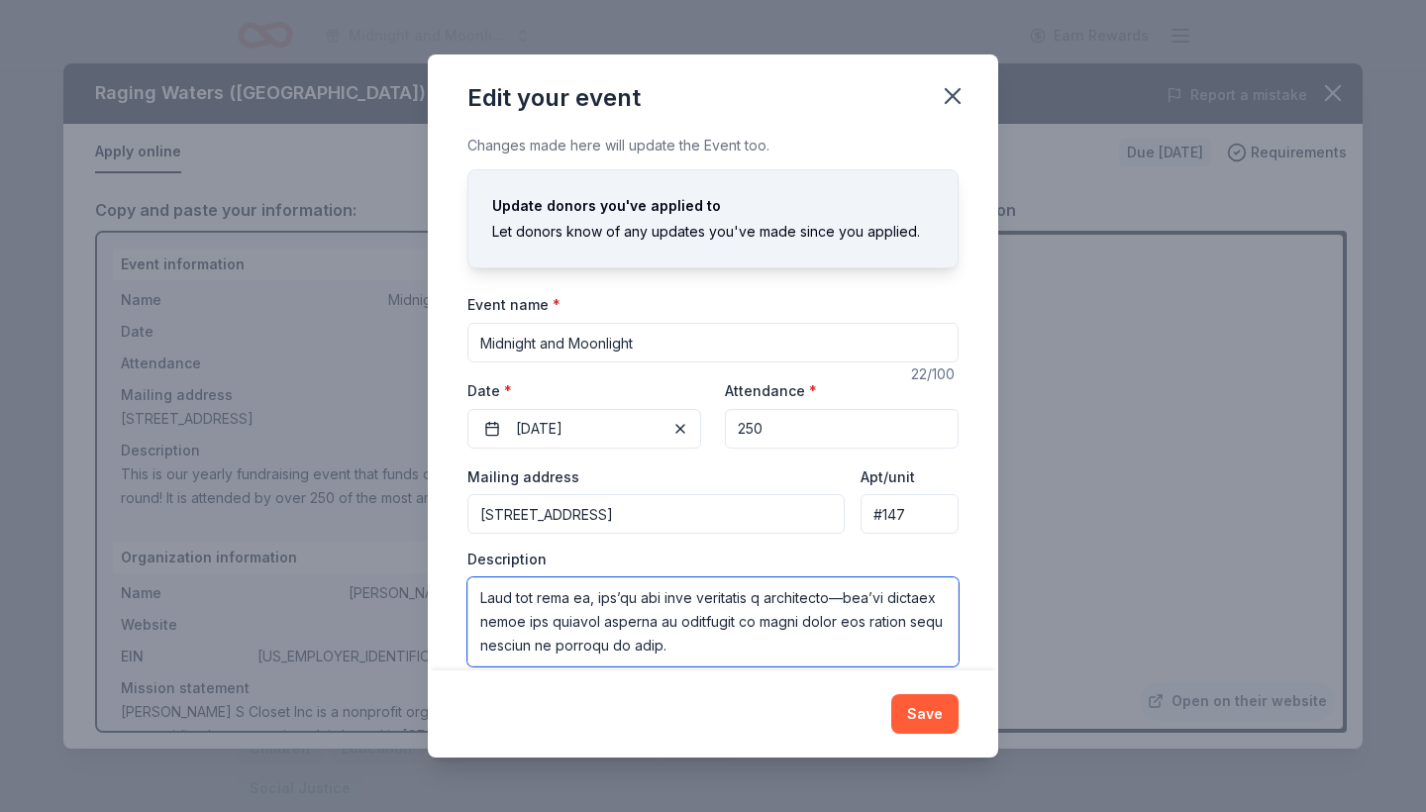
drag, startPoint x: 551, startPoint y: 597, endPoint x: 591, endPoint y: 601, distance: 40.8
click at [591, 601] on textarea at bounding box center [713, 622] width 491 height 89
drag, startPoint x: 698, startPoint y: 600, endPoint x: 762, endPoint y: 603, distance: 63.5
click at [762, 603] on textarea at bounding box center [713, 622] width 491 height 89
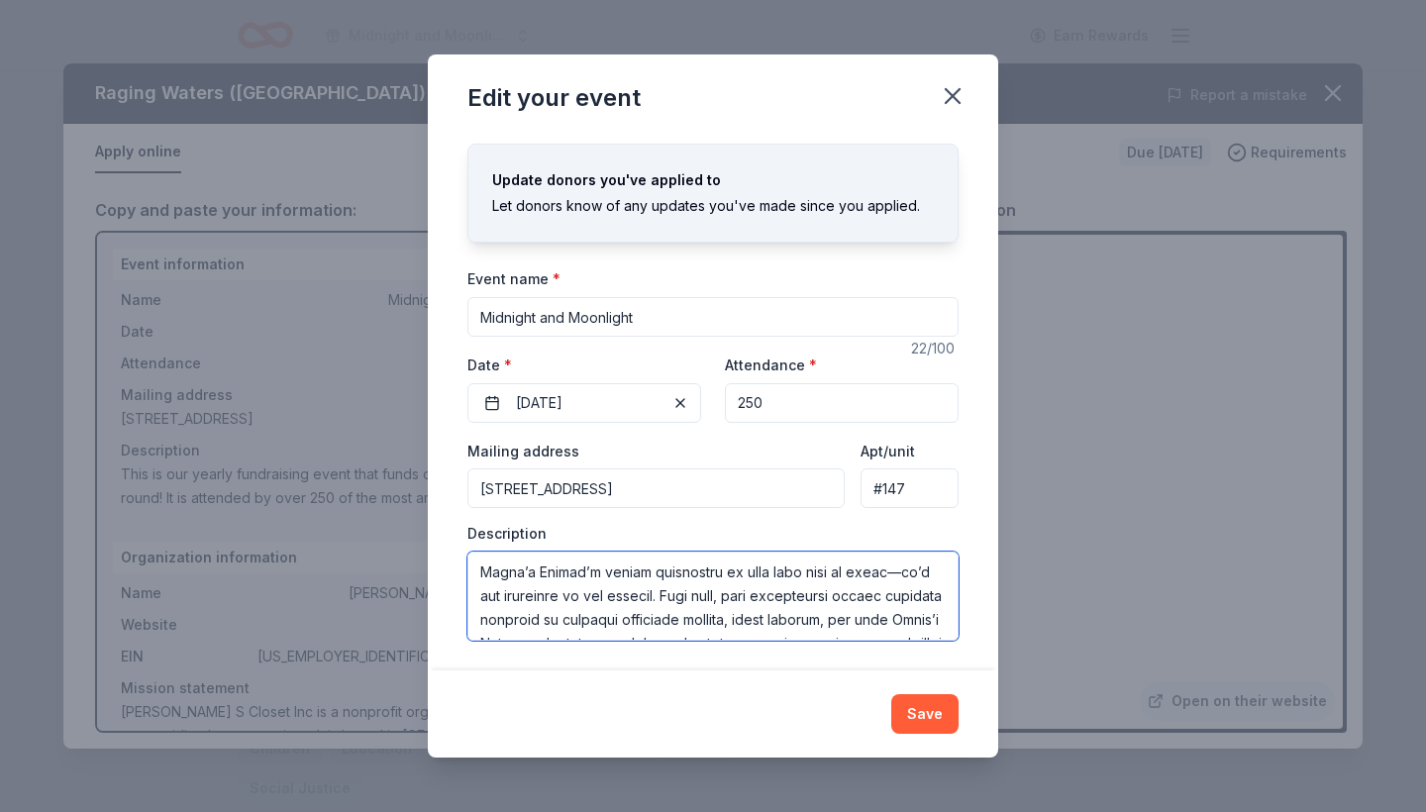
scroll to position [0, 0]
drag, startPoint x: 758, startPoint y: 621, endPoint x: 441, endPoint y: 536, distance: 328.2
click at [441, 536] on div "Changes made here will update the Event too. Update donors you've applied to Le…" at bounding box center [713, 402] width 571 height 536
type textarea "Maria’s Closet Annual Fundraiser – Changing Lives, One Girl at a Time Maria’s C…"
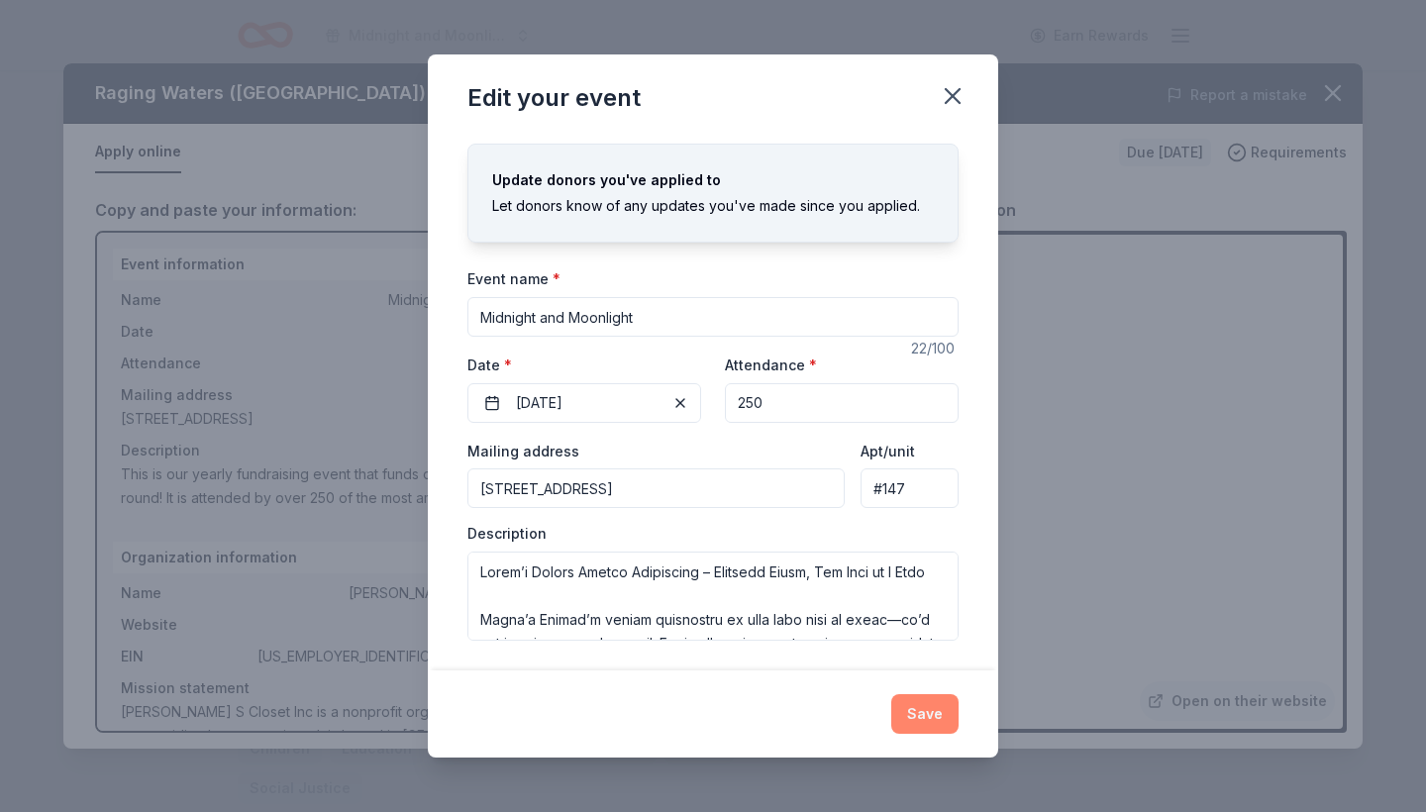
click at [933, 721] on button "Save" at bounding box center [925, 714] width 67 height 40
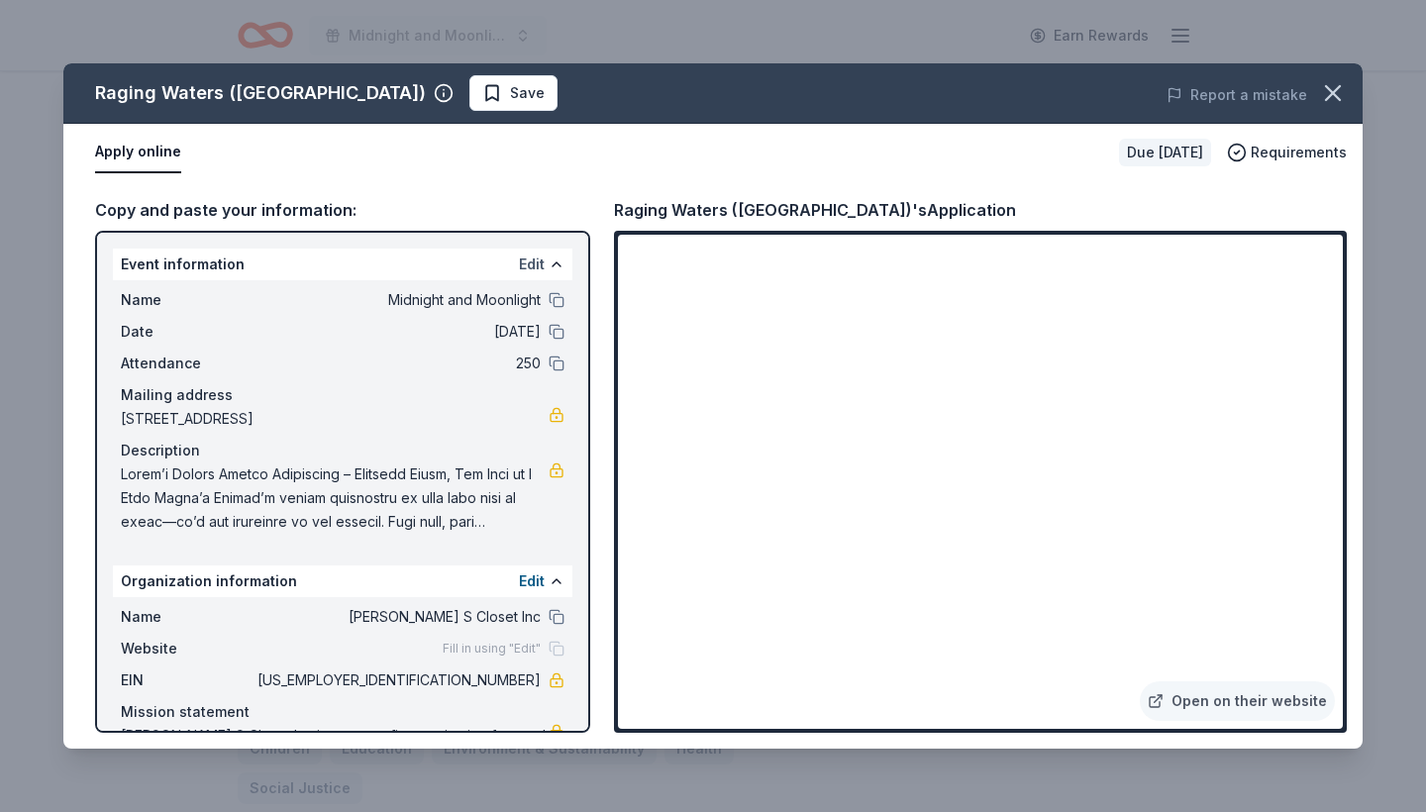
click at [535, 268] on button "Edit" at bounding box center [532, 265] width 26 height 24
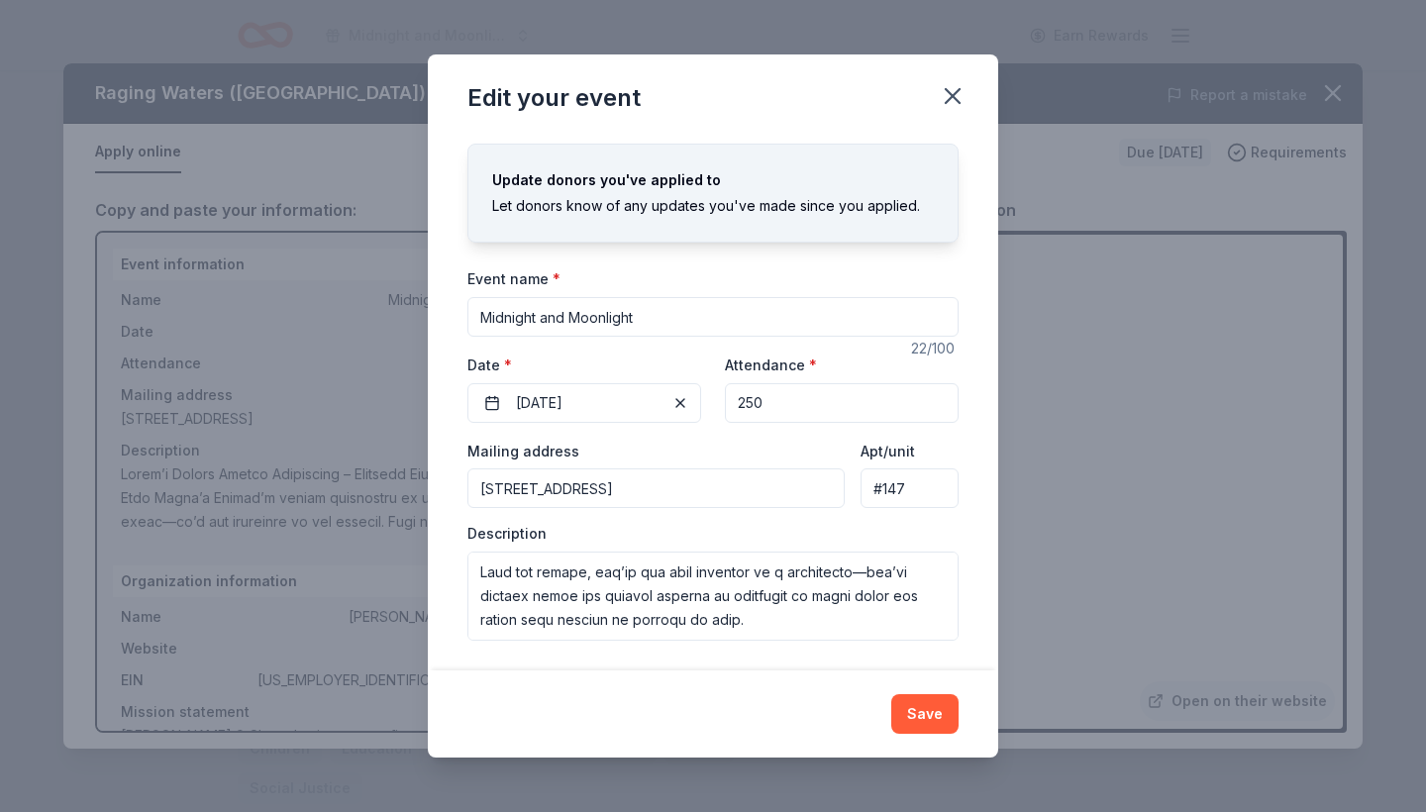
scroll to position [594, 0]
click at [919, 714] on button "Save" at bounding box center [925, 714] width 67 height 40
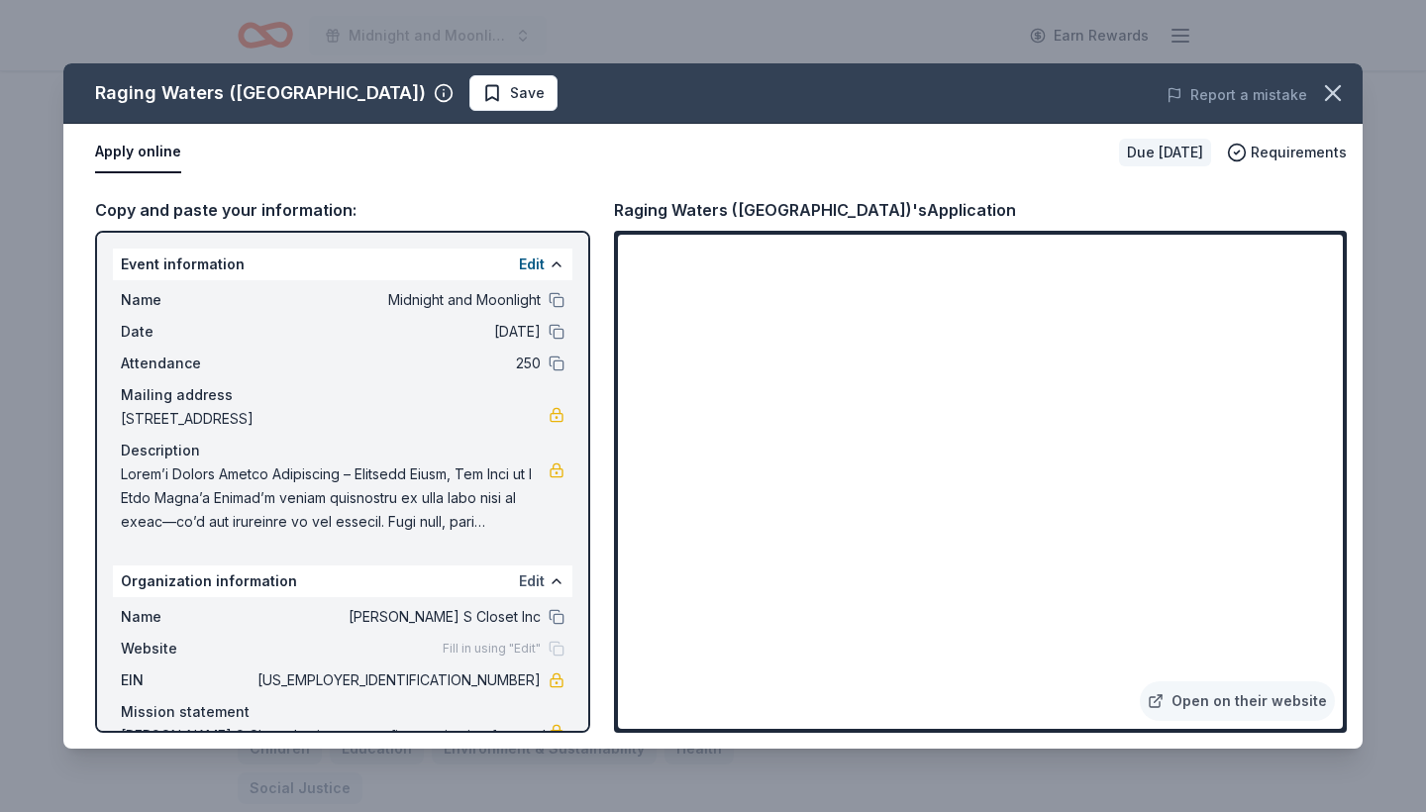
click at [532, 577] on button "Edit" at bounding box center [532, 582] width 26 height 24
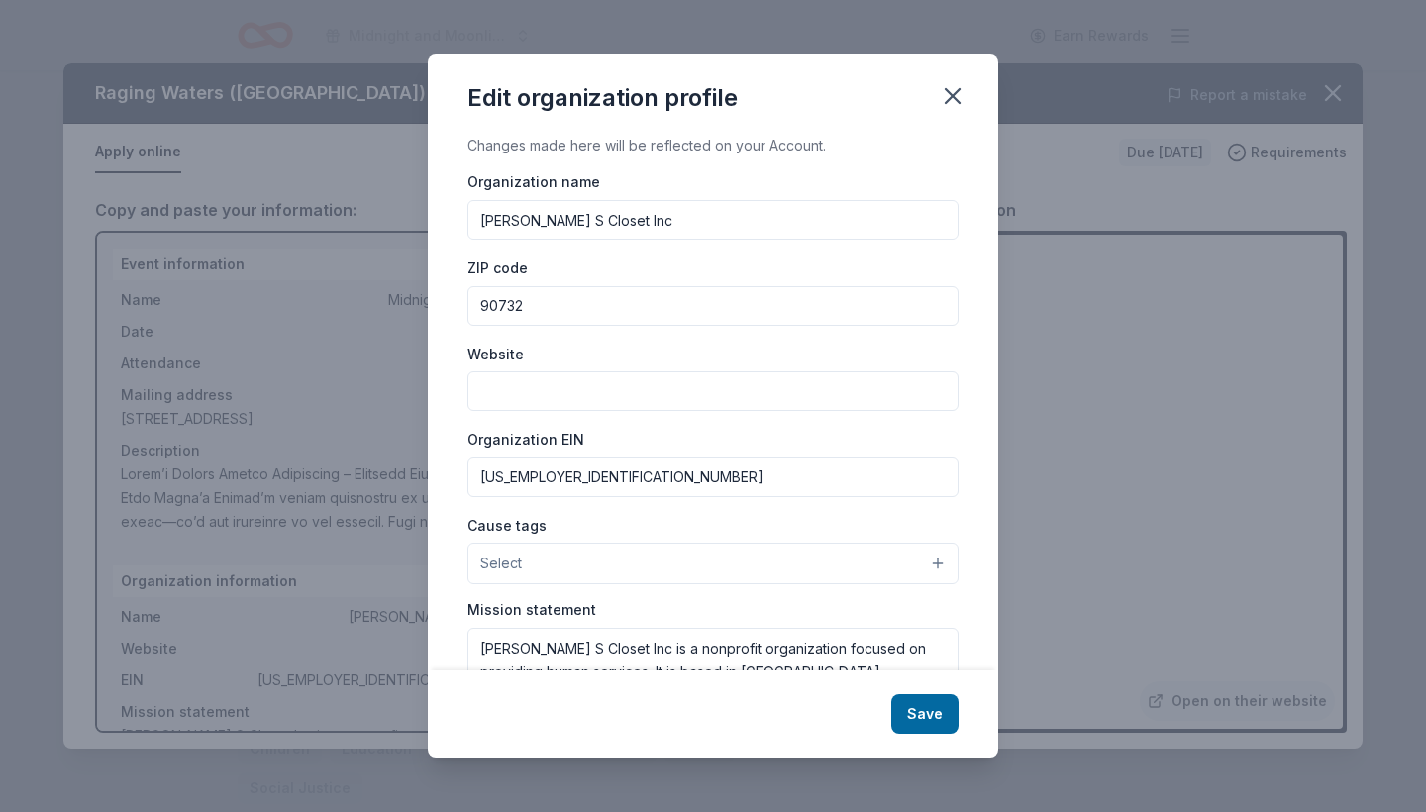
click at [526, 392] on input "Website" at bounding box center [713, 391] width 491 height 40
type input "www.mariasclosets.org"
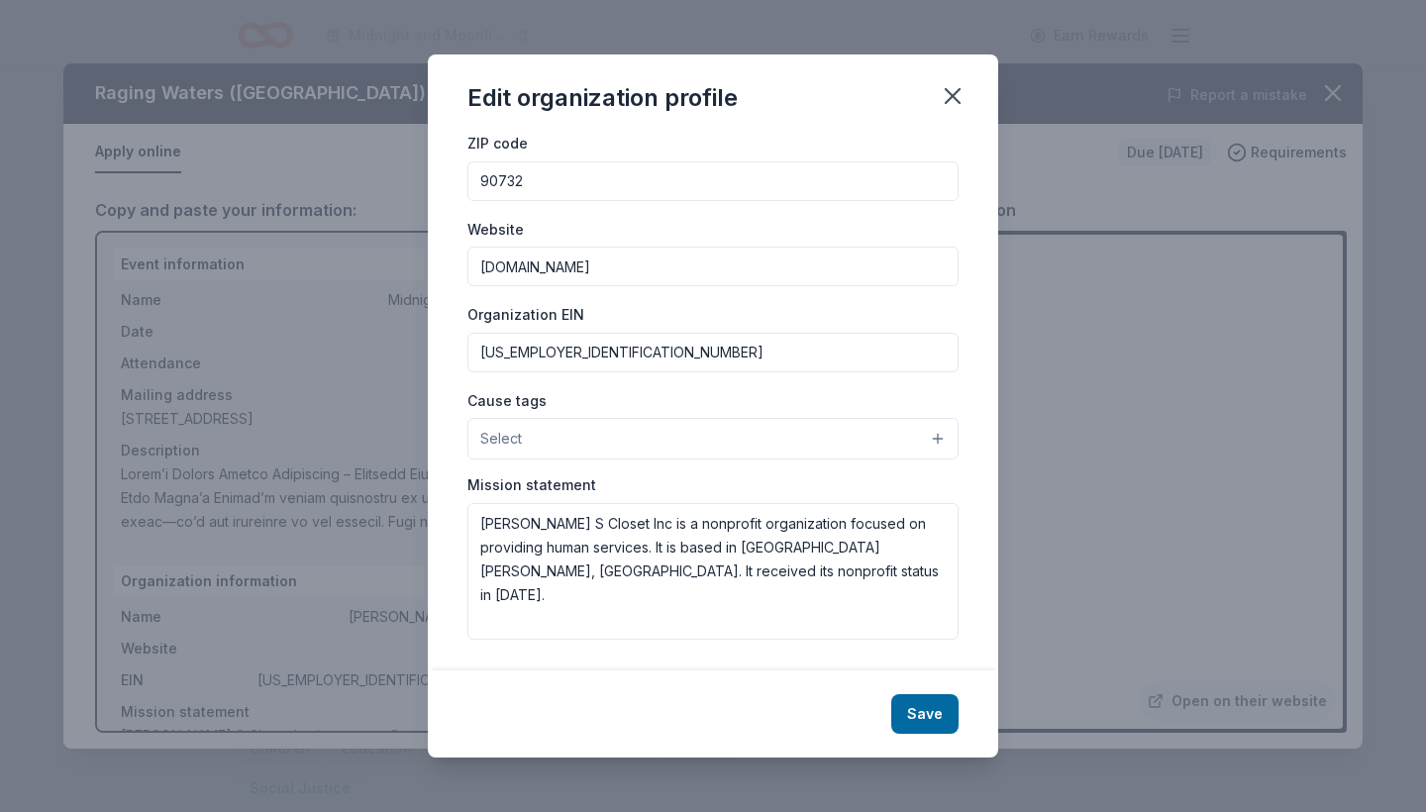
scroll to position [123, 0]
drag, startPoint x: 481, startPoint y: 521, endPoint x: 612, endPoint y: 576, distance: 141.7
click at [612, 576] on textarea "Maria S Closet Inc is a nonprofit organization focused on providing human servi…" at bounding box center [713, 573] width 491 height 137
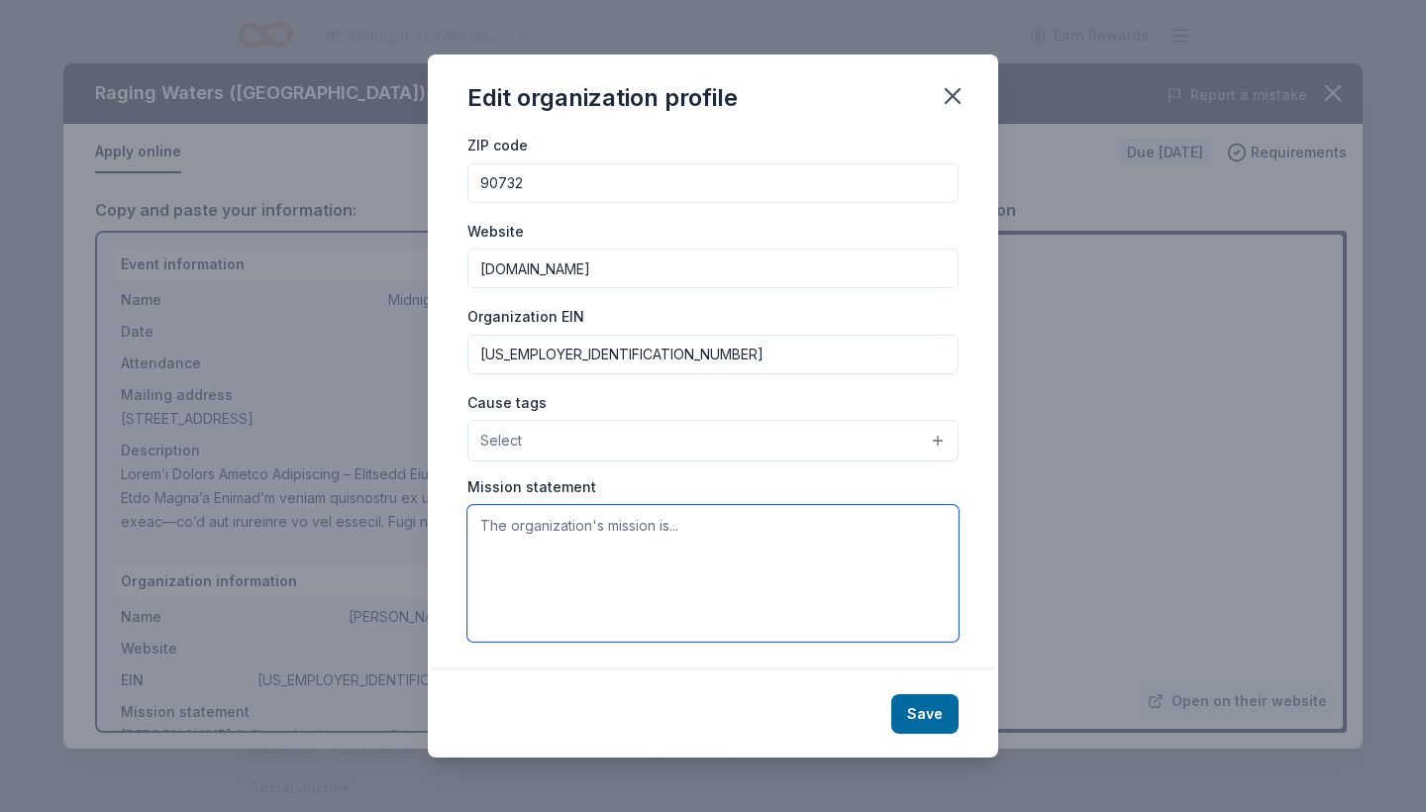
click at [619, 569] on textarea at bounding box center [713, 573] width 491 height 137
paste textarea "Maria’s Closet is dedicated to empowering young women by providing formal attir…"
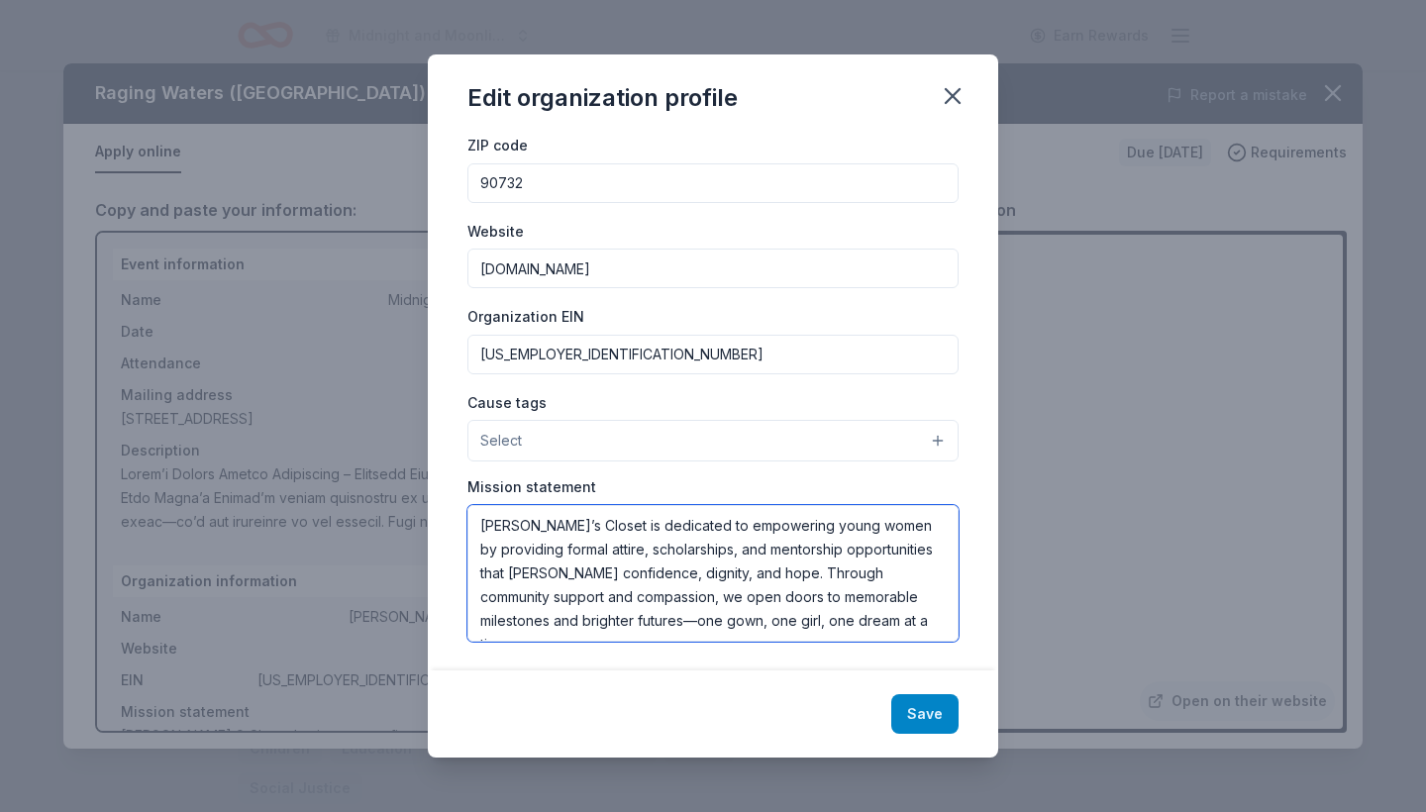
type textarea "Maria’s Closet is dedicated to empowering young women by providing formal attir…"
click at [929, 708] on button "Save" at bounding box center [925, 714] width 67 height 40
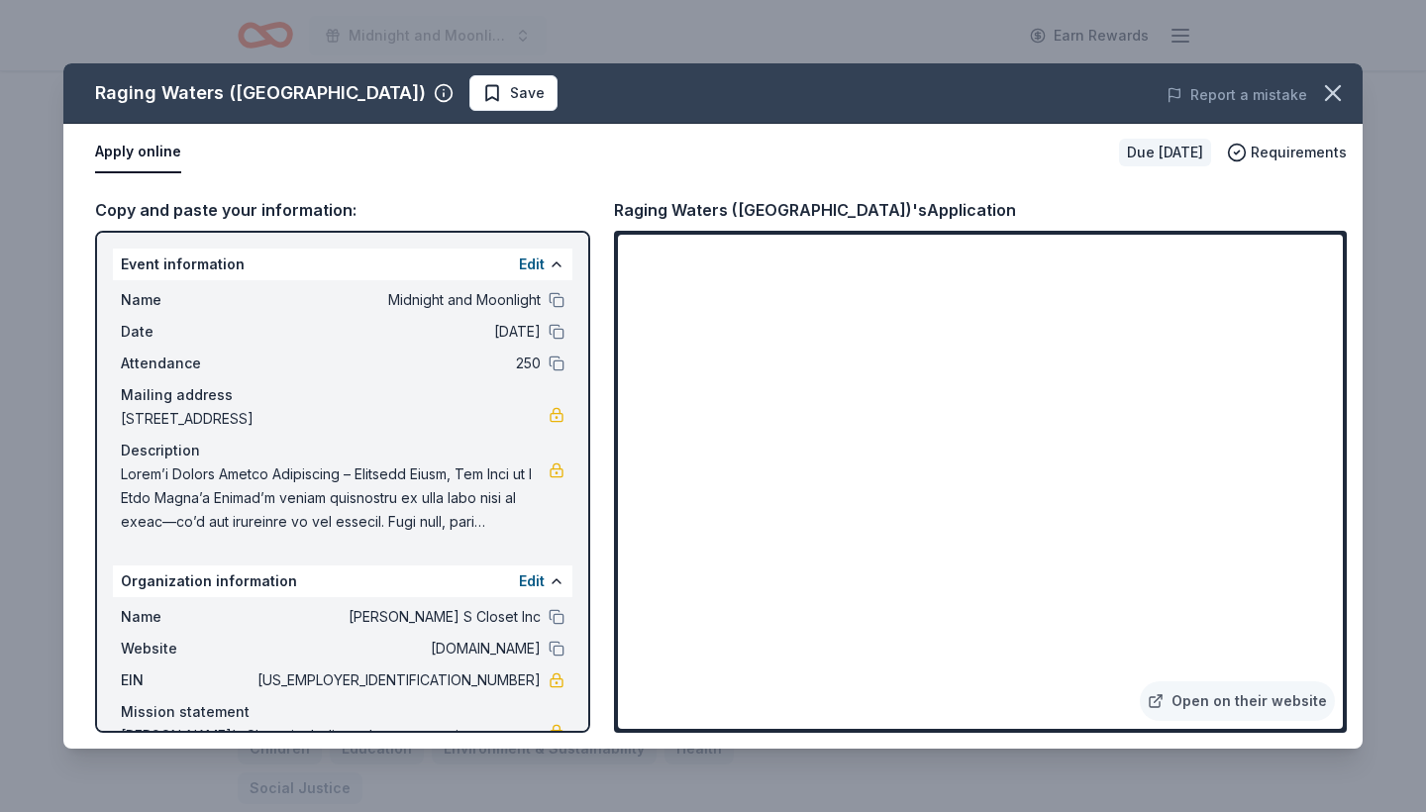
scroll to position [0, 0]
drag, startPoint x: 615, startPoint y: 563, endPoint x: 118, endPoint y: 473, distance: 505.4
click at [118, 473] on div "Name Midnight and Moonlight Date 02/28/26 Attendance 250 Mailing address 1621 W…" at bounding box center [343, 411] width 460 height 262
drag, startPoint x: 119, startPoint y: 471, endPoint x: 230, endPoint y: 524, distance: 123.2
click at [230, 524] on div "Name Midnight and Moonlight Date 02/28/26 Attendance 250 Mailing address 1621 W…" at bounding box center [343, 411] width 460 height 262
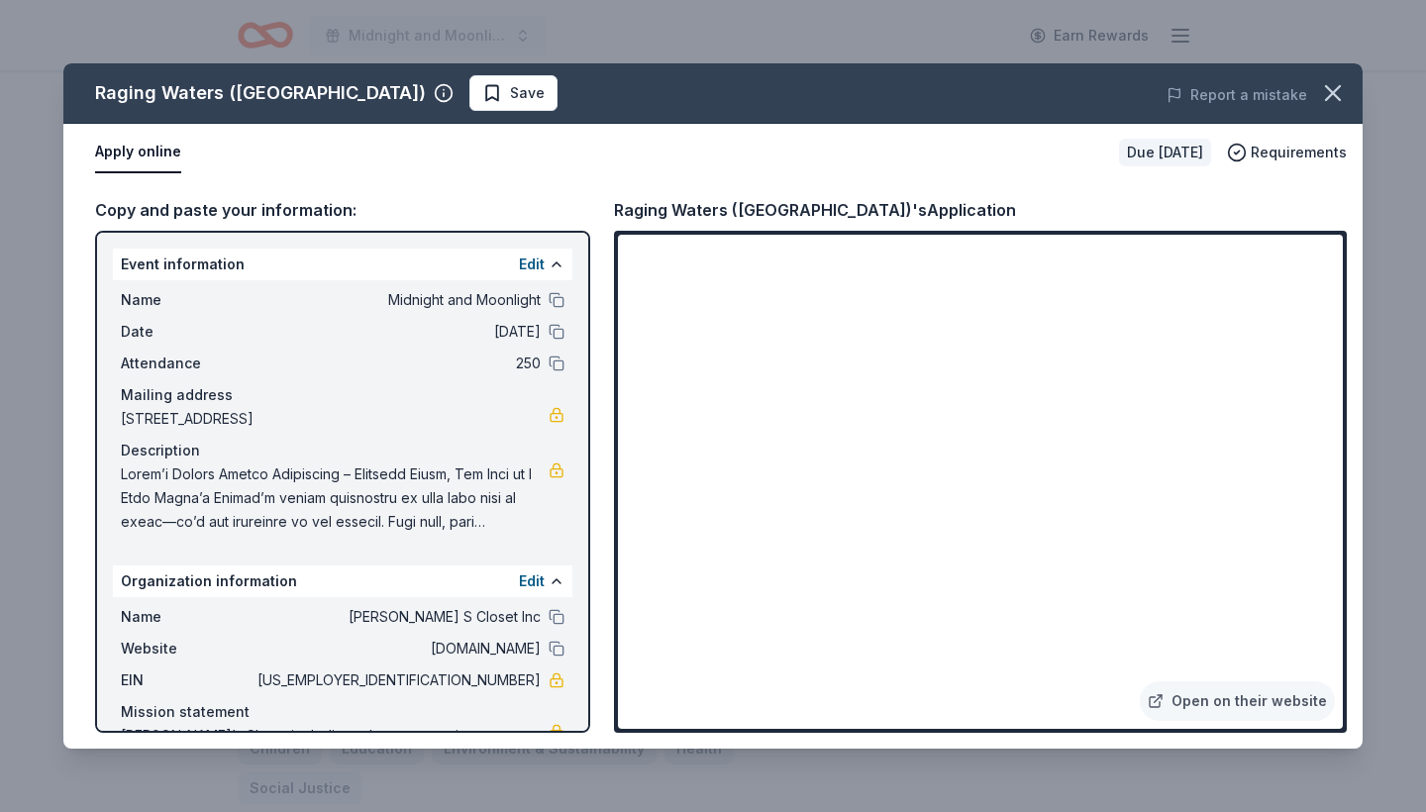
click at [136, 475] on span at bounding box center [335, 498] width 428 height 71
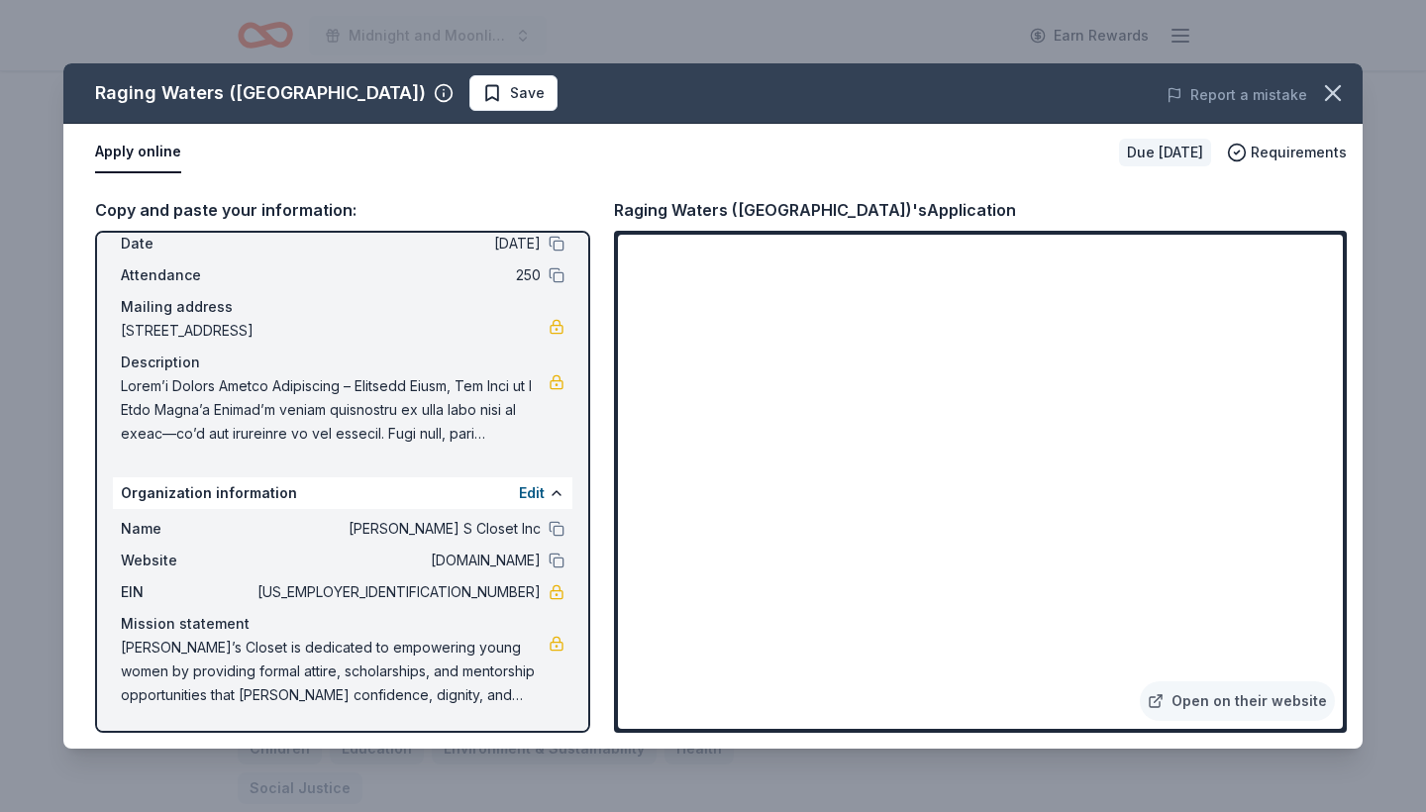
scroll to position [88, 0]
drag, startPoint x: 120, startPoint y: 383, endPoint x: 293, endPoint y: 416, distance: 176.4
click at [293, 416] on div "Name Midnight and Moonlight Date 02/28/26 Attendance 250 Mailing address 1621 W…" at bounding box center [343, 323] width 460 height 262
click at [293, 416] on span at bounding box center [335, 409] width 428 height 71
click at [121, 380] on span at bounding box center [335, 409] width 428 height 71
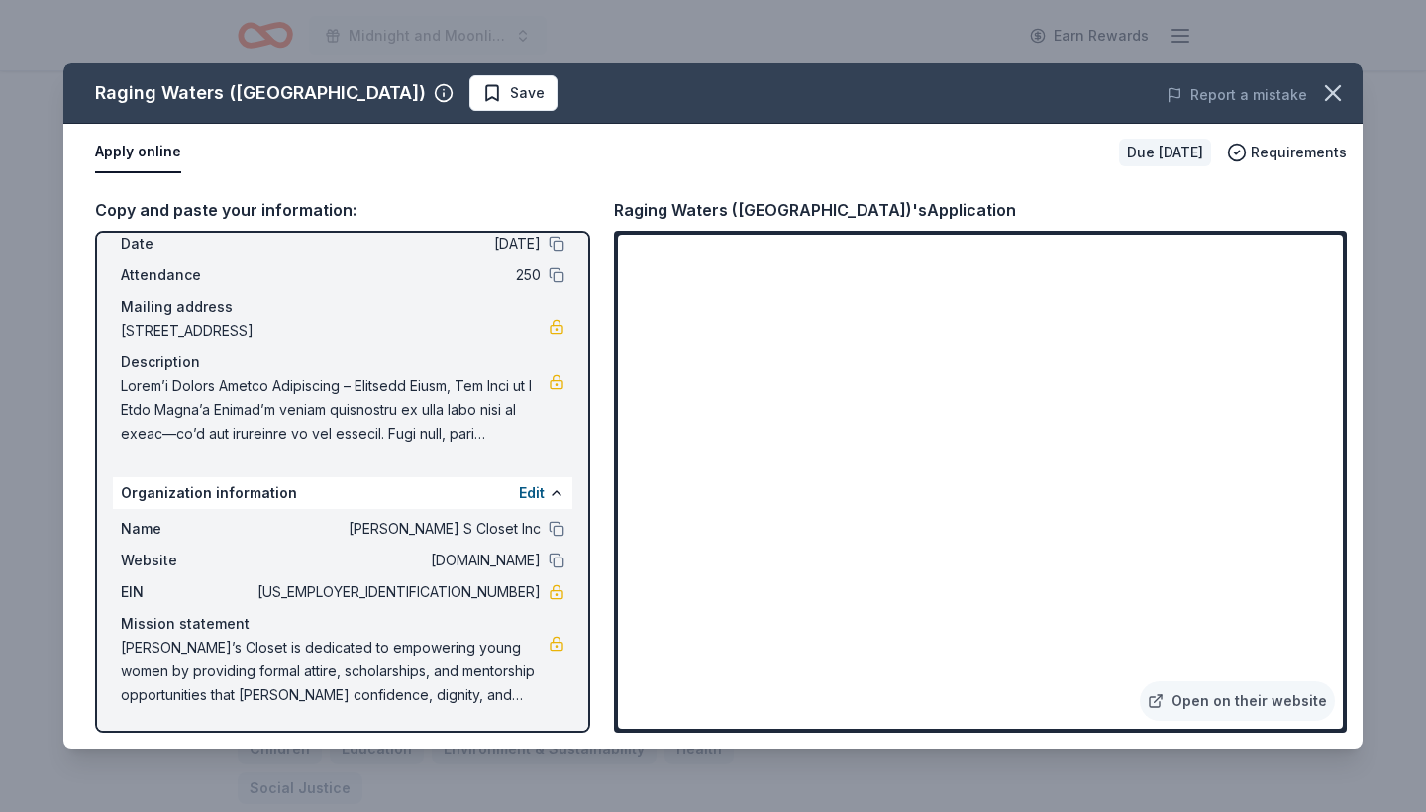
click at [233, 211] on div "Copy and paste your information:" at bounding box center [342, 210] width 495 height 26
click at [442, 425] on span at bounding box center [335, 409] width 428 height 71
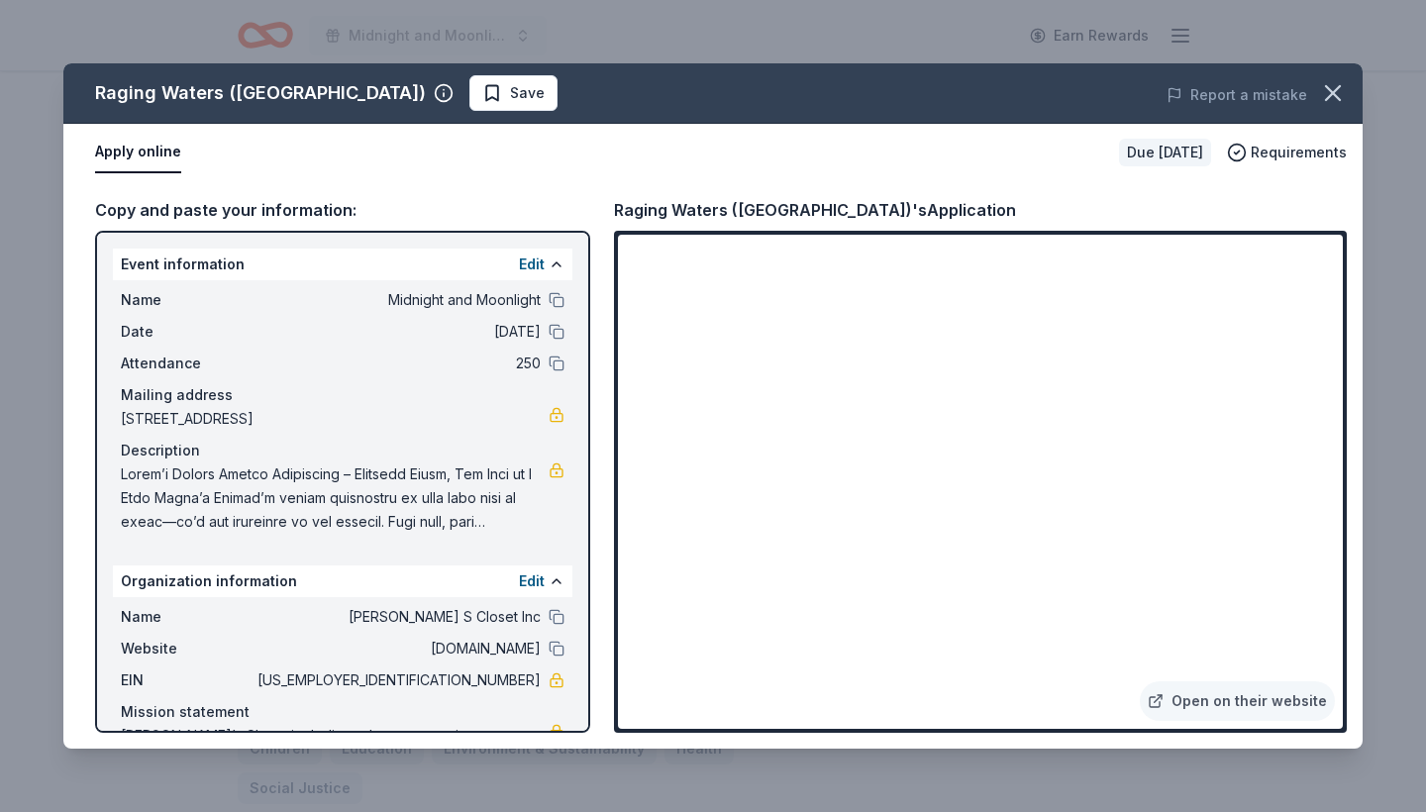
scroll to position [0, 0]
click at [533, 262] on button "Edit" at bounding box center [532, 265] width 26 height 24
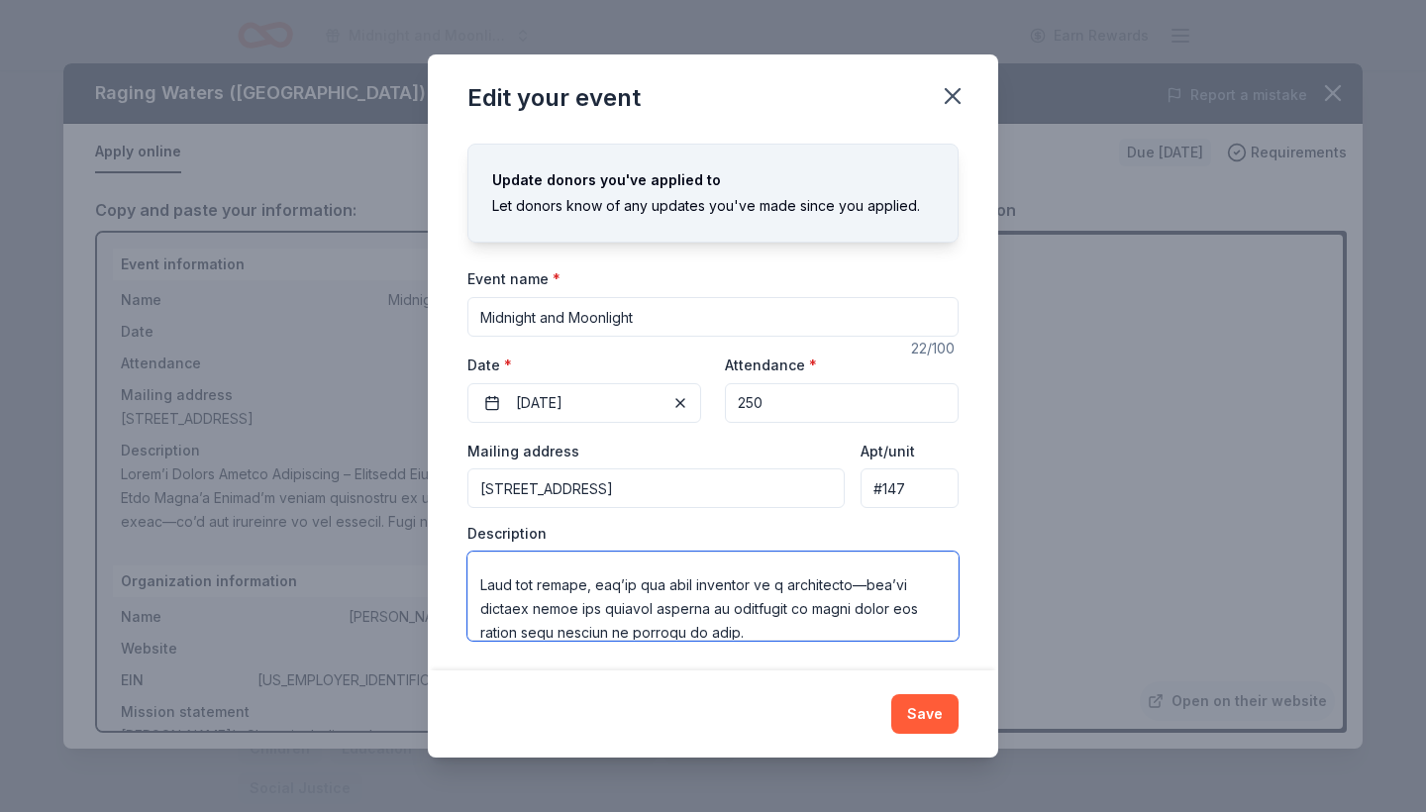
scroll to position [594, 0]
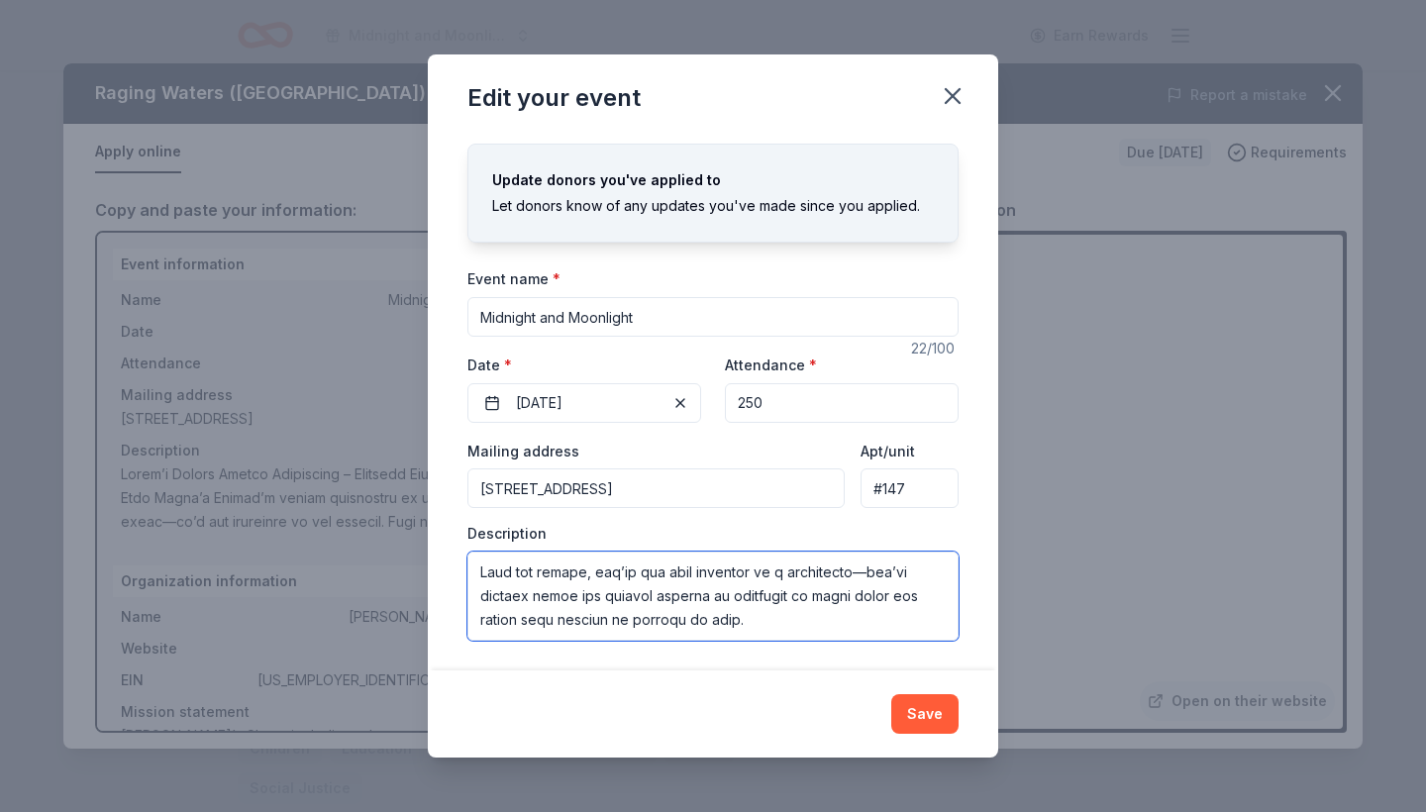
drag, startPoint x: 477, startPoint y: 570, endPoint x: 772, endPoint y: 663, distance: 308.6
click at [772, 663] on div "Changes made here will update the Event too. Update donors you've applied to Le…" at bounding box center [713, 402] width 571 height 536
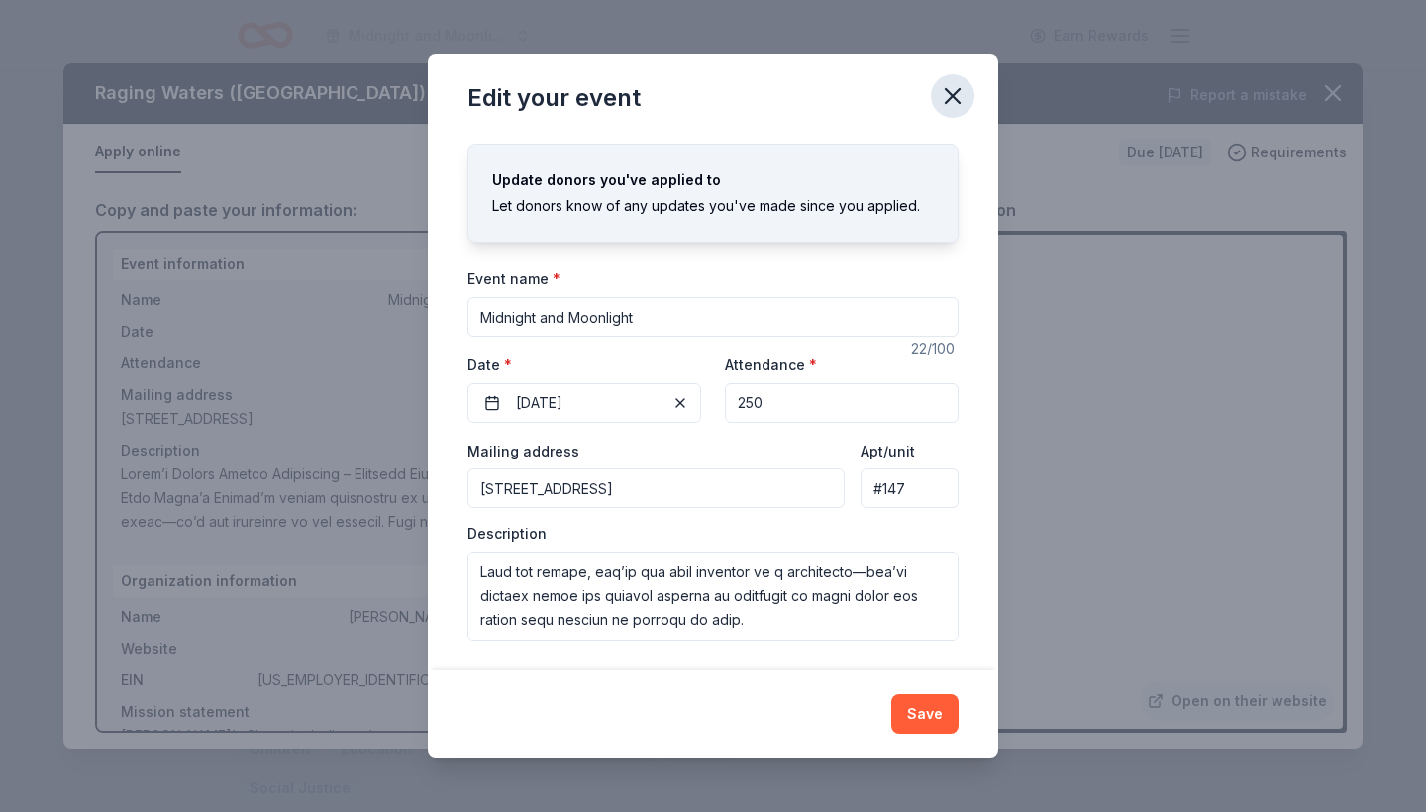
click at [957, 104] on icon "button" at bounding box center [953, 96] width 28 height 28
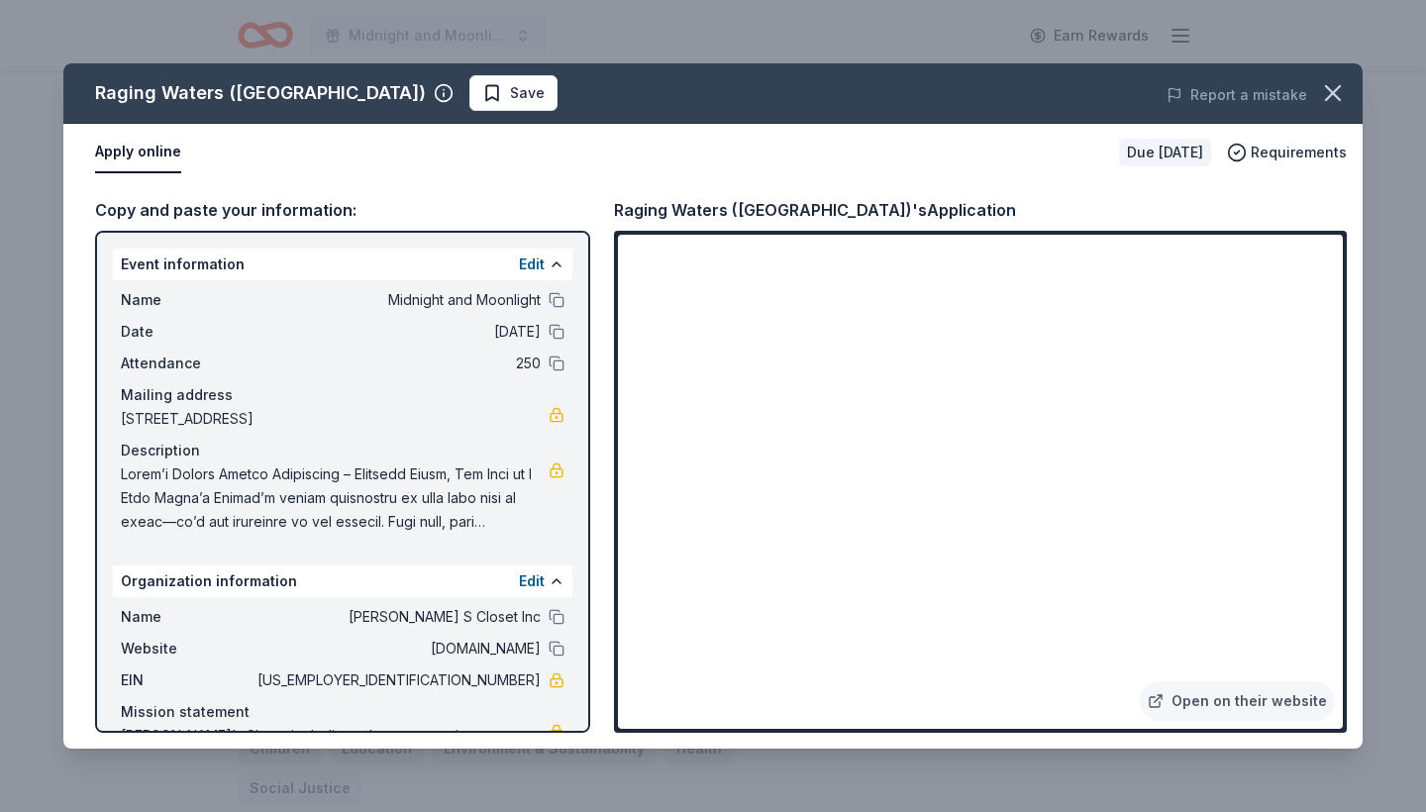
click at [1299, 36] on div "Raging Waters (Los Angeles) Save Report a mistake Apply online Due in 138 days …" at bounding box center [713, 406] width 1426 height 812
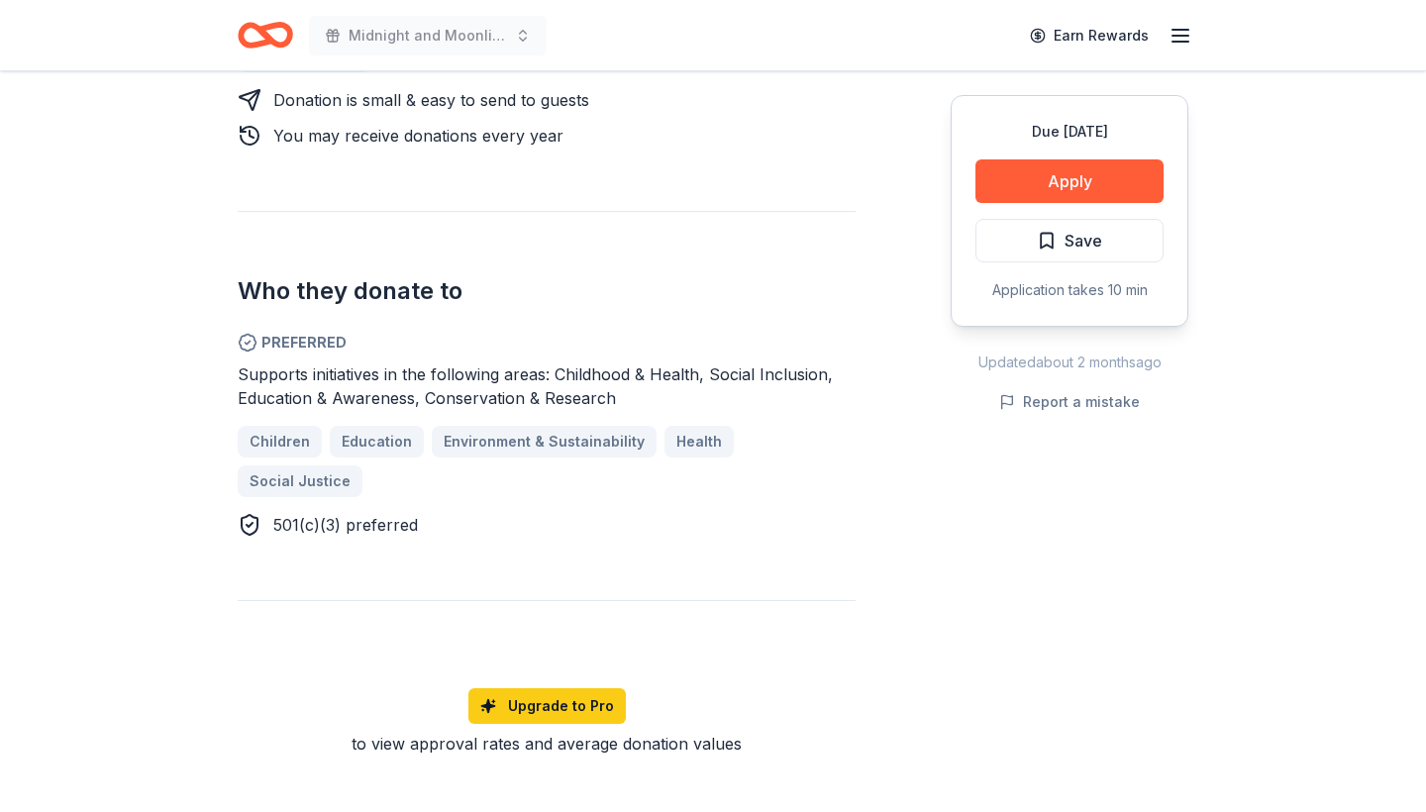
scroll to position [993, 0]
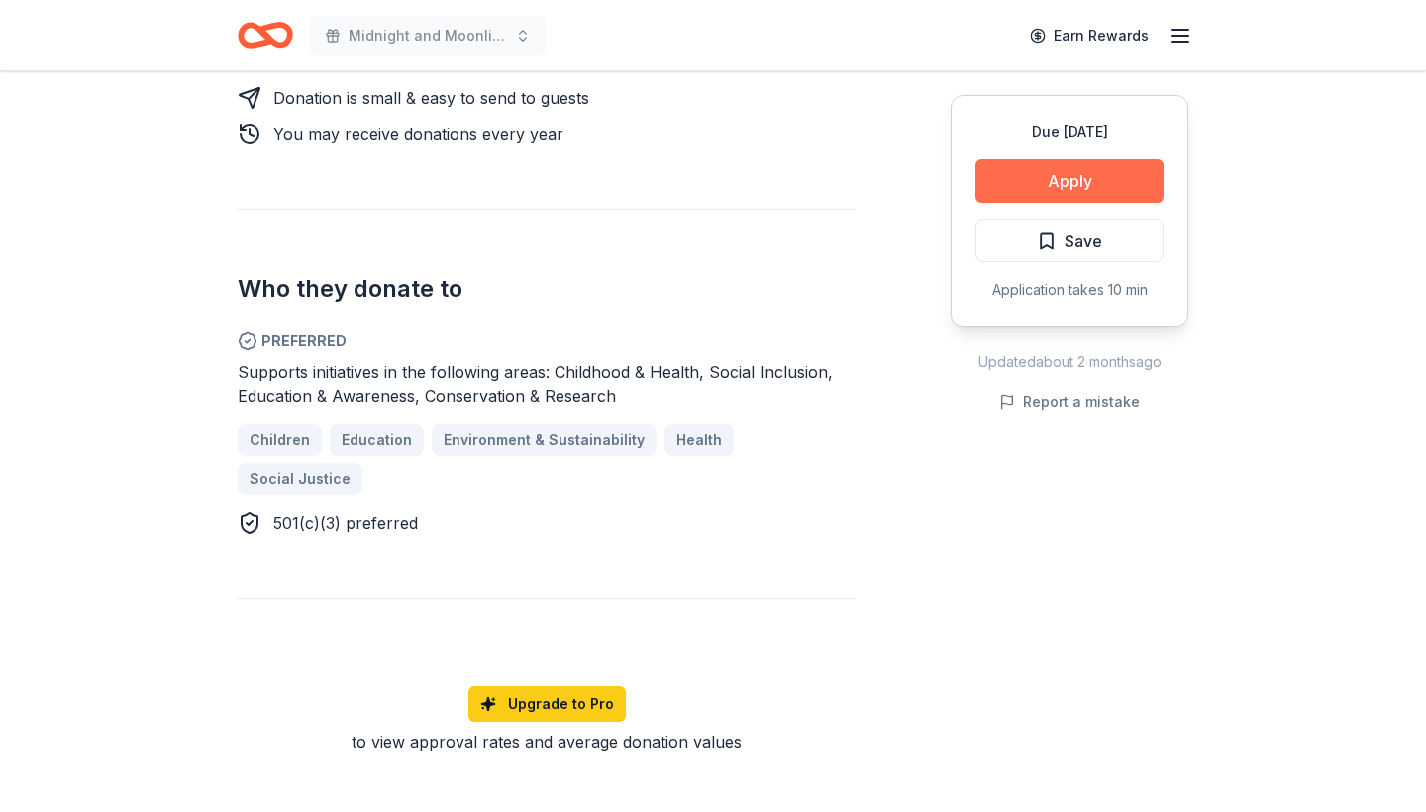
click at [1007, 174] on button "Apply" at bounding box center [1070, 181] width 188 height 44
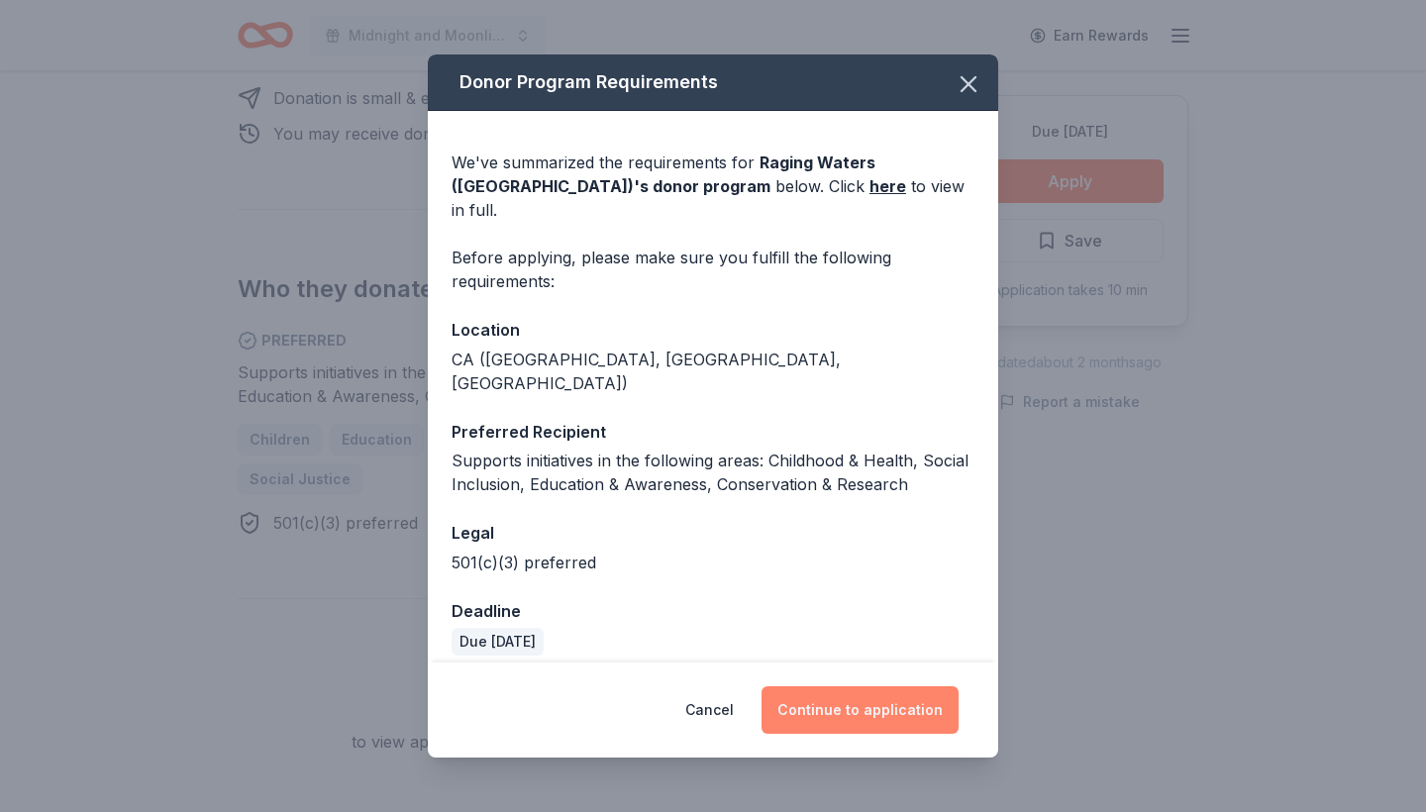
click at [847, 691] on button "Continue to application" at bounding box center [860, 711] width 197 height 48
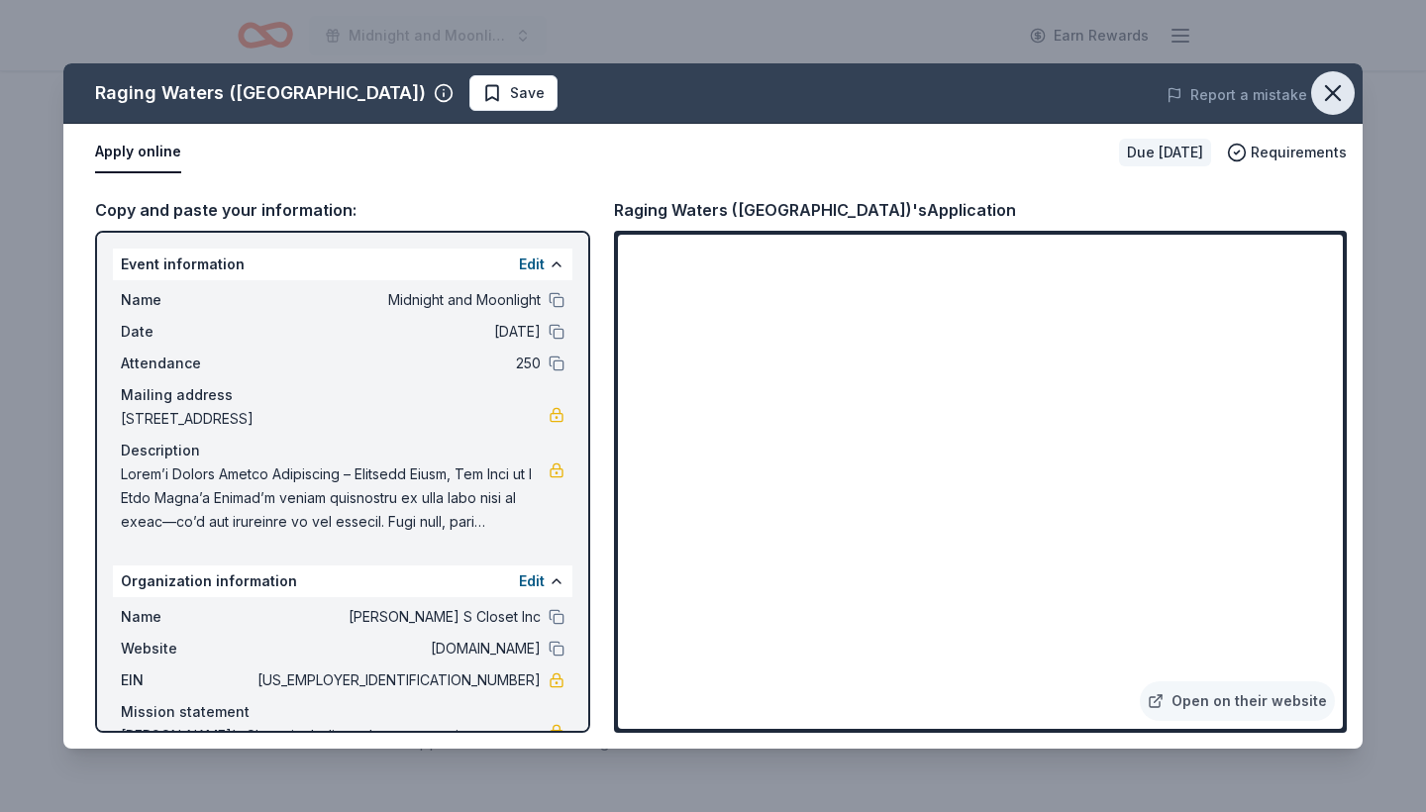
click at [1341, 90] on icon "button" at bounding box center [1334, 93] width 28 height 28
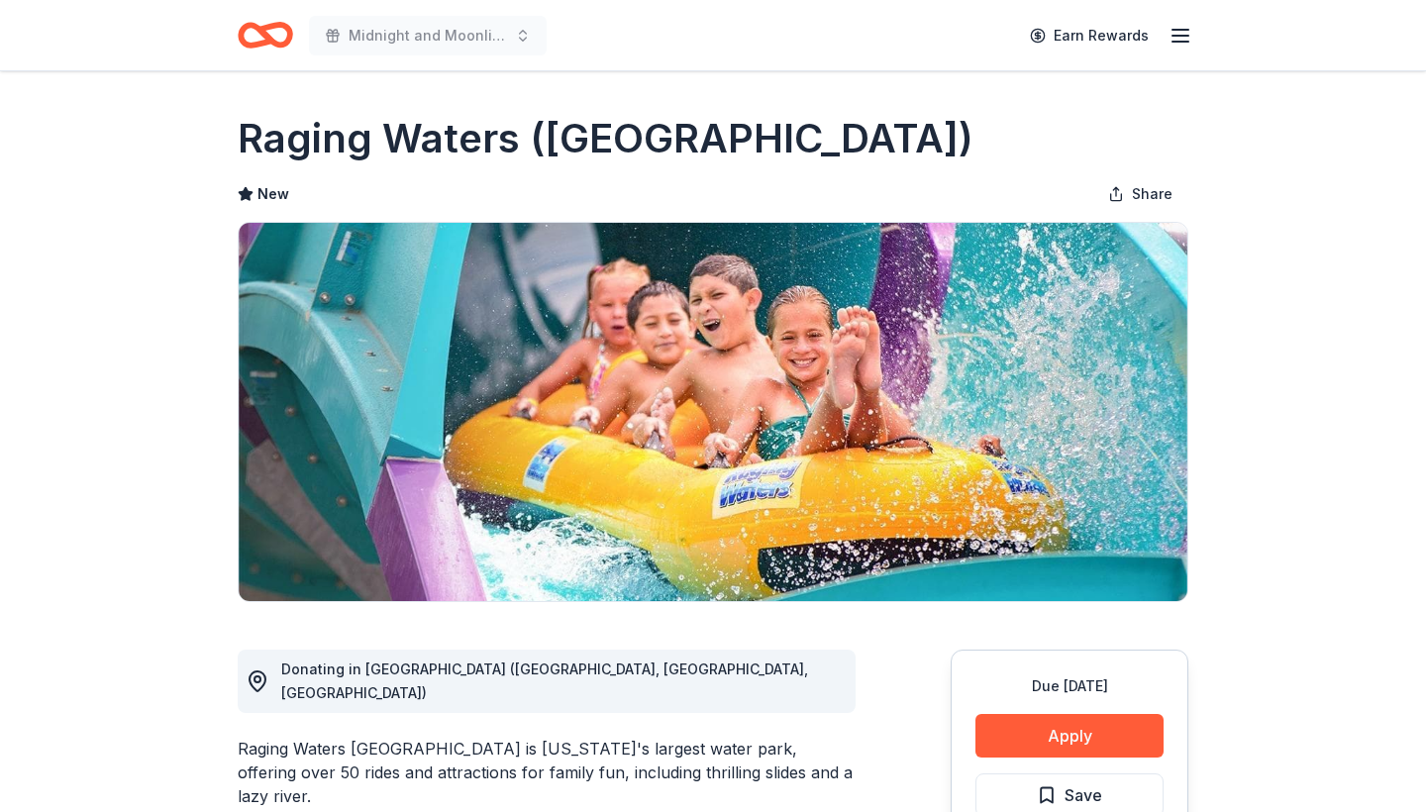
scroll to position [0, 0]
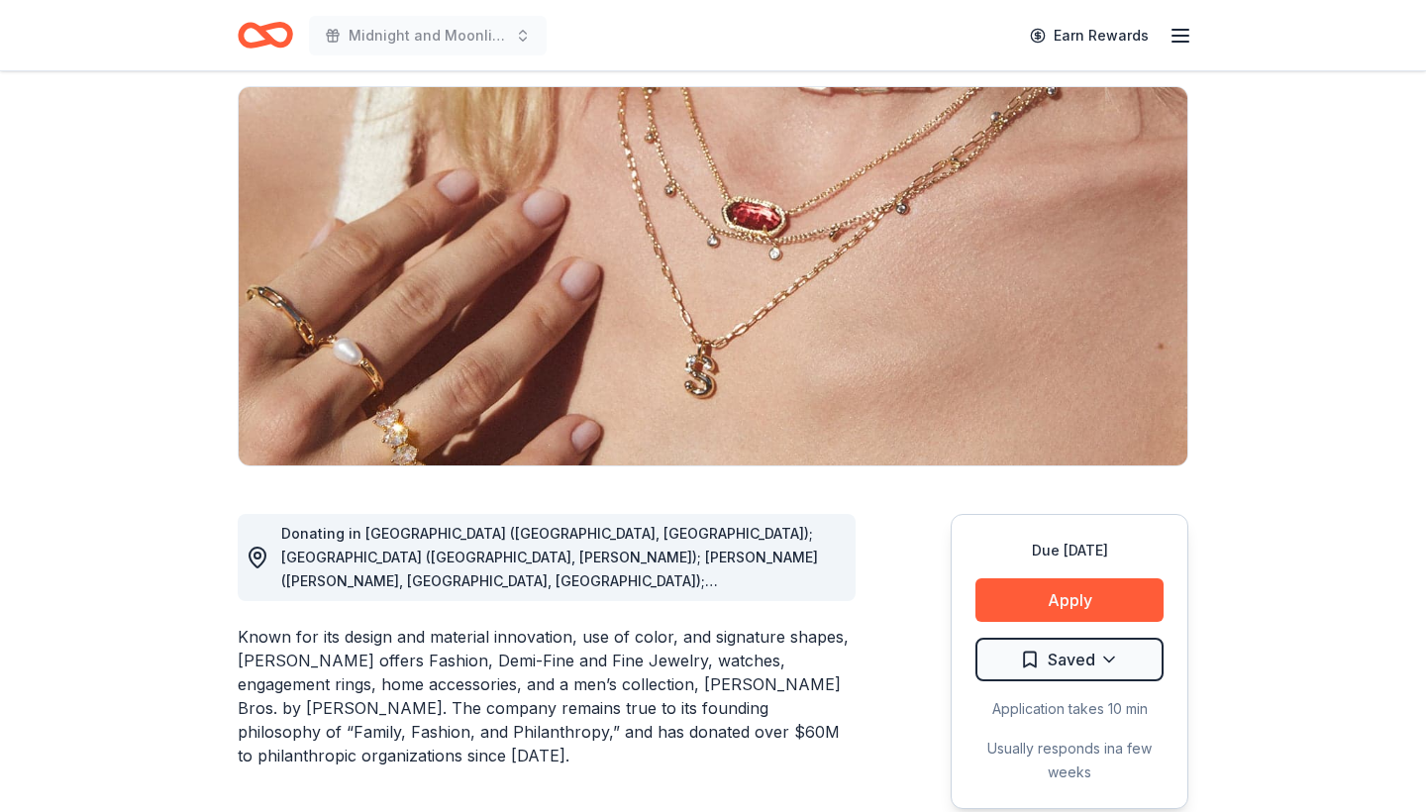
scroll to position [190, 0]
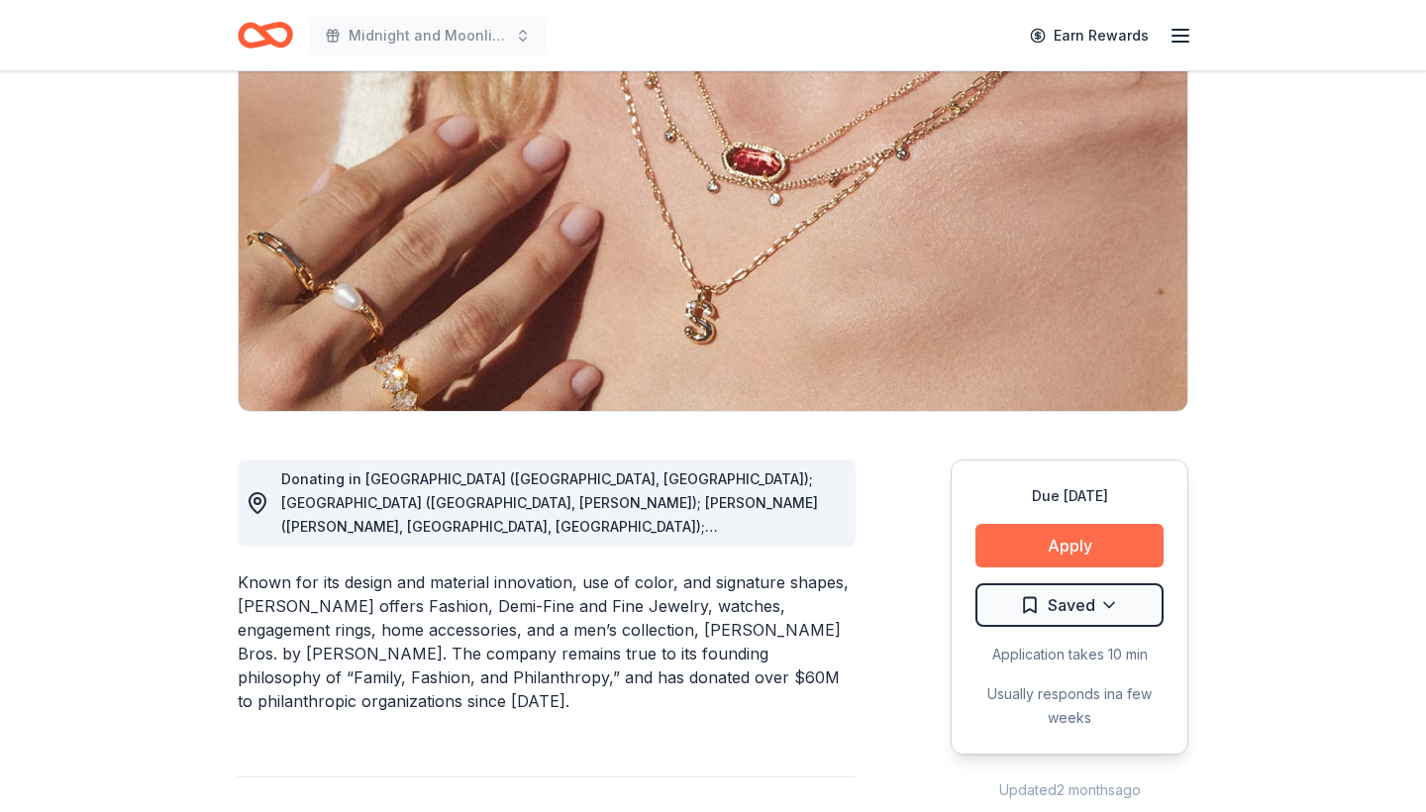
click at [1060, 547] on button "Apply" at bounding box center [1070, 546] width 188 height 44
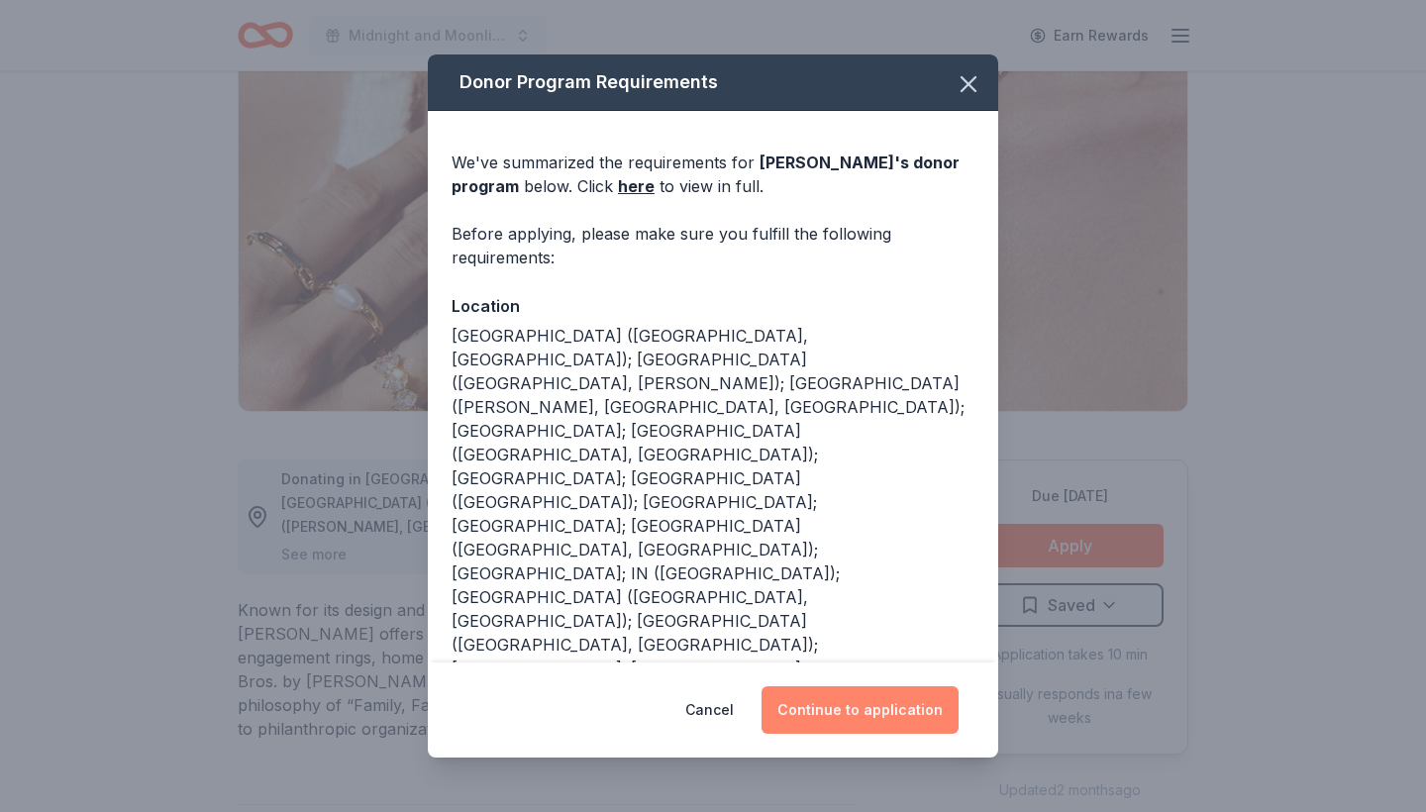
click at [822, 705] on button "Continue to application" at bounding box center [860, 711] width 197 height 48
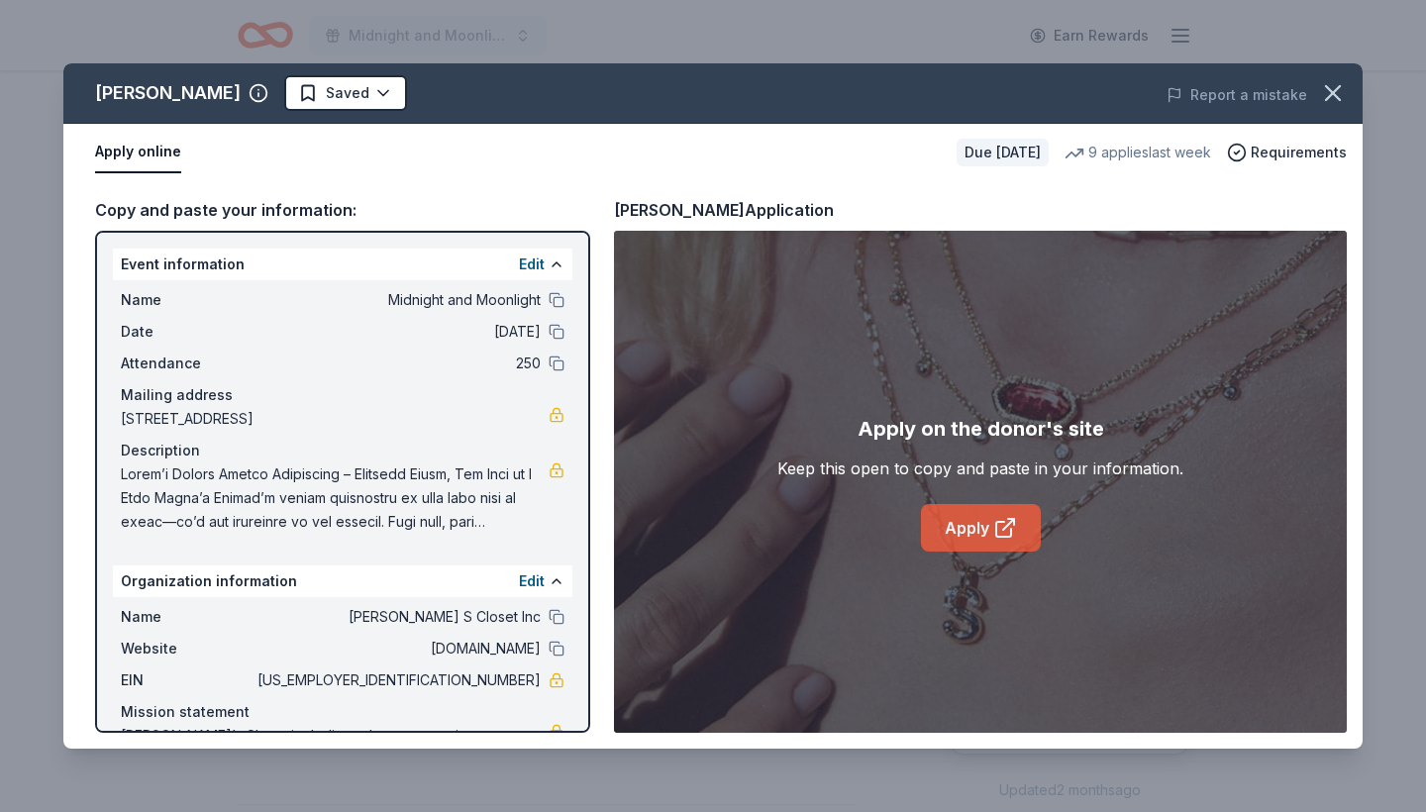
click at [968, 525] on link "Apply" at bounding box center [981, 528] width 120 height 48
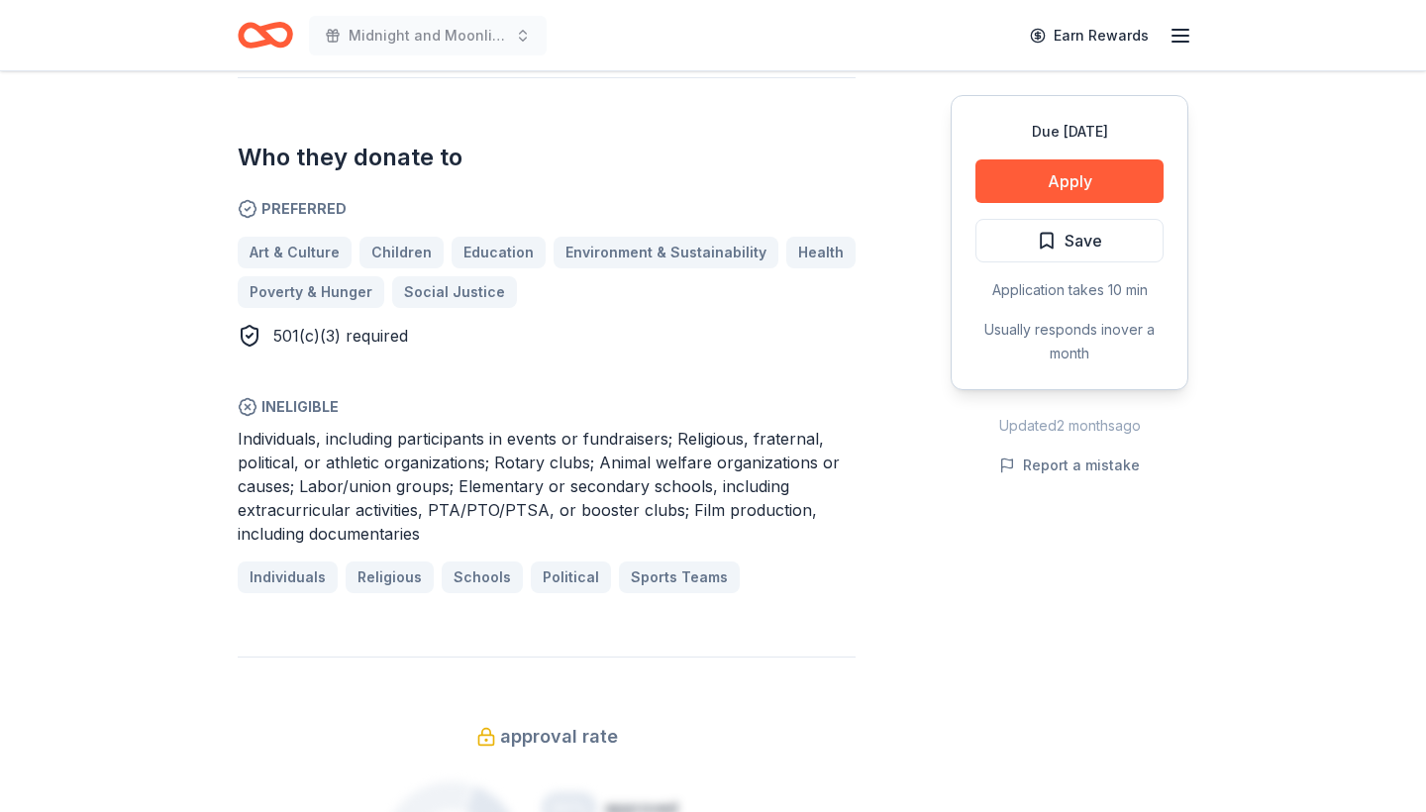
scroll to position [1094, 0]
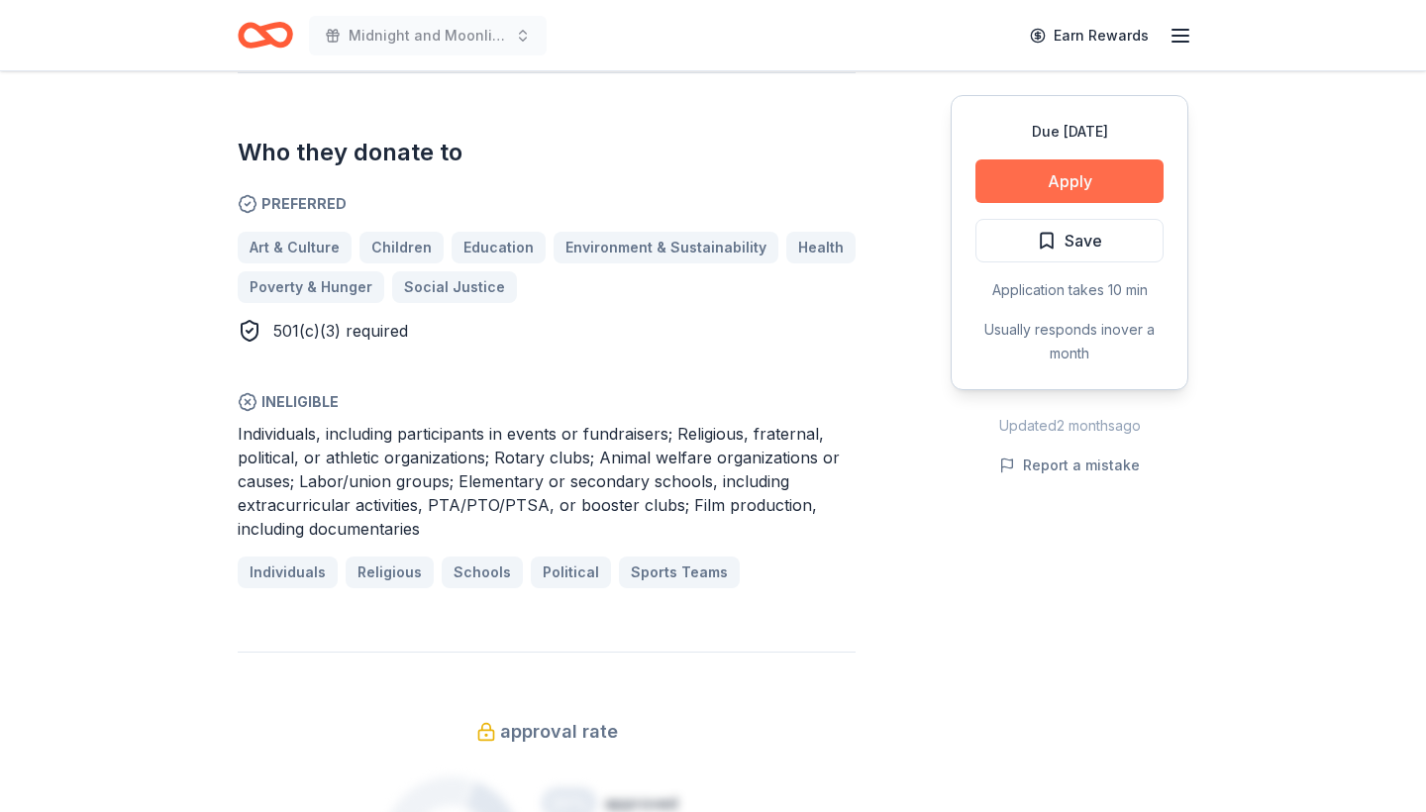
click at [1101, 178] on button "Apply" at bounding box center [1070, 181] width 188 height 44
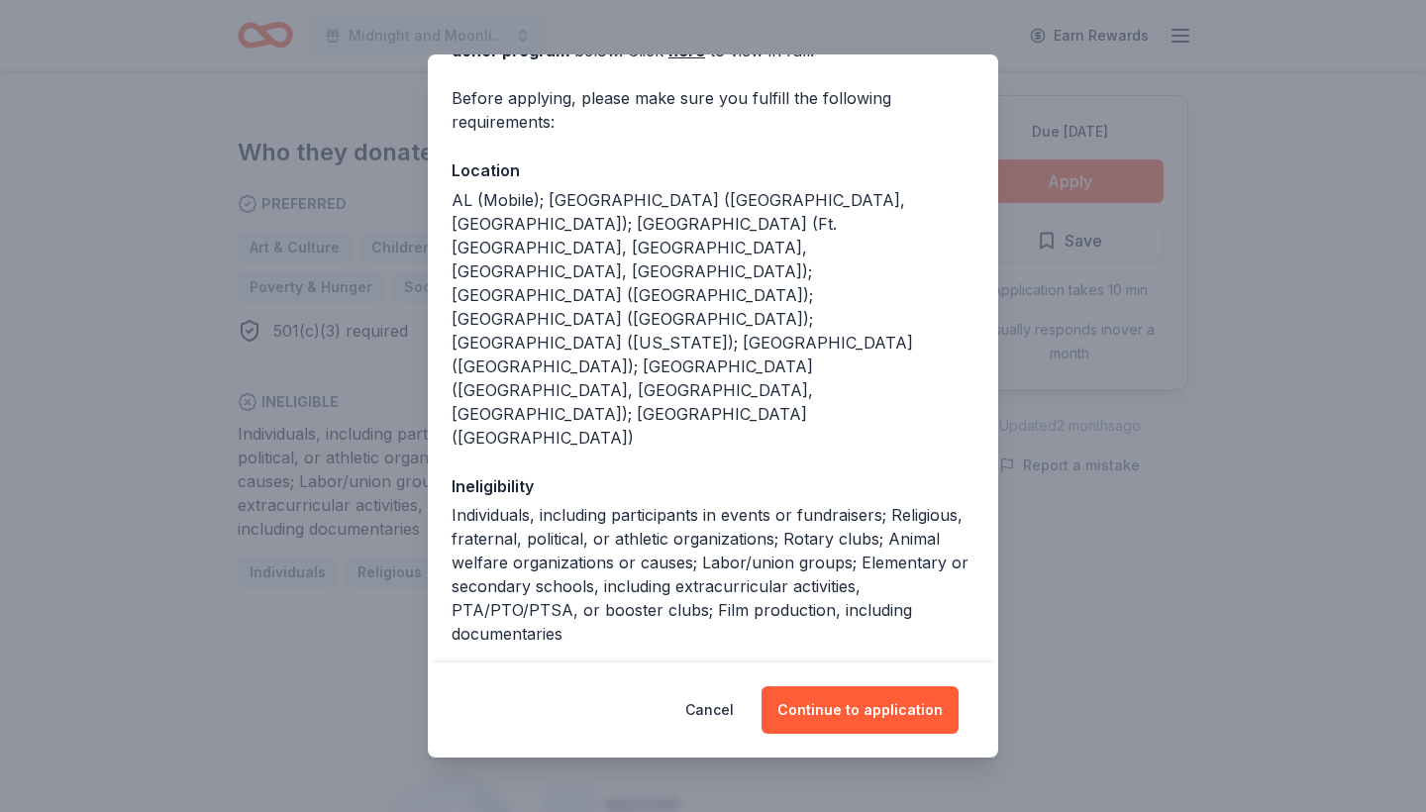
scroll to position [135, 0]
click at [846, 712] on button "Continue to application" at bounding box center [860, 711] width 197 height 48
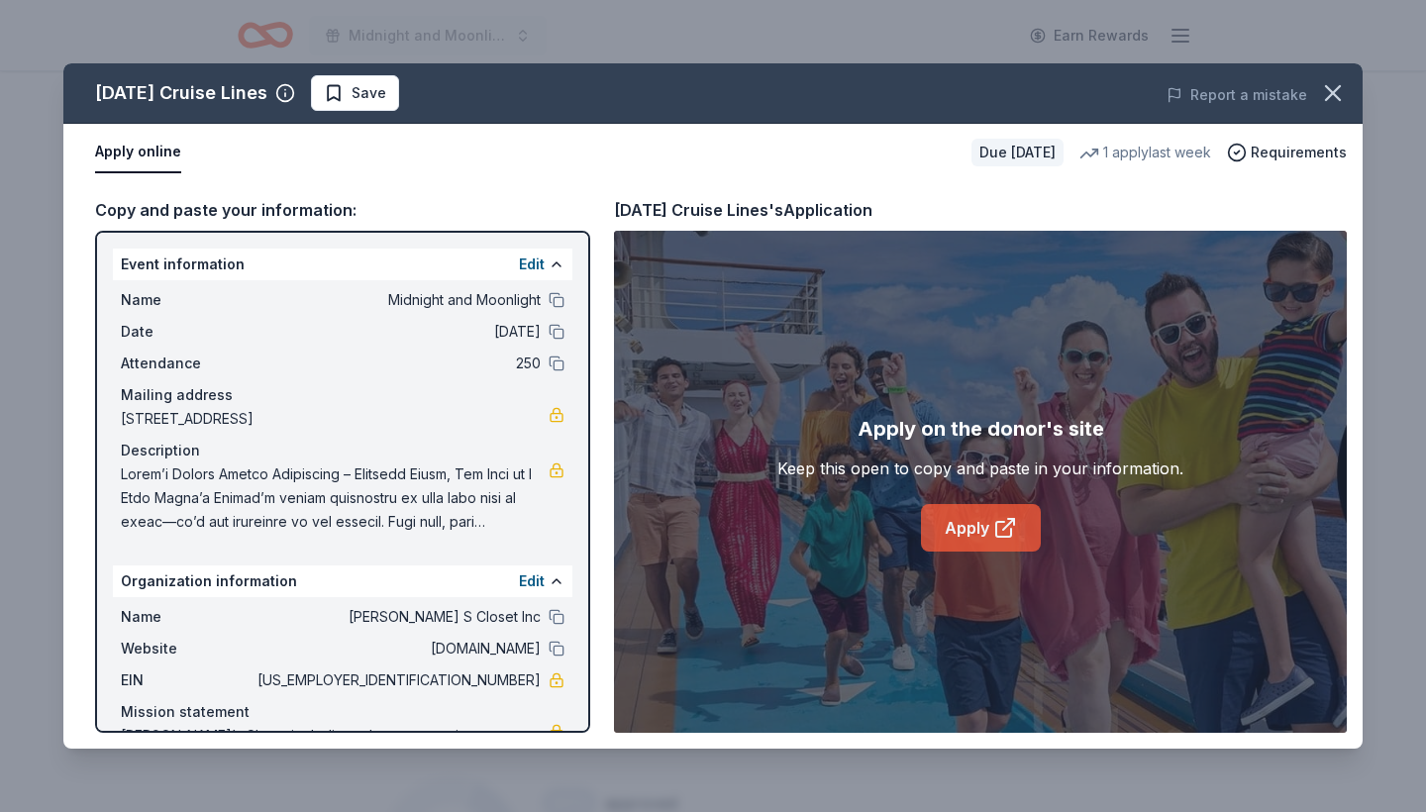
click at [966, 527] on link "Apply" at bounding box center [981, 528] width 120 height 48
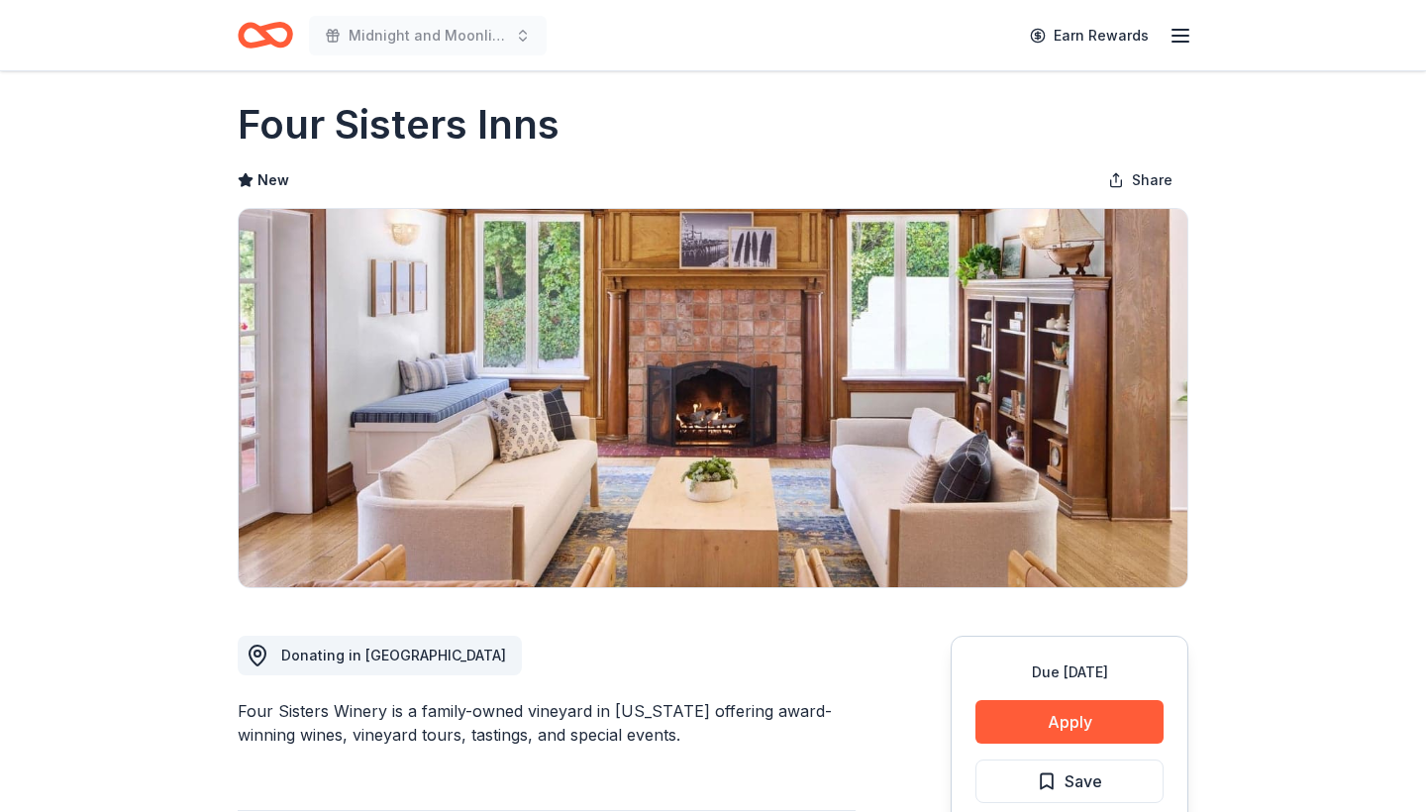
scroll to position [17, 0]
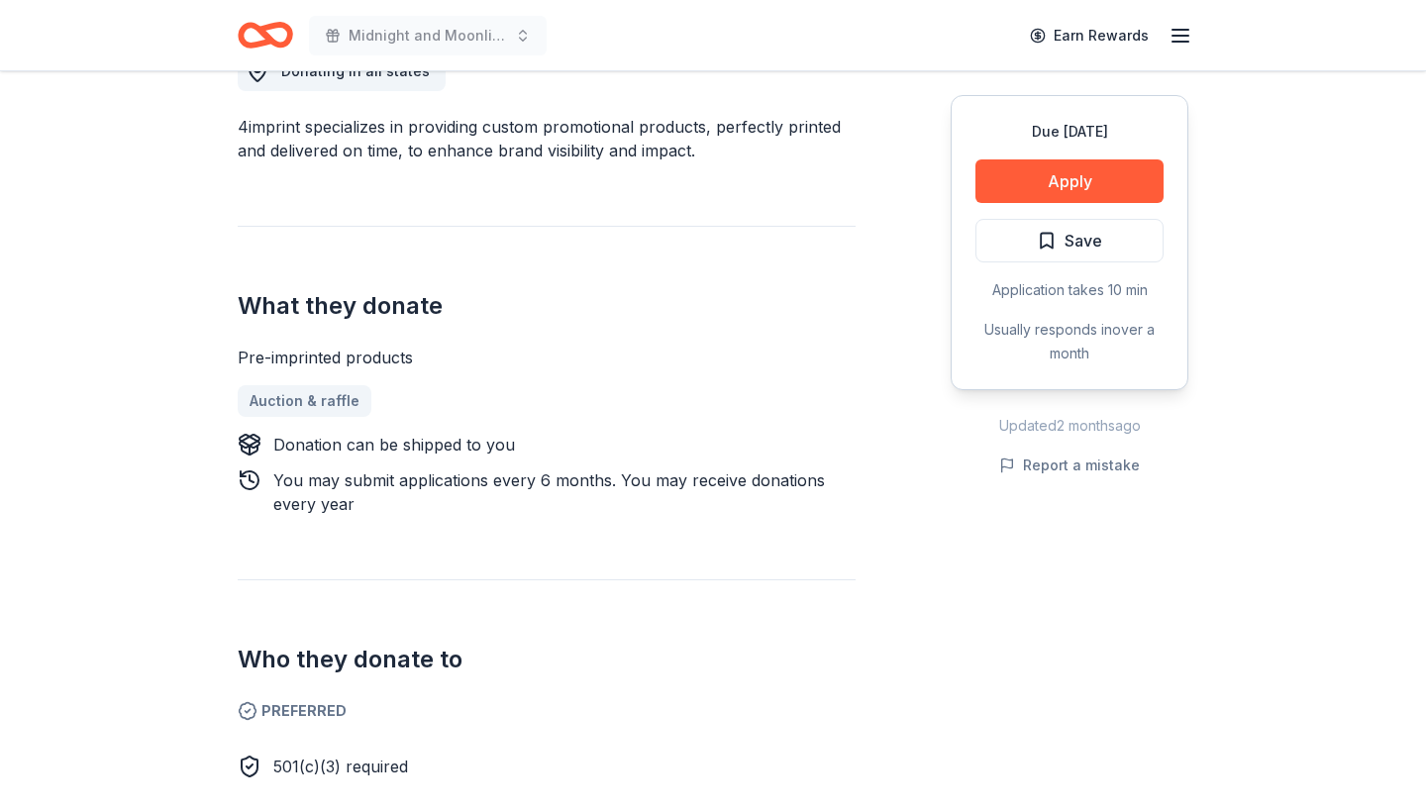
scroll to position [597, 0]
click at [1045, 167] on button "Apply" at bounding box center [1070, 181] width 188 height 44
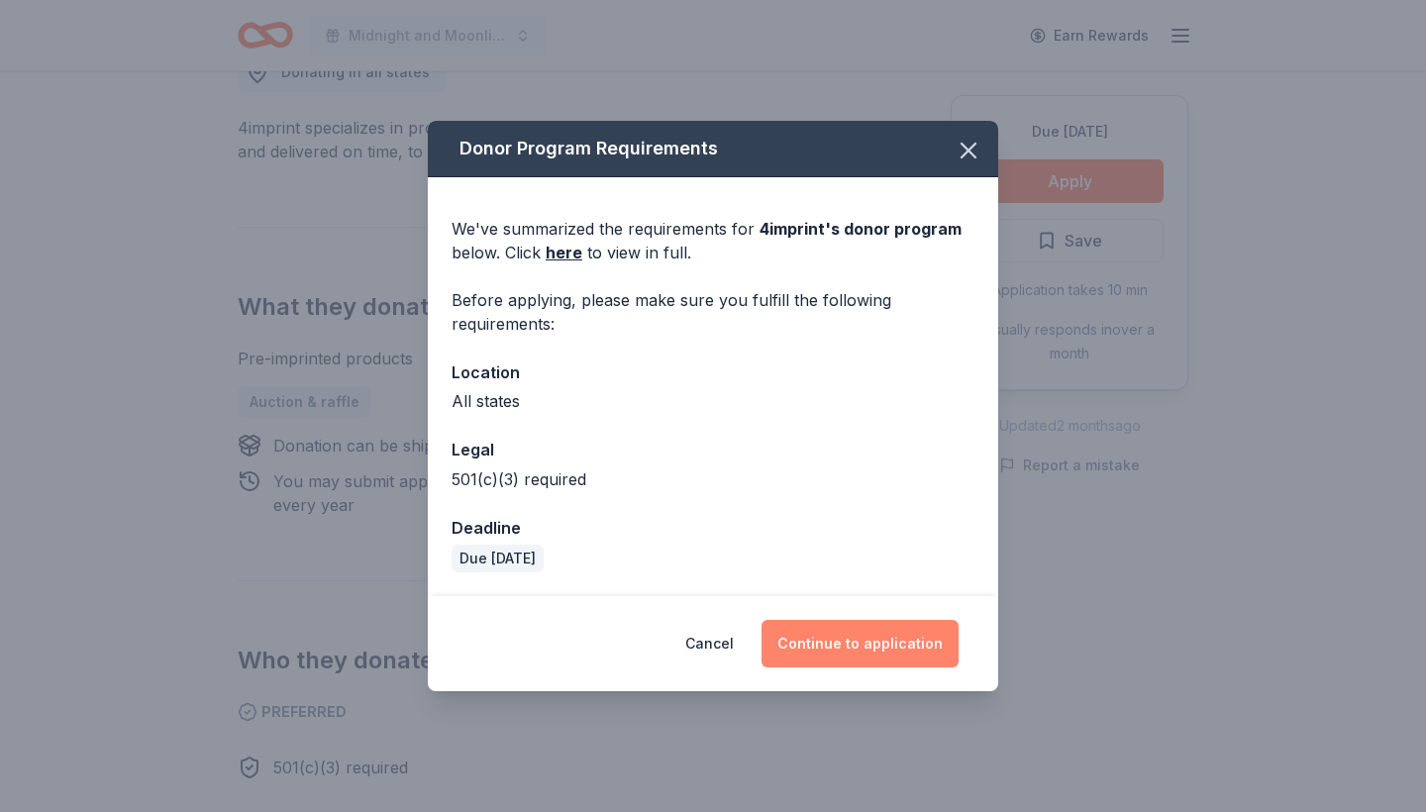
click at [840, 646] on button "Continue to application" at bounding box center [860, 644] width 197 height 48
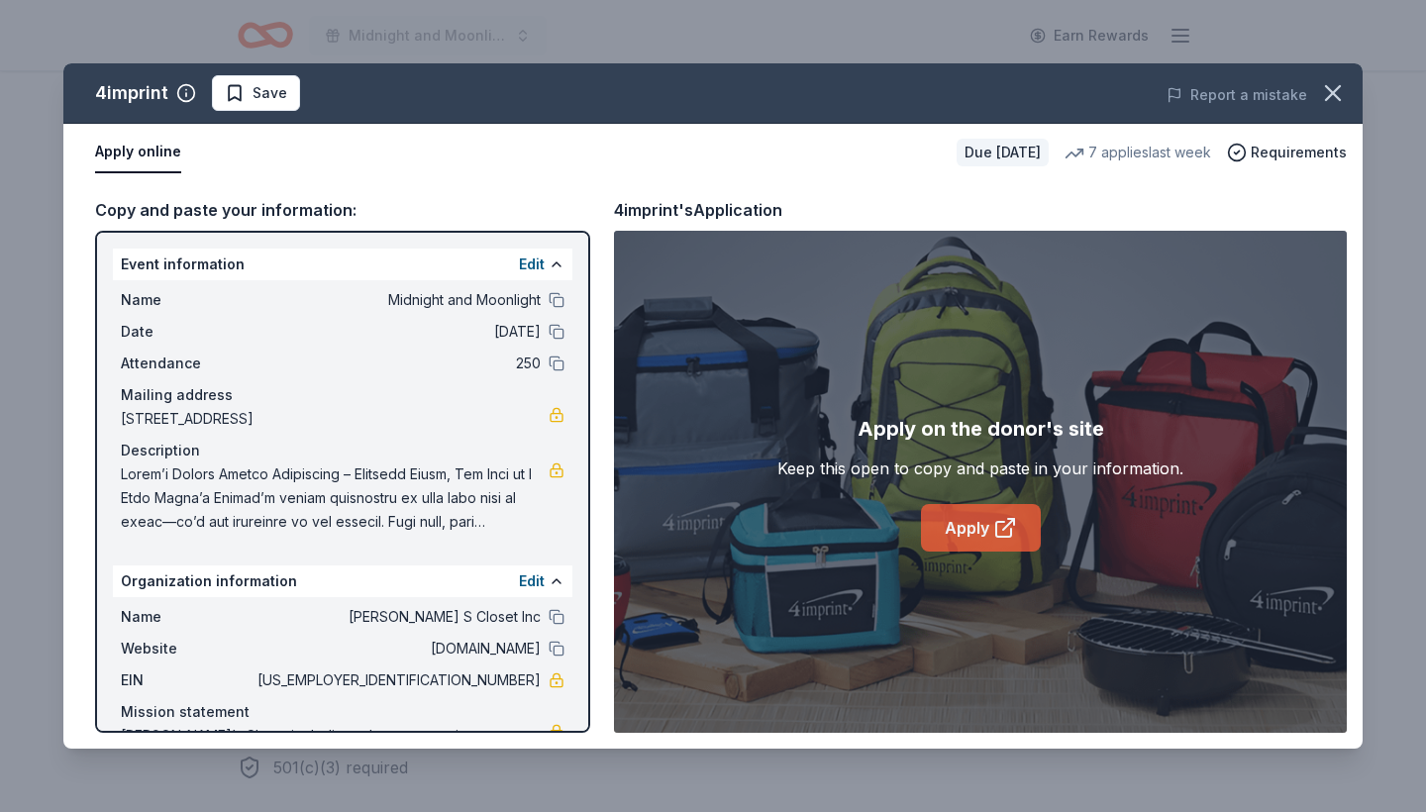
click at [962, 523] on link "Apply" at bounding box center [981, 528] width 120 height 48
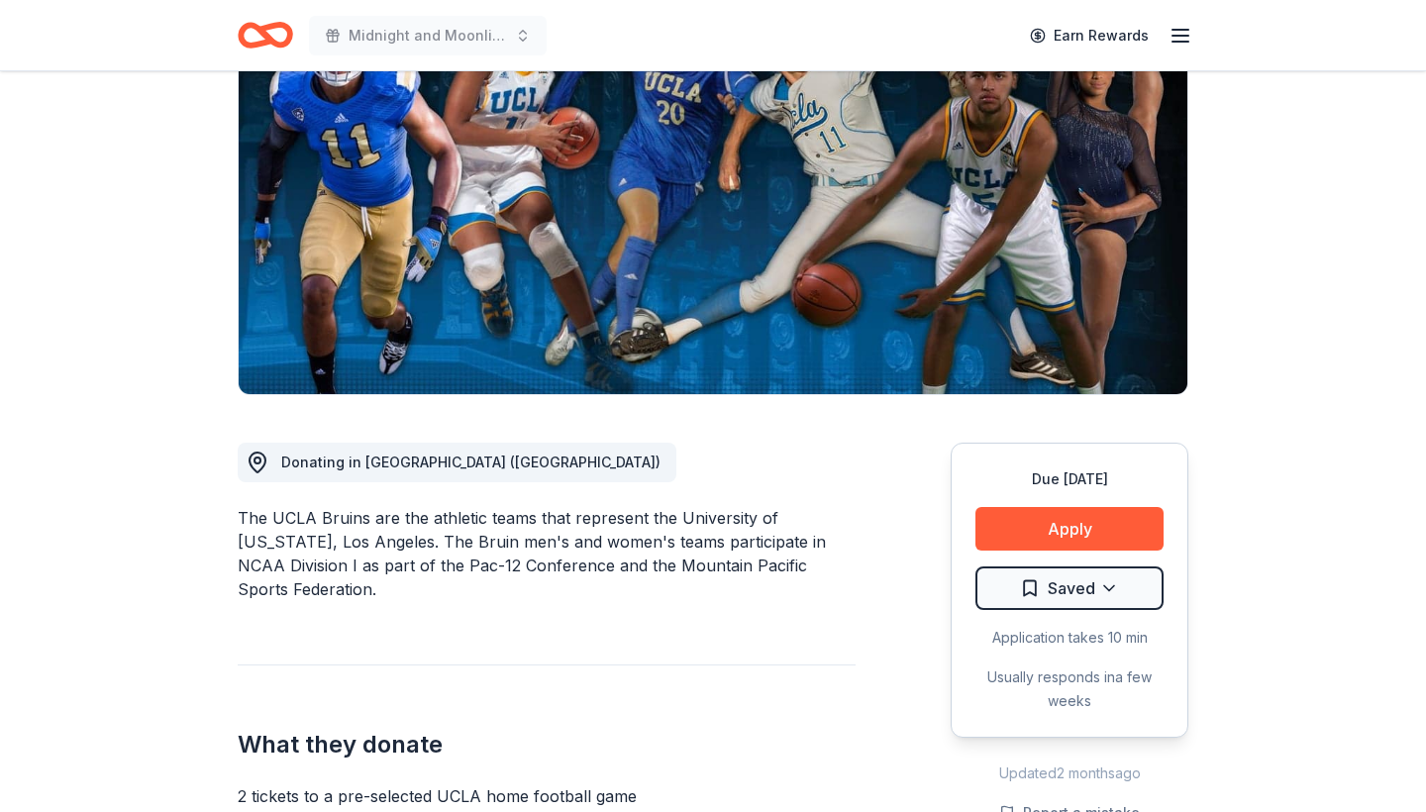
scroll to position [233, 0]
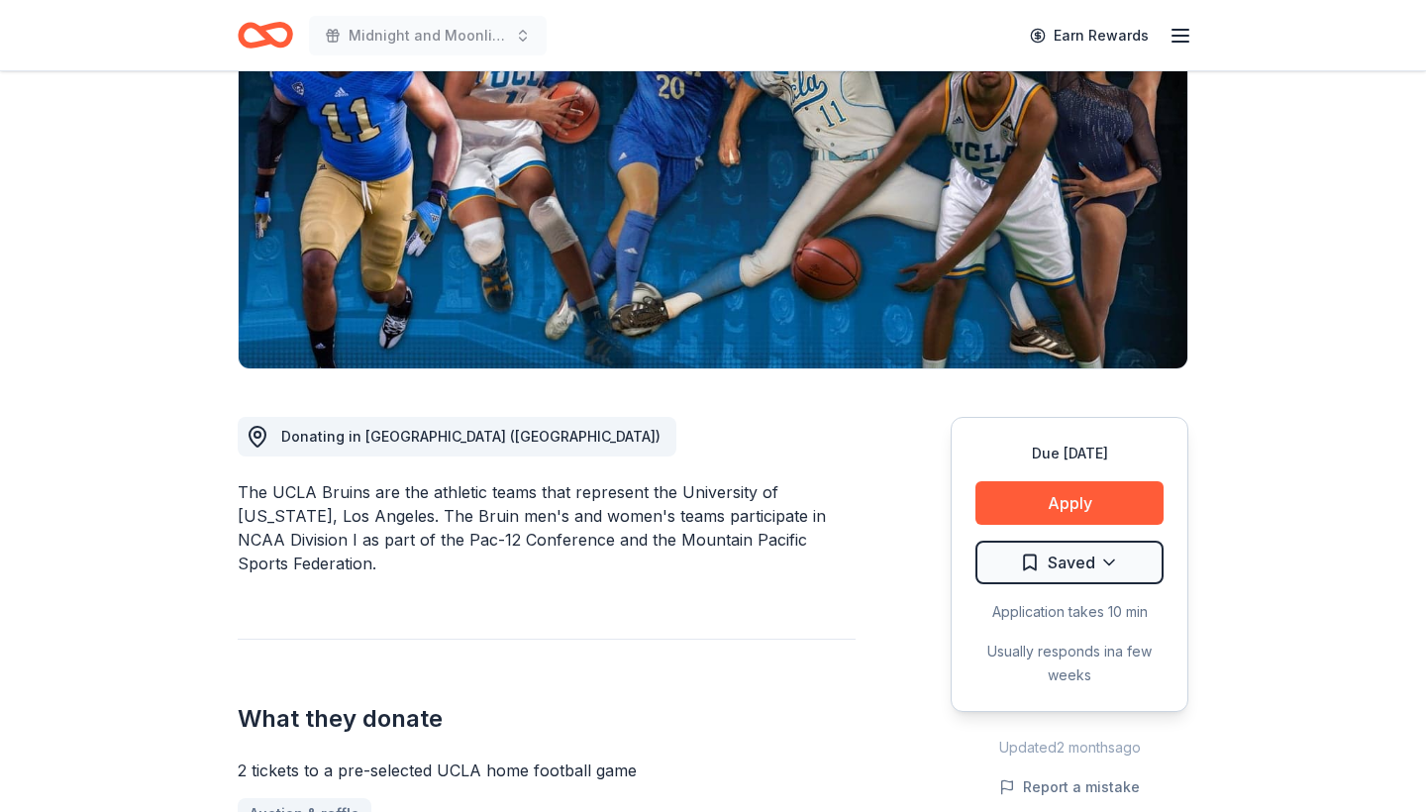
click at [1040, 525] on div "Due [DATE] Apply Saved Application takes 10 min Usually responds in a few weeks" at bounding box center [1070, 564] width 238 height 295
click at [1036, 510] on button "Apply" at bounding box center [1070, 503] width 188 height 44
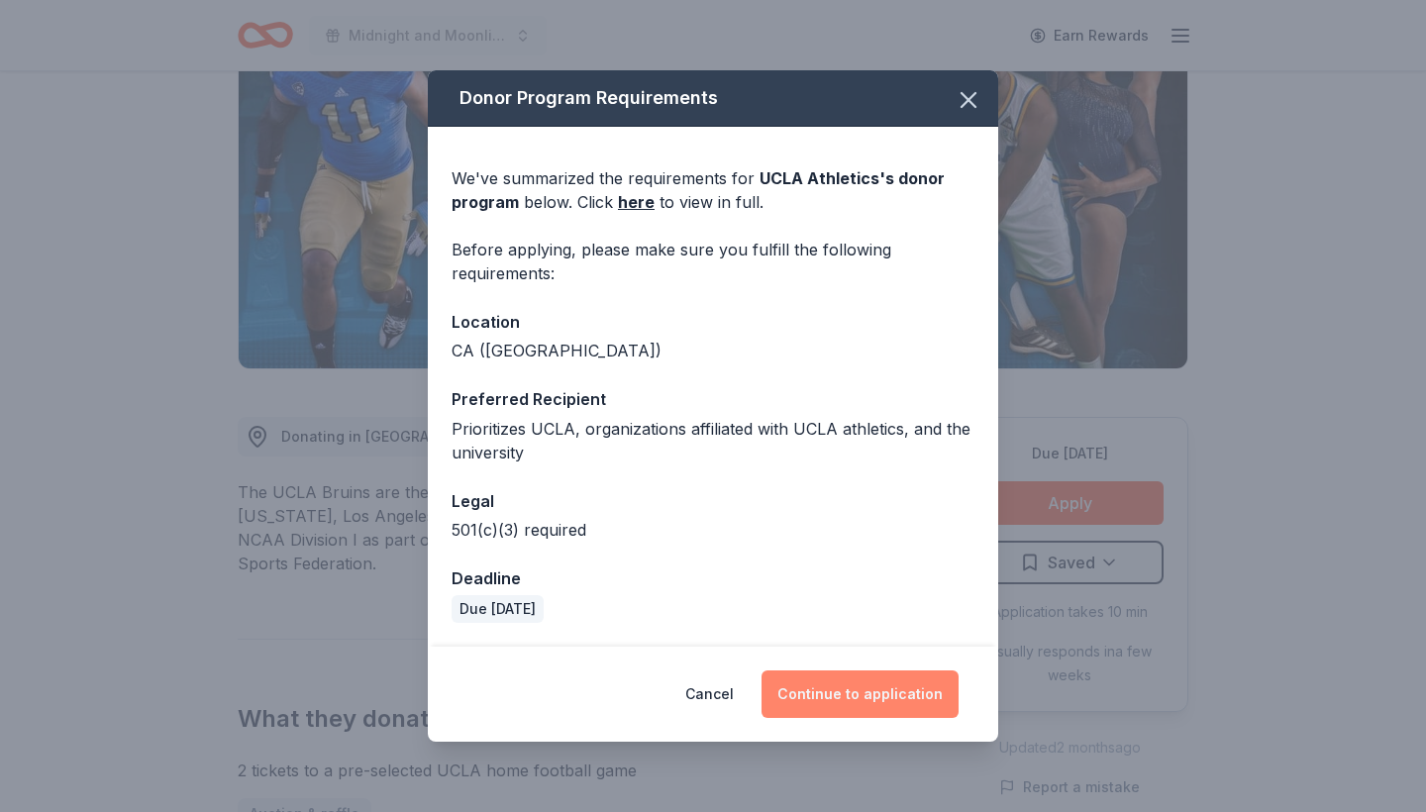
click at [863, 690] on button "Continue to application" at bounding box center [860, 695] width 197 height 48
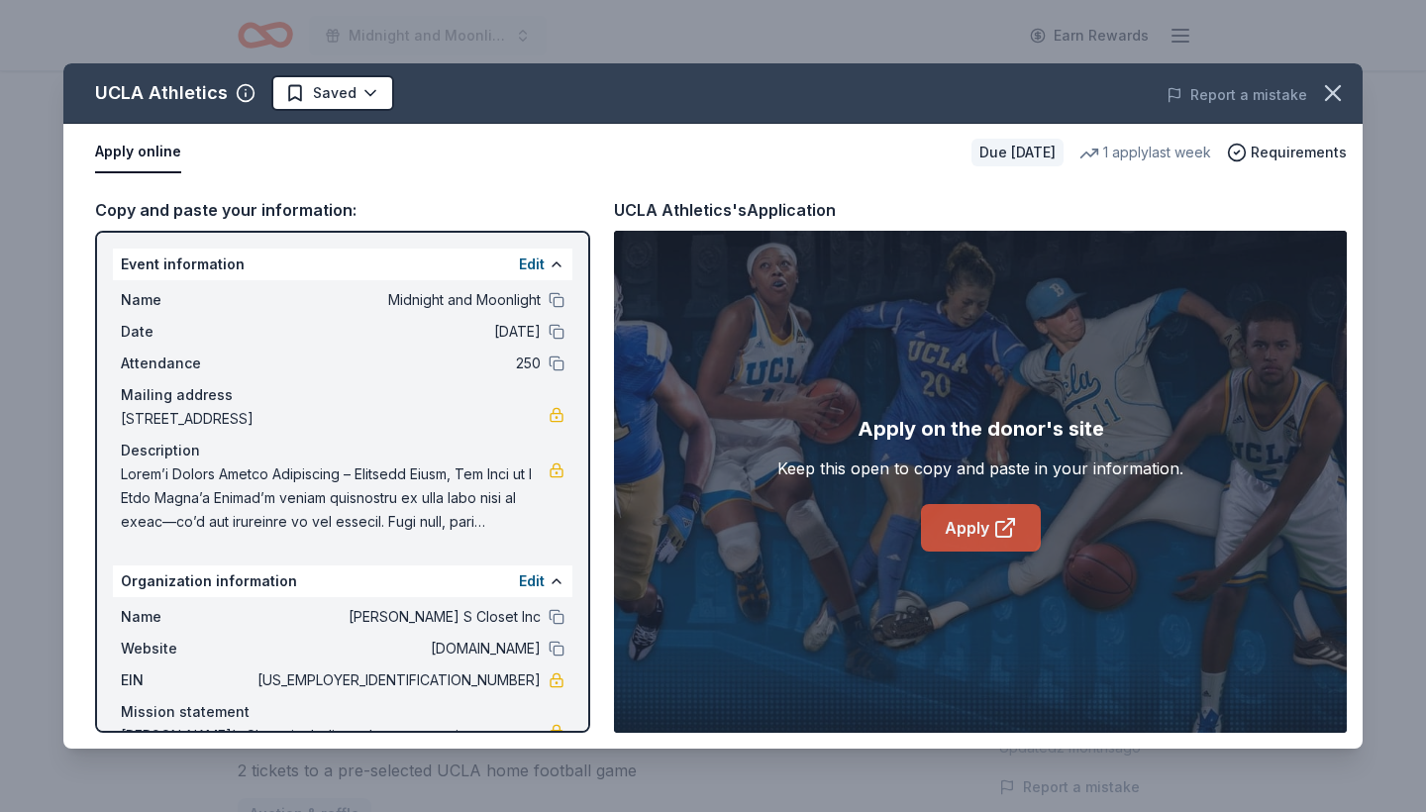
click at [976, 510] on link "Apply" at bounding box center [981, 528] width 120 height 48
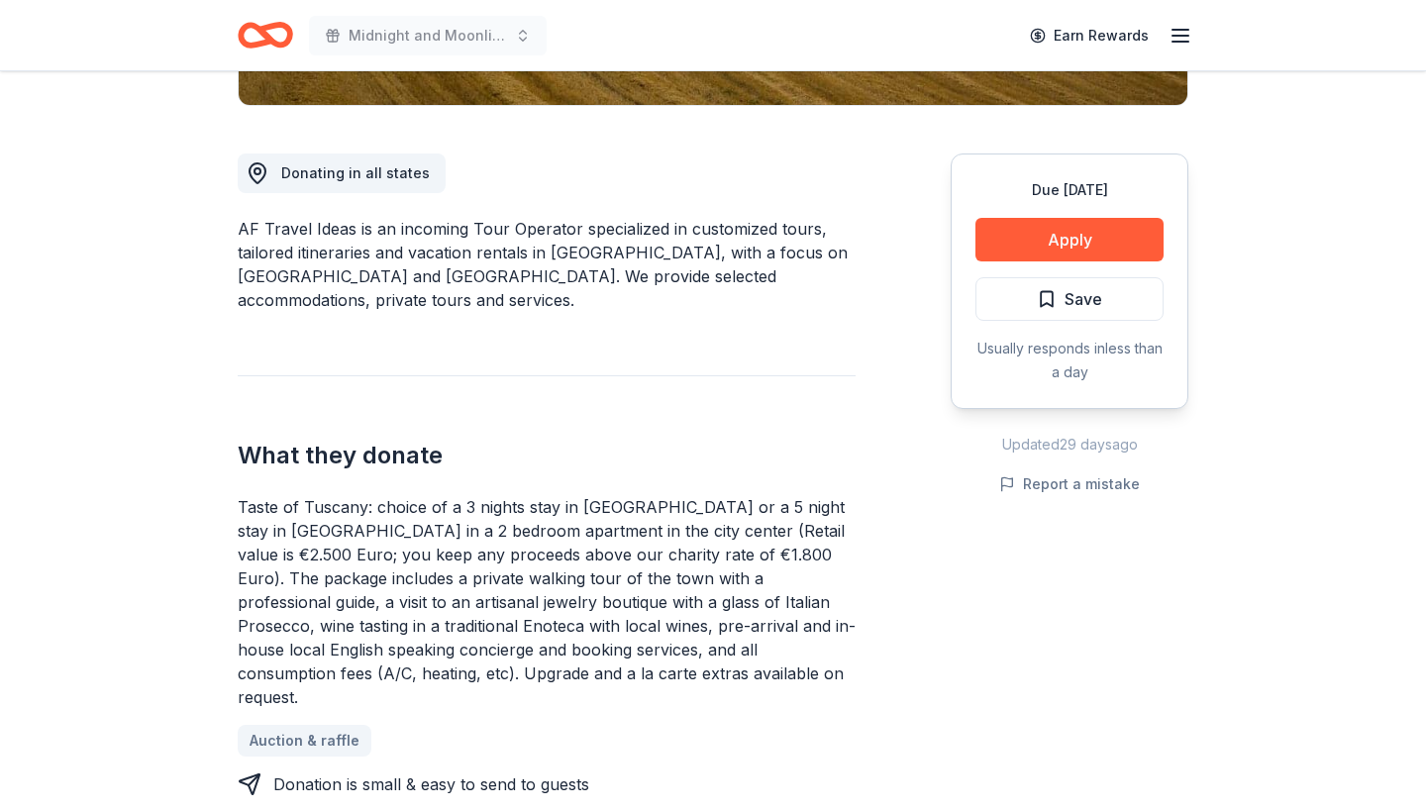
scroll to position [497, 0]
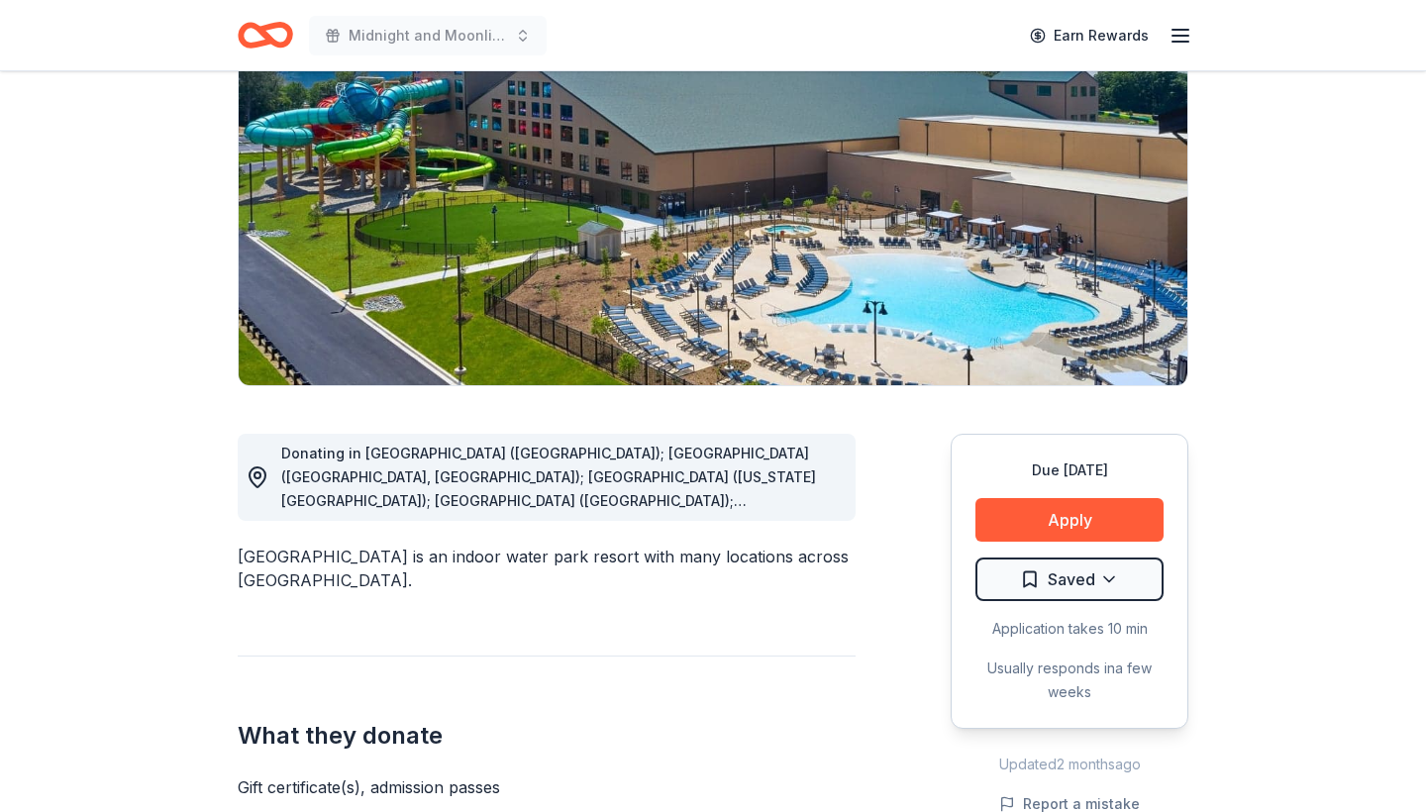
scroll to position [259, 0]
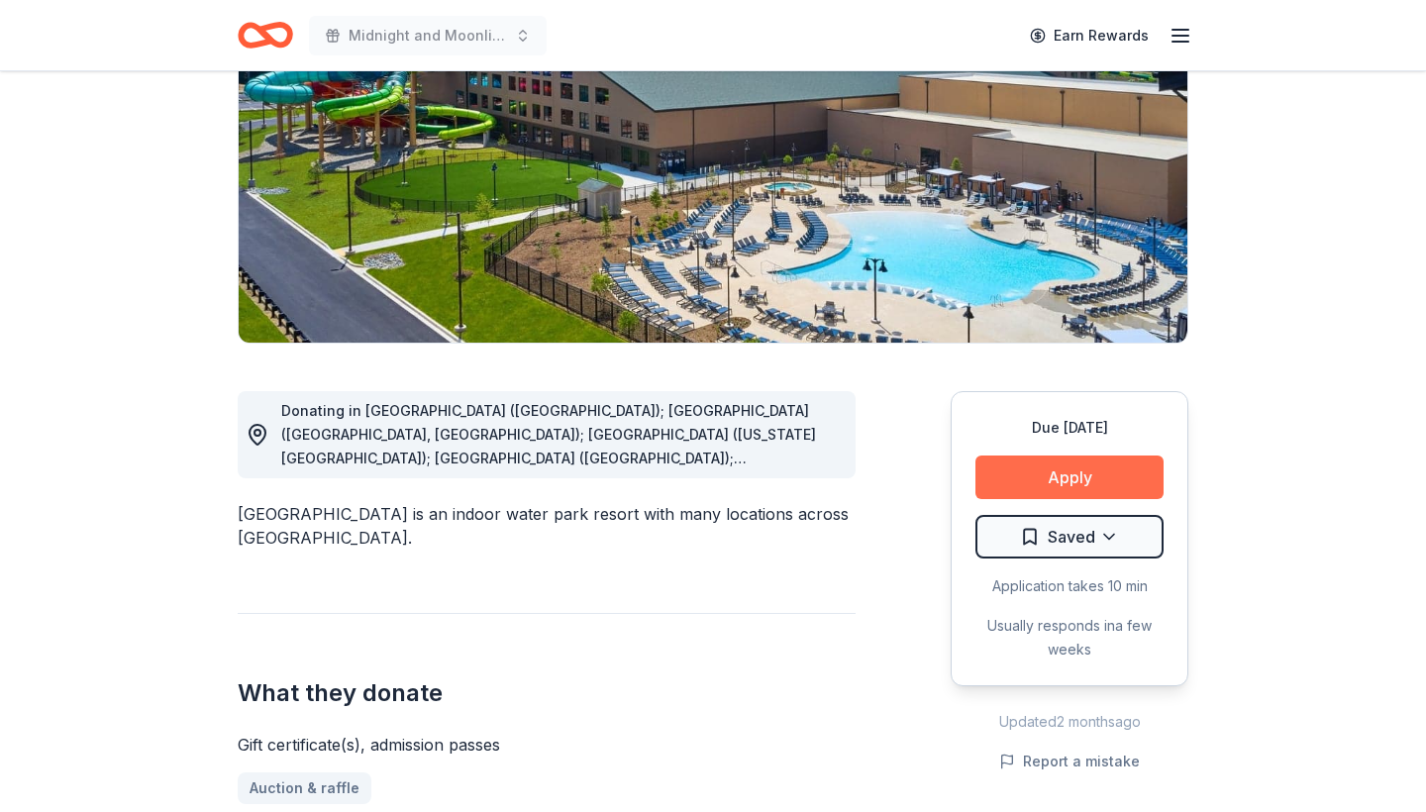
click at [1050, 468] on button "Apply" at bounding box center [1070, 478] width 188 height 44
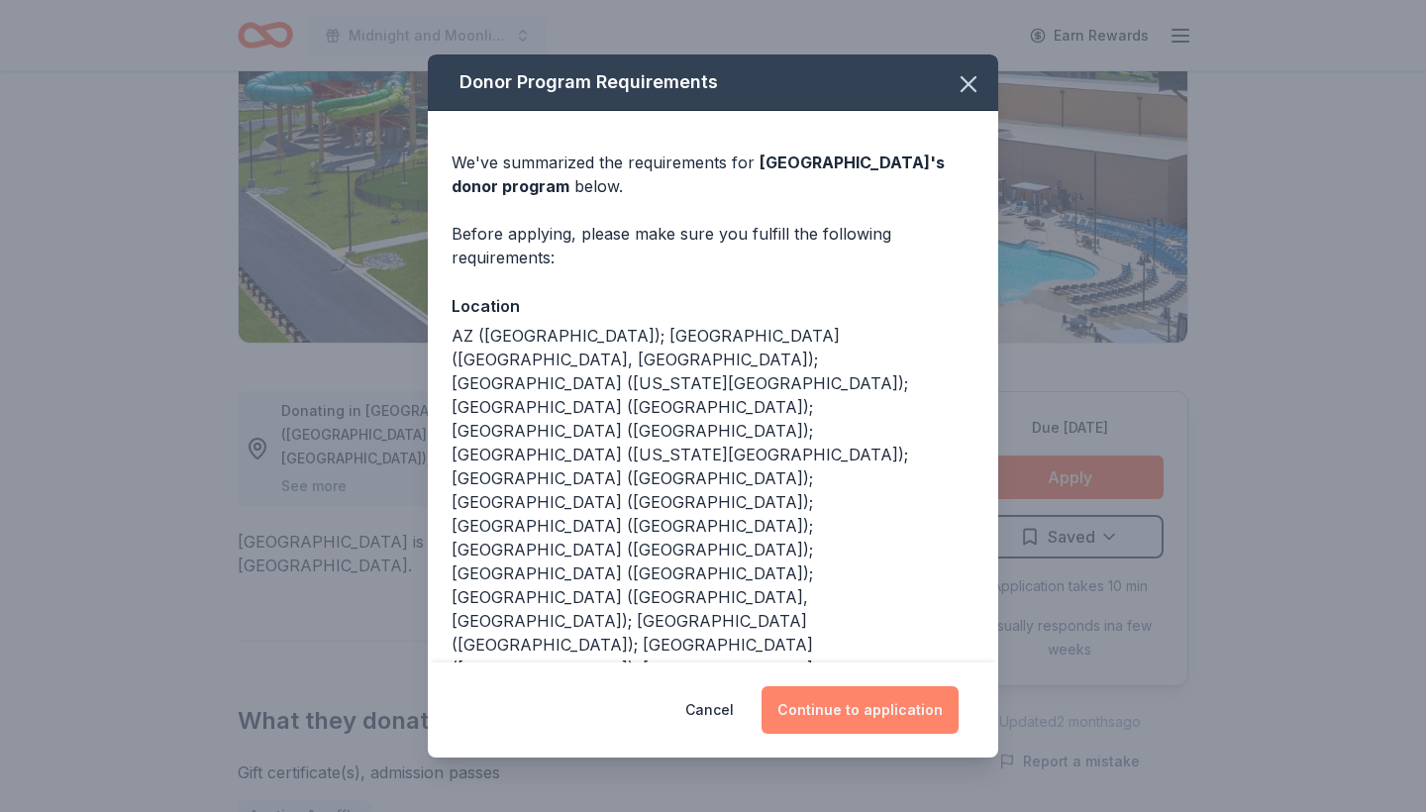
click at [872, 710] on button "Continue to application" at bounding box center [860, 711] width 197 height 48
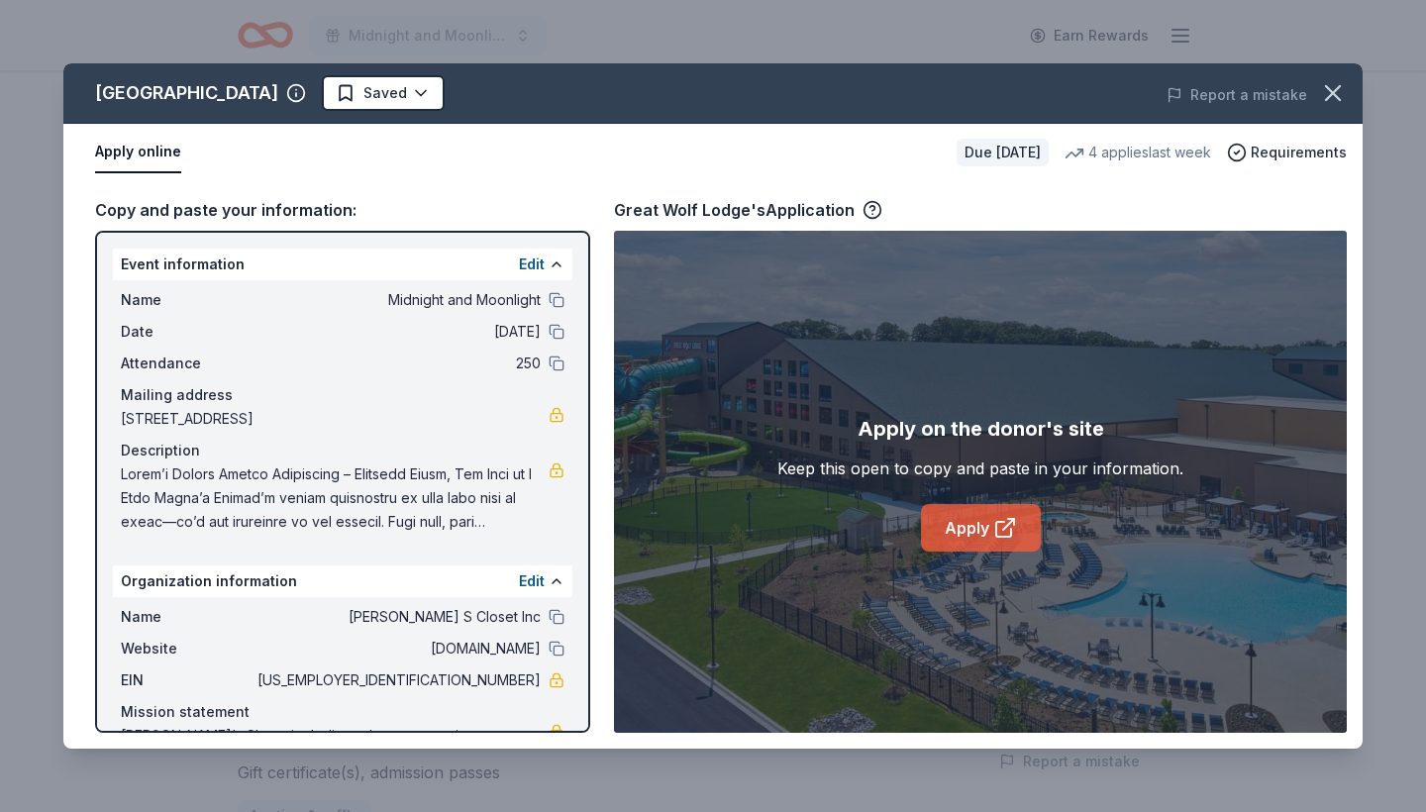
click at [954, 525] on link "Apply" at bounding box center [981, 528] width 120 height 48
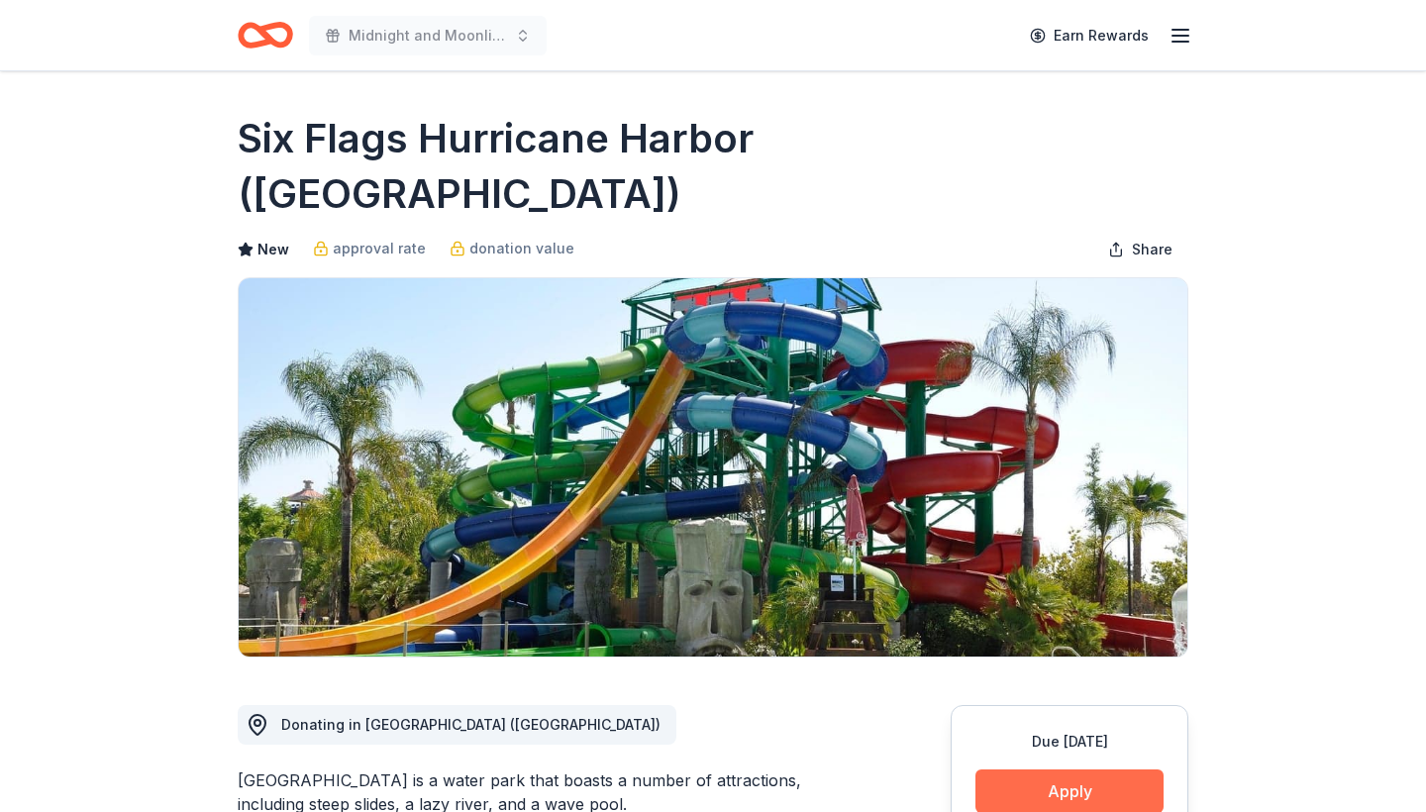
click at [1033, 770] on button "Apply" at bounding box center [1070, 792] width 188 height 44
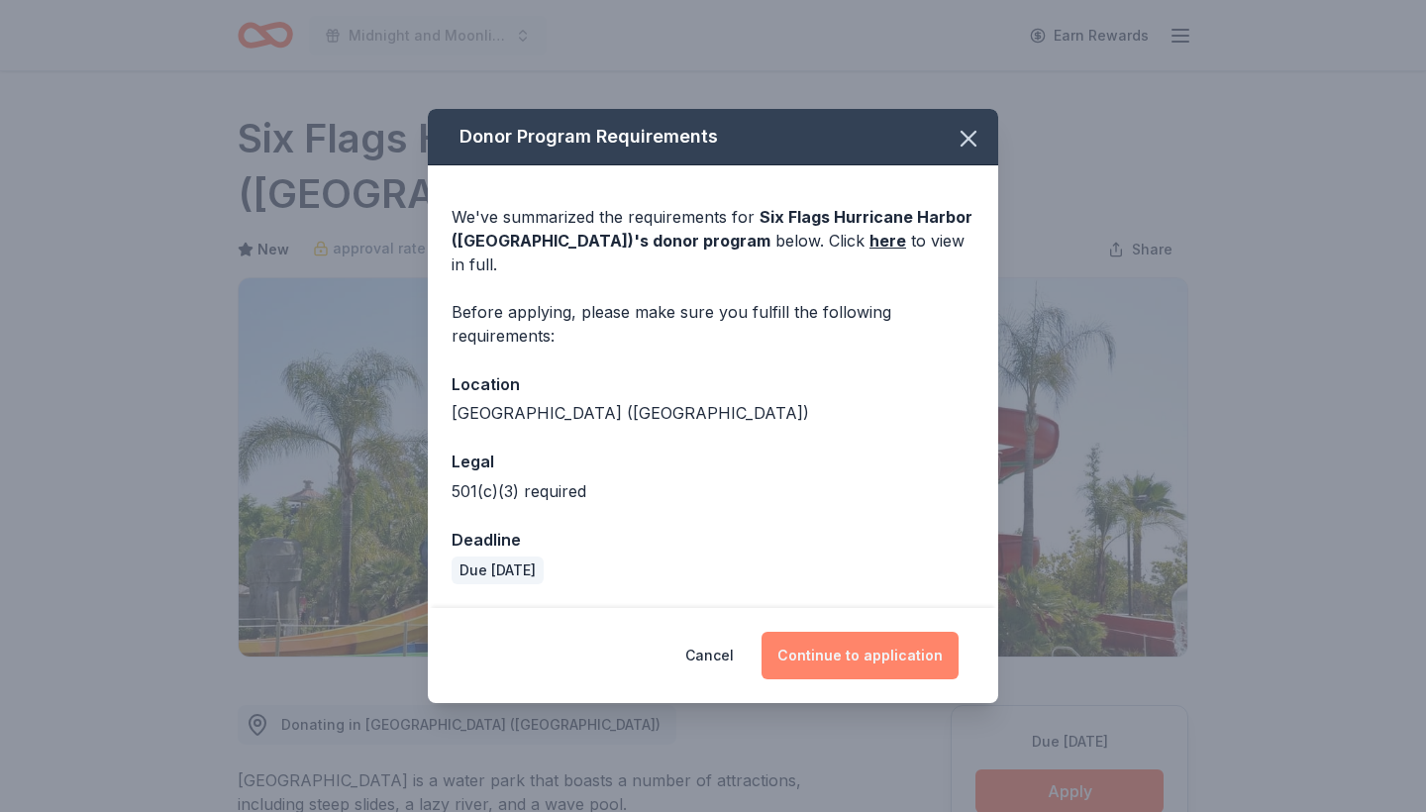
click at [847, 646] on button "Continue to application" at bounding box center [860, 656] width 197 height 48
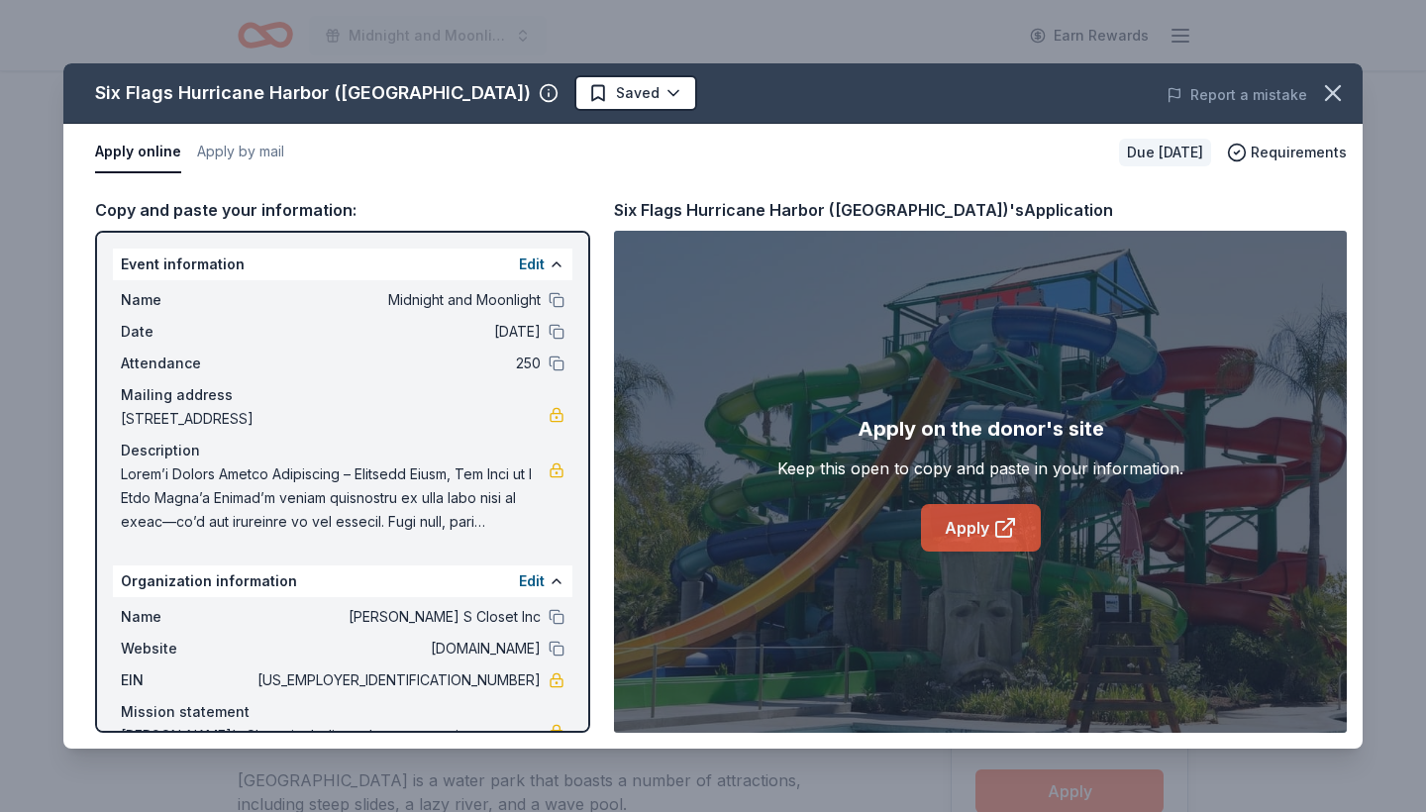
click at [971, 523] on link "Apply" at bounding box center [981, 528] width 120 height 48
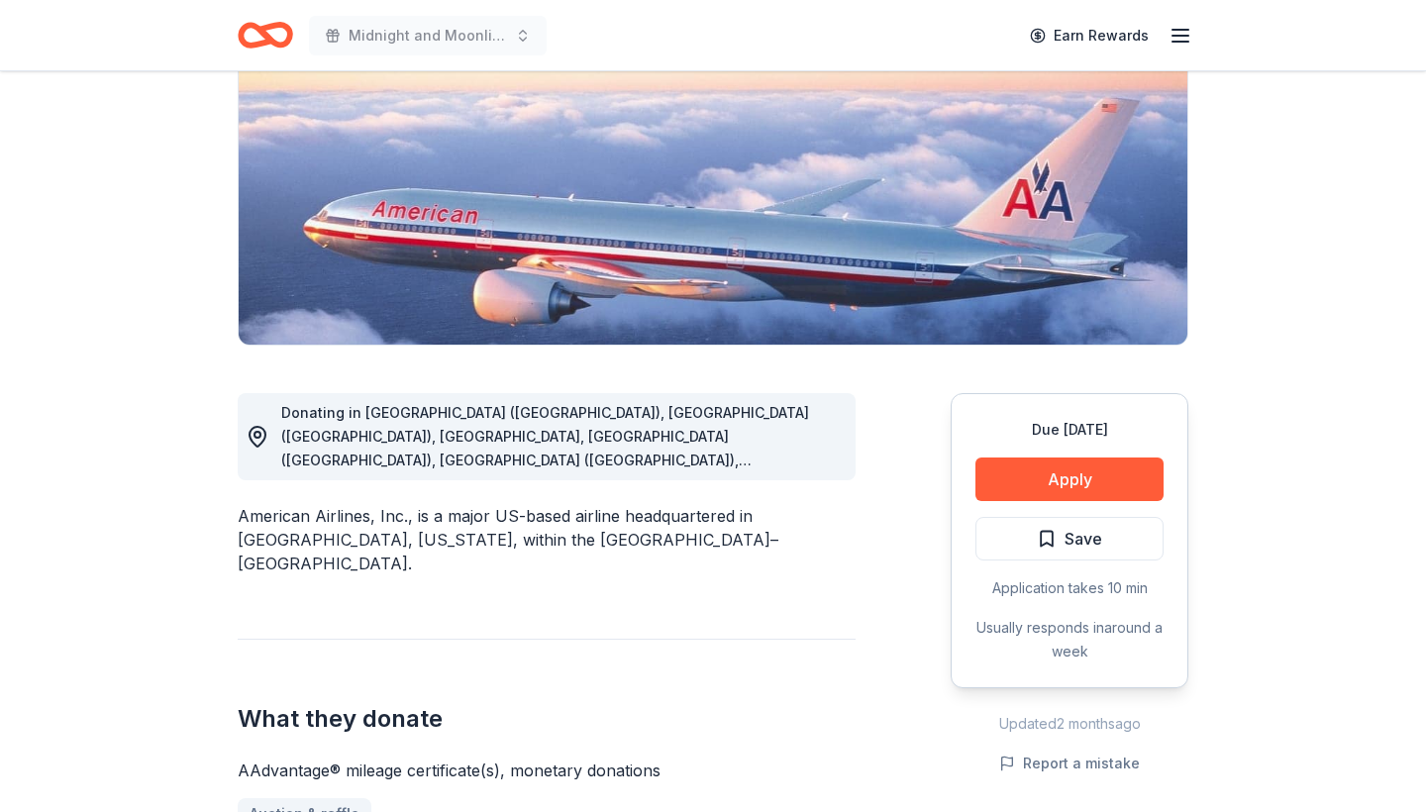
scroll to position [268, 0]
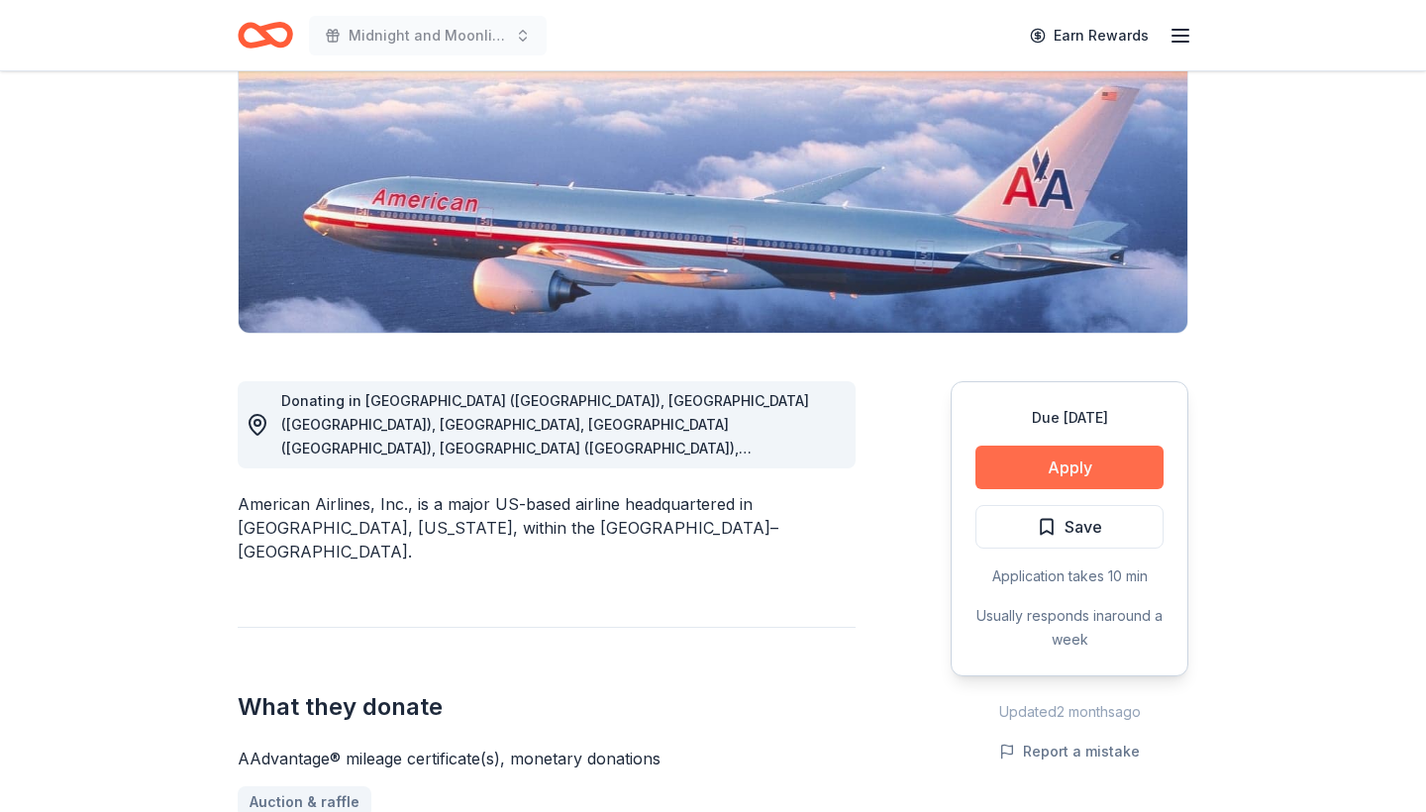
click at [1055, 466] on button "Apply" at bounding box center [1070, 468] width 188 height 44
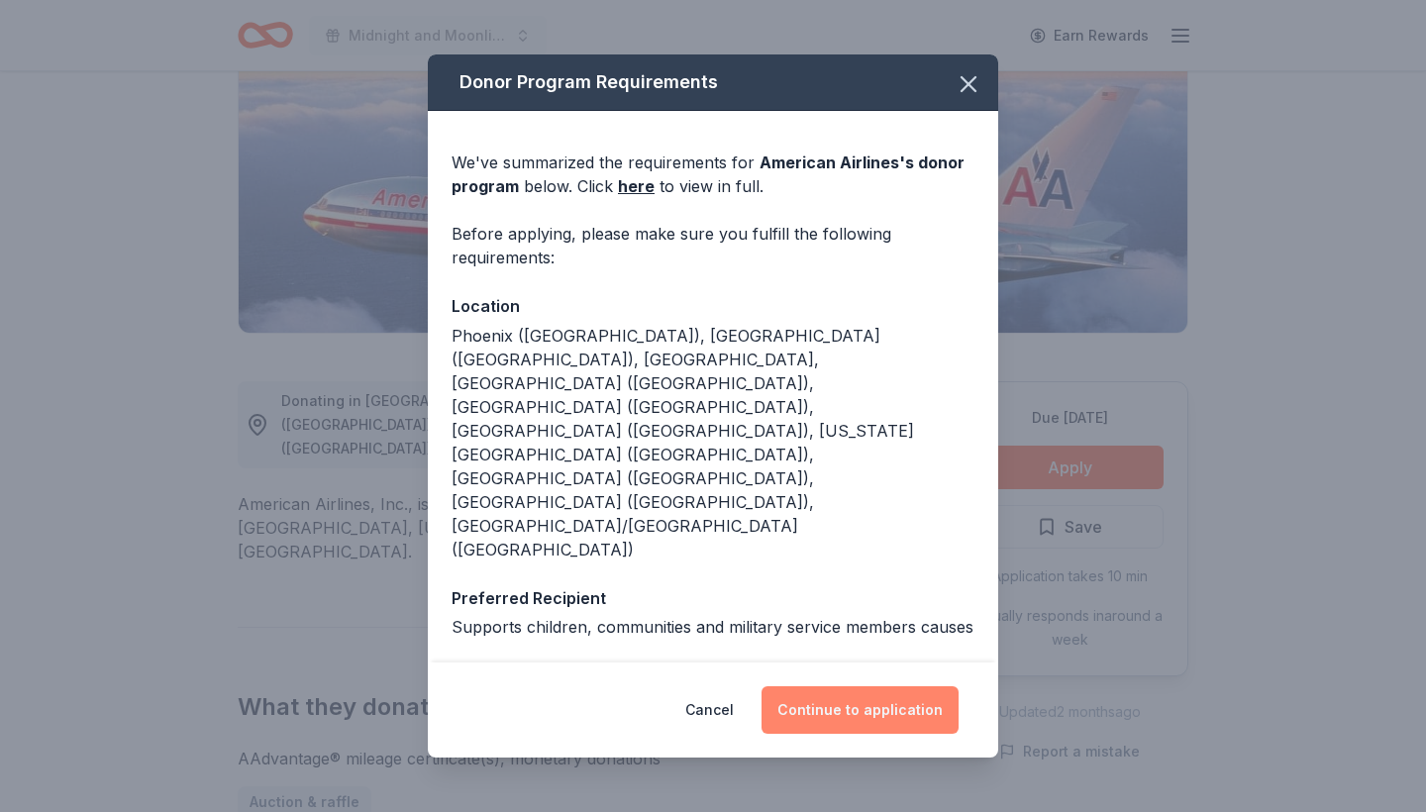
click at [861, 709] on button "Continue to application" at bounding box center [860, 711] width 197 height 48
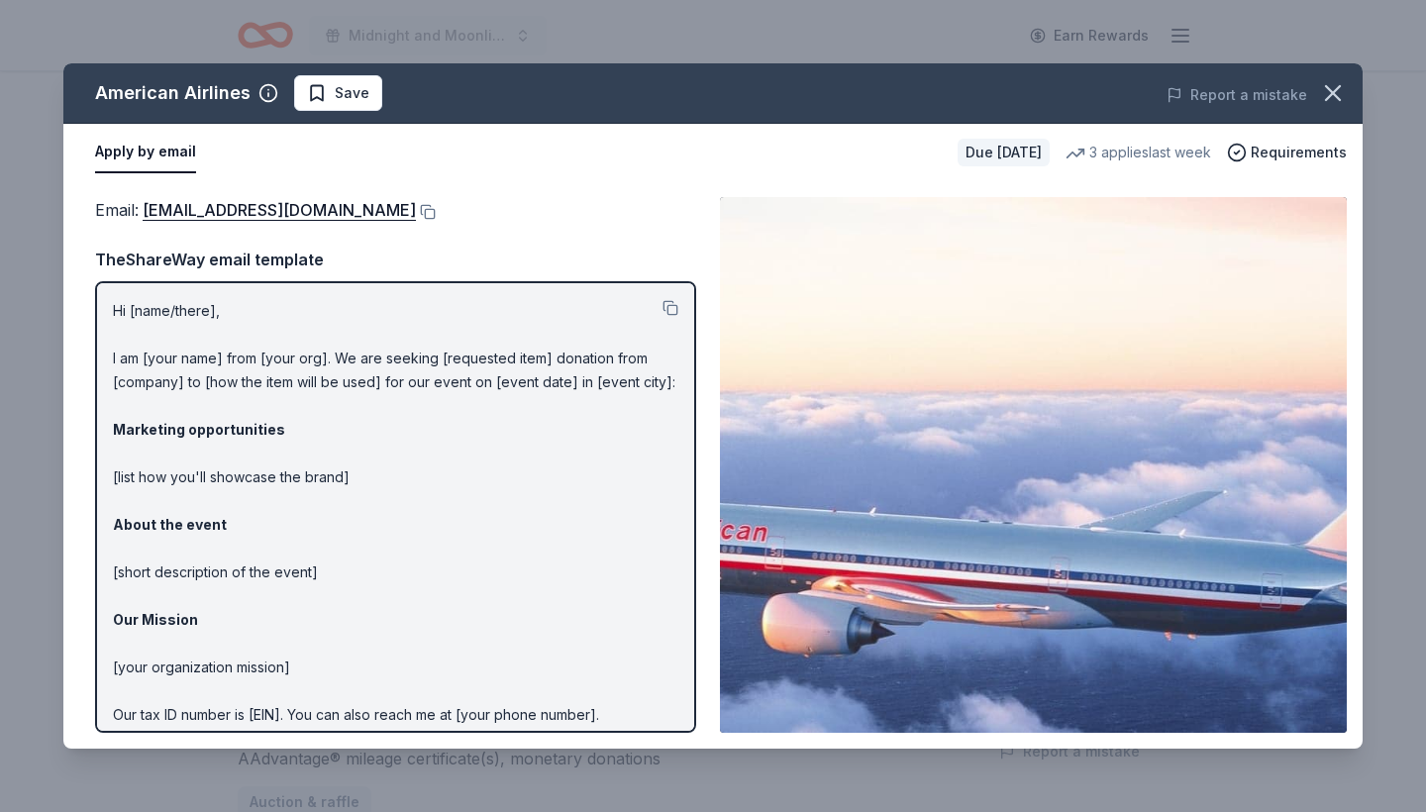
scroll to position [0, 0]
drag, startPoint x: 113, startPoint y: 304, endPoint x: 188, endPoint y: 382, distance: 108.6
click at [188, 382] on p "Hi [name/there], I am [your name] from [your org]. We are seeking [requested it…" at bounding box center [396, 548] width 566 height 499
drag, startPoint x: 113, startPoint y: 307, endPoint x: 197, endPoint y: 418, distance: 139.3
click at [197, 418] on p "Hi [name/there], I am [your name] from [your org]. We are seeking [requested it…" at bounding box center [396, 548] width 566 height 499
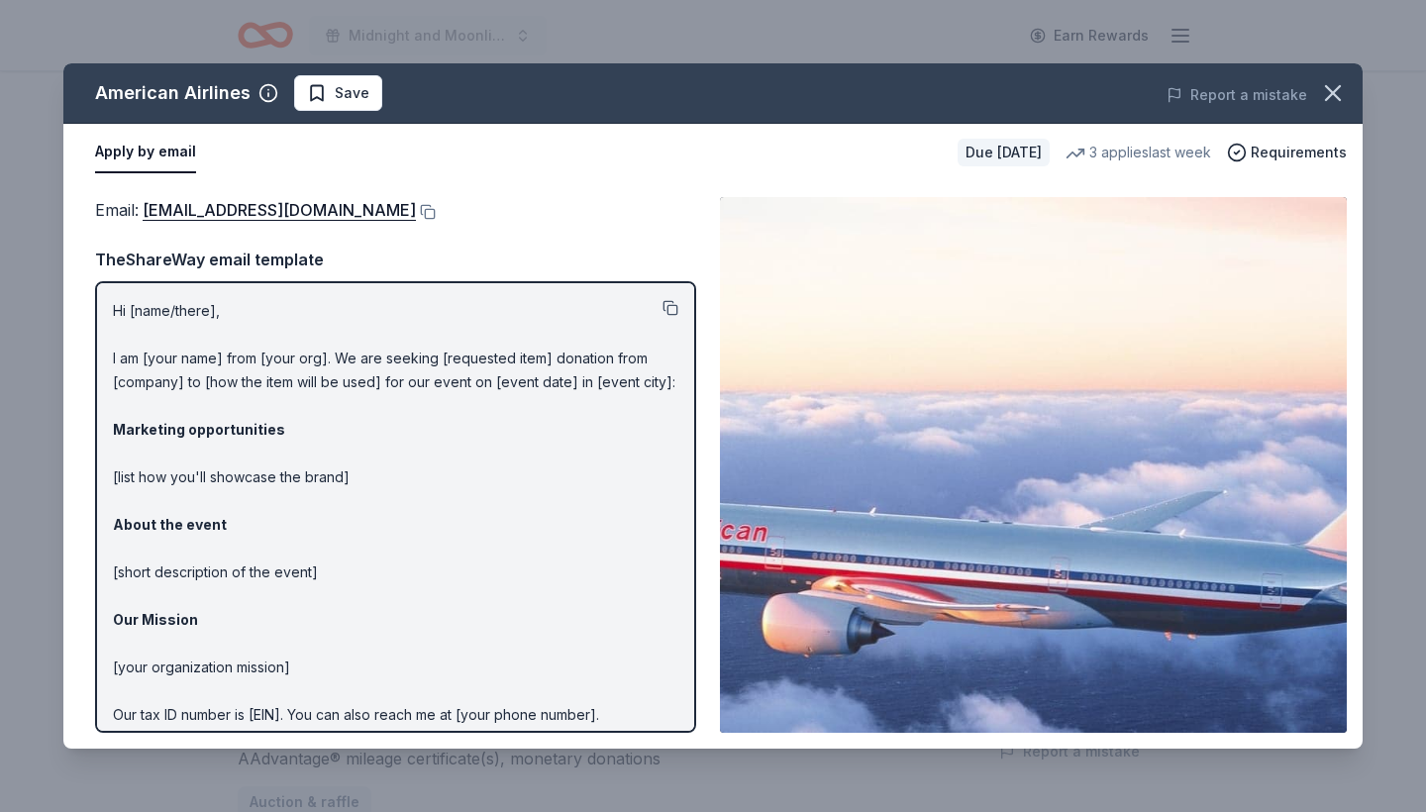
click at [671, 308] on button at bounding box center [671, 308] width 16 height 16
click at [305, 211] on link "[EMAIL_ADDRESS][DOMAIN_NAME]" at bounding box center [279, 210] width 273 height 26
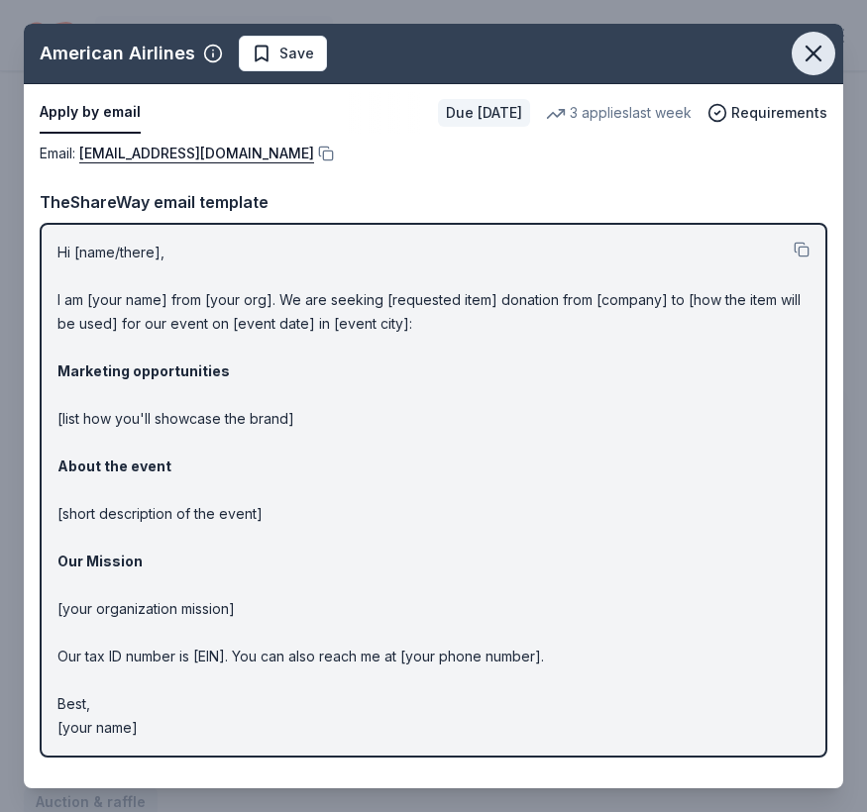
click at [813, 47] on icon "button" at bounding box center [813, 54] width 28 height 28
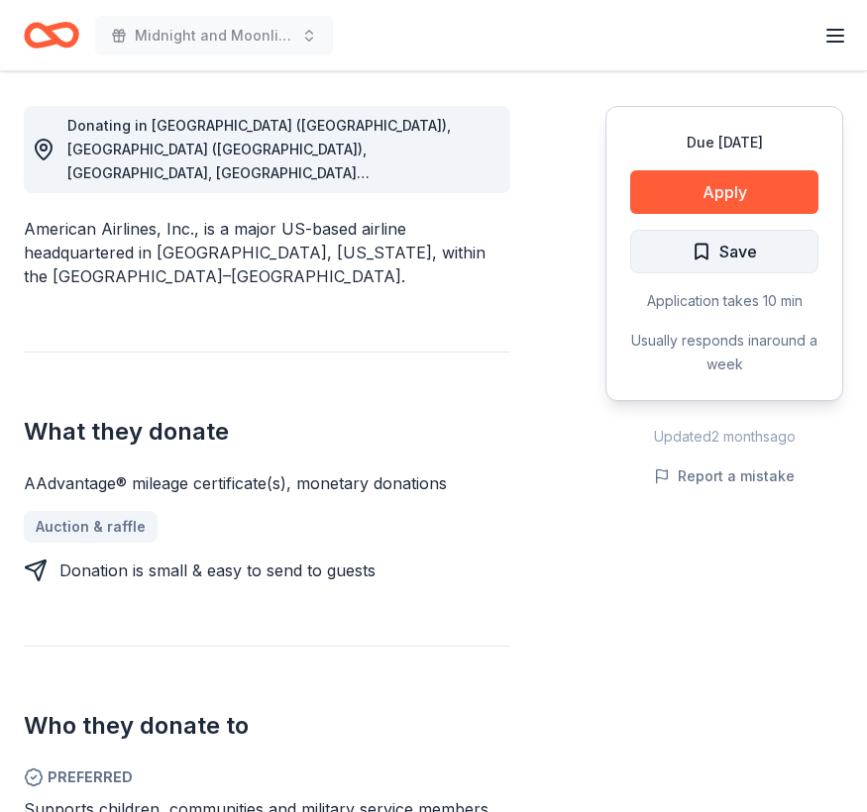
scroll to position [543, 0]
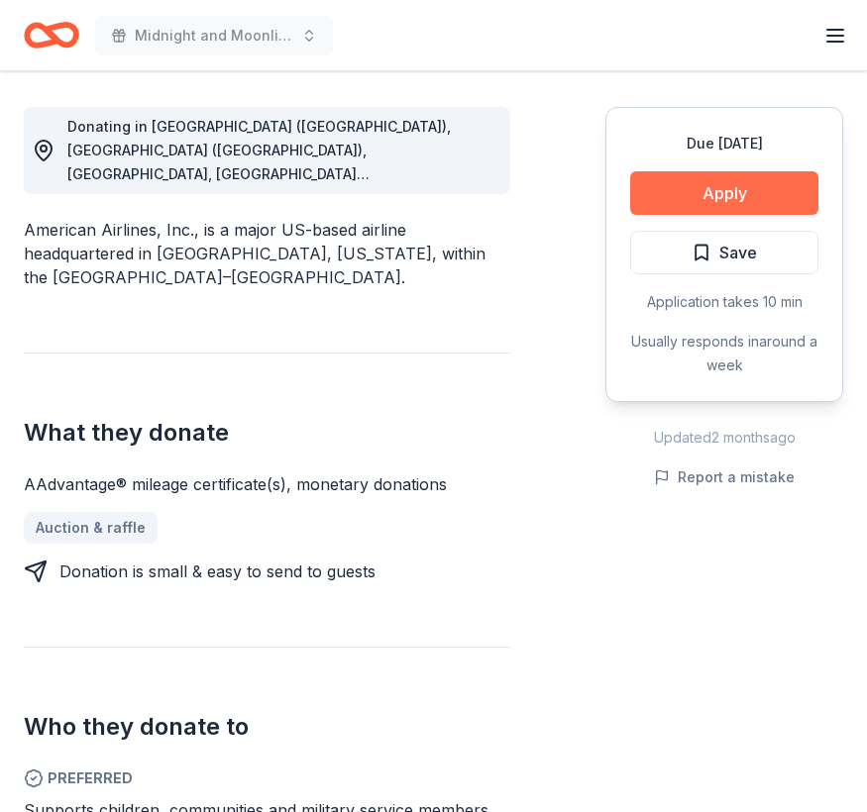
click at [740, 194] on button "Apply" at bounding box center [724, 193] width 188 height 44
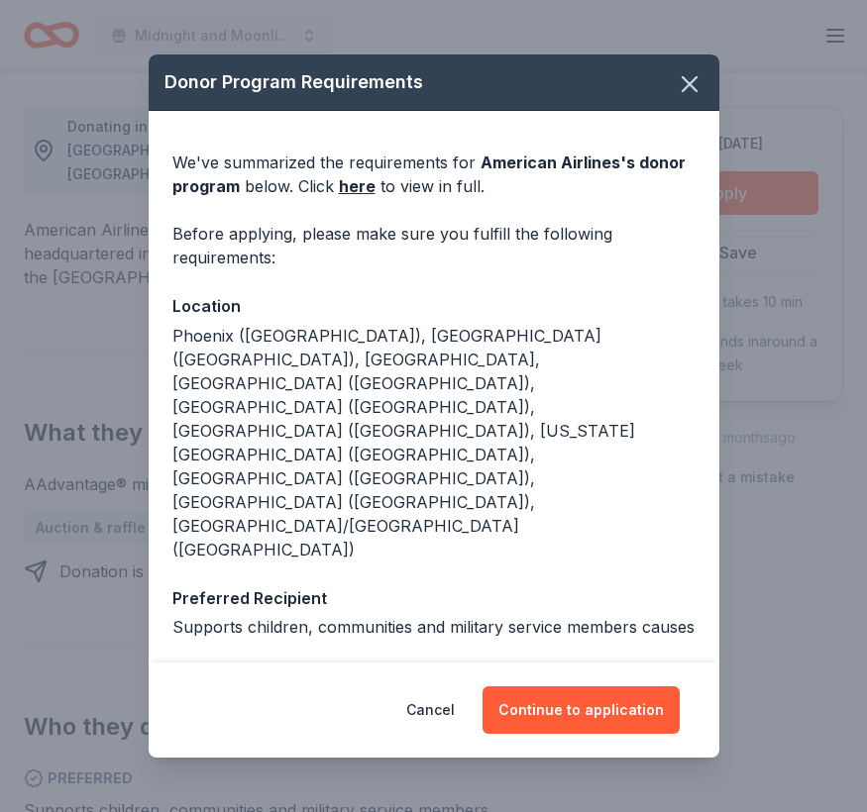
click at [444, 705] on button "Cancel" at bounding box center [430, 711] width 49 height 48
